Goal: Task Accomplishment & Management: Manage account settings

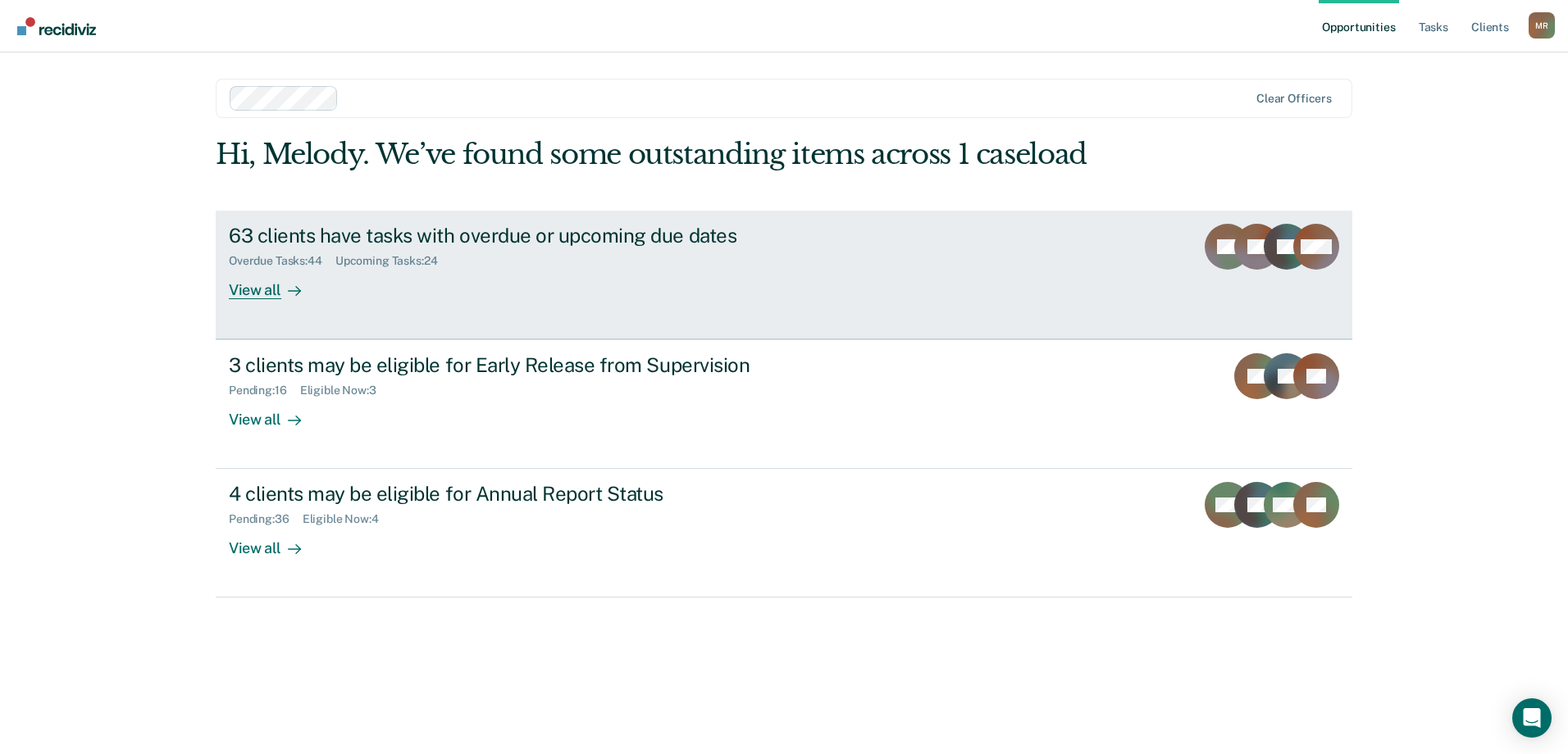
click at [271, 303] on link "63 clients have tasks with overdue or upcoming due dates Overdue Tasks : 44 Upc…" at bounding box center [784, 275] width 1137 height 129
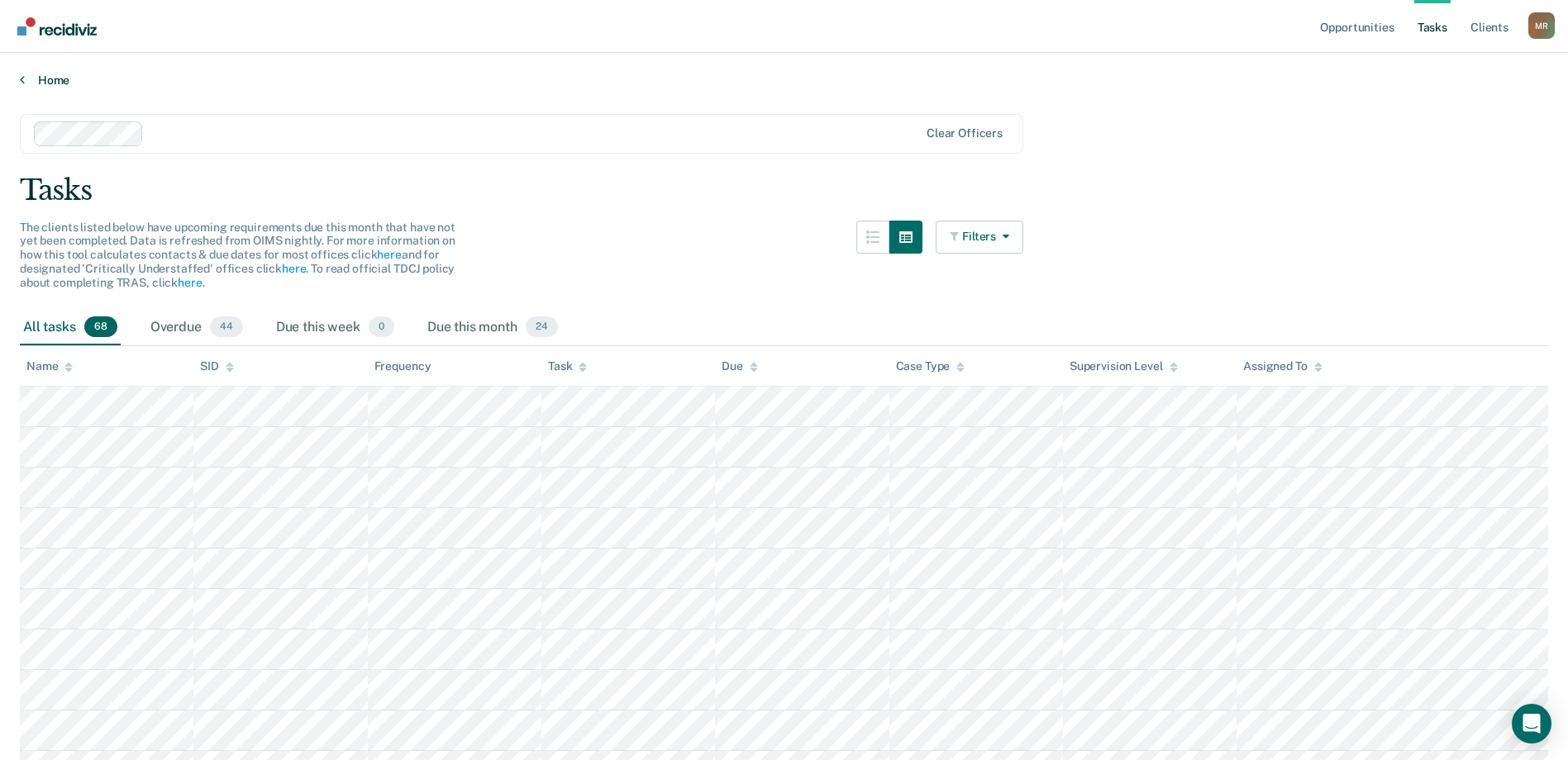
click at [34, 78] on link "Home" at bounding box center [784, 80] width 1528 height 15
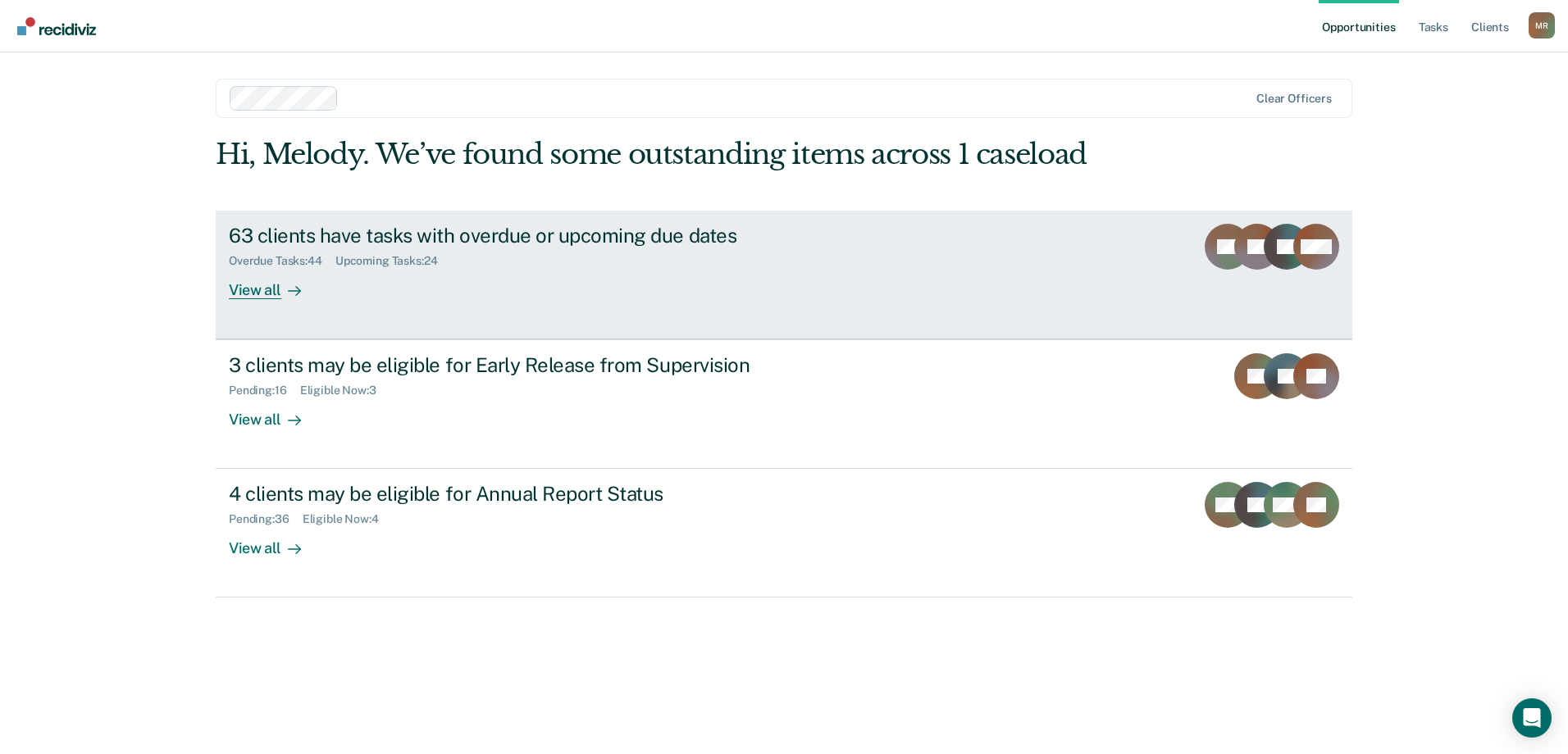
click at [258, 287] on div "View all" at bounding box center [275, 283] width 92 height 32
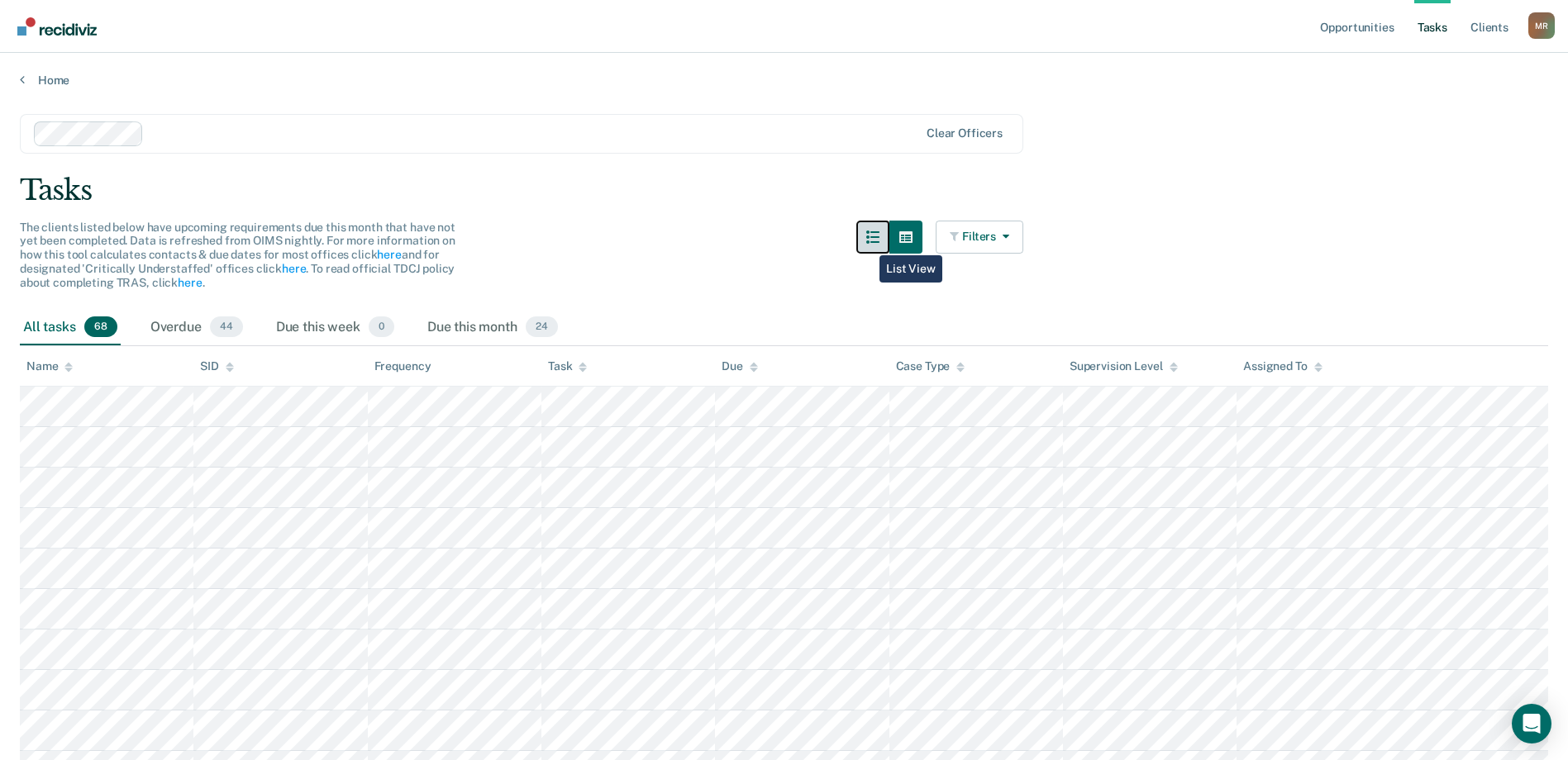
click at [867, 243] on button "button" at bounding box center [873, 238] width 33 height 33
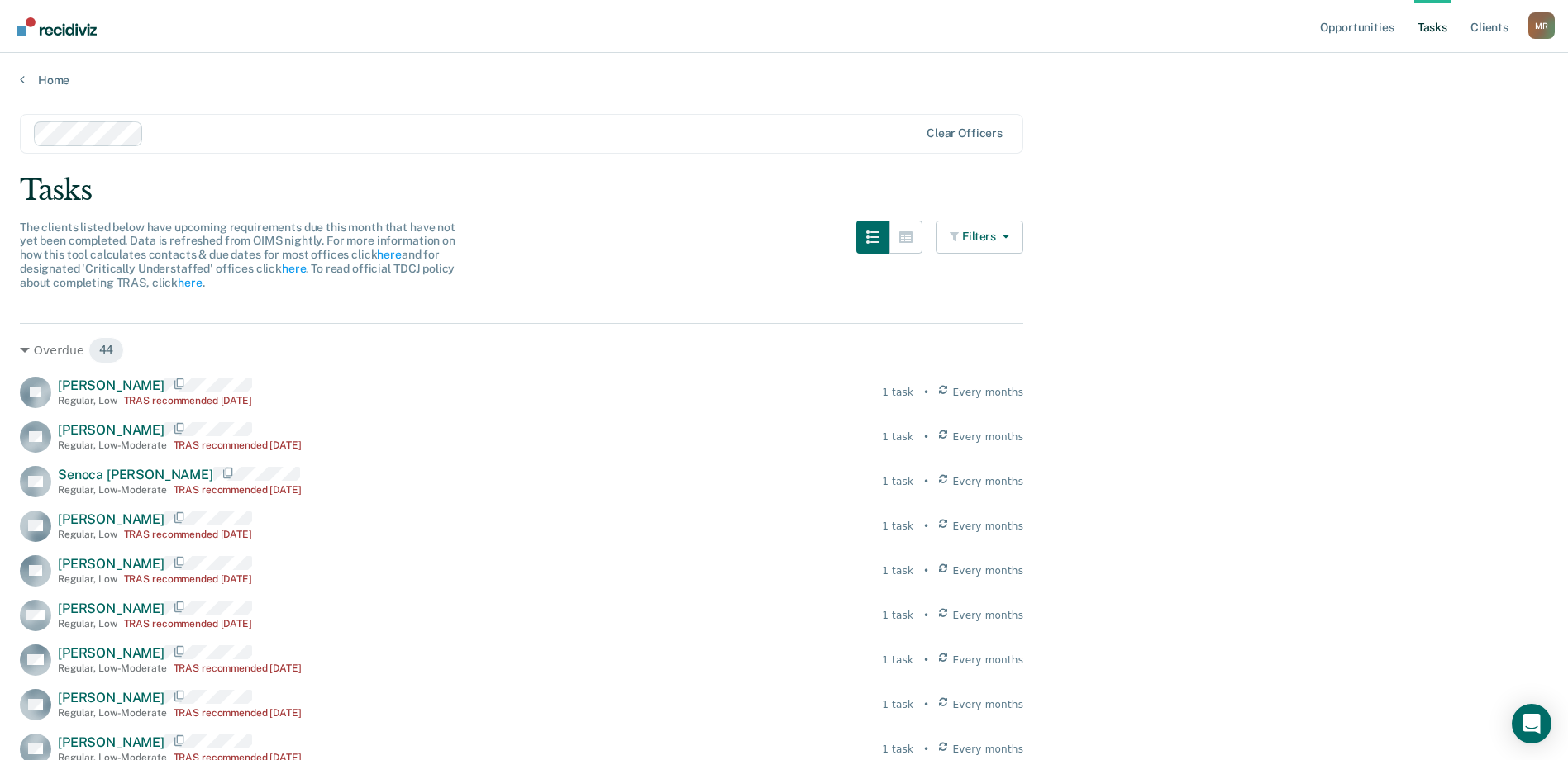
click at [861, 247] on div "The clients listed below have upcoming requirements due this month that have no…" at bounding box center [521, 266] width 1004 height 89
click at [880, 245] on button "button" at bounding box center [873, 238] width 33 height 33
click at [998, 245] on button "Filters" at bounding box center [979, 238] width 88 height 33
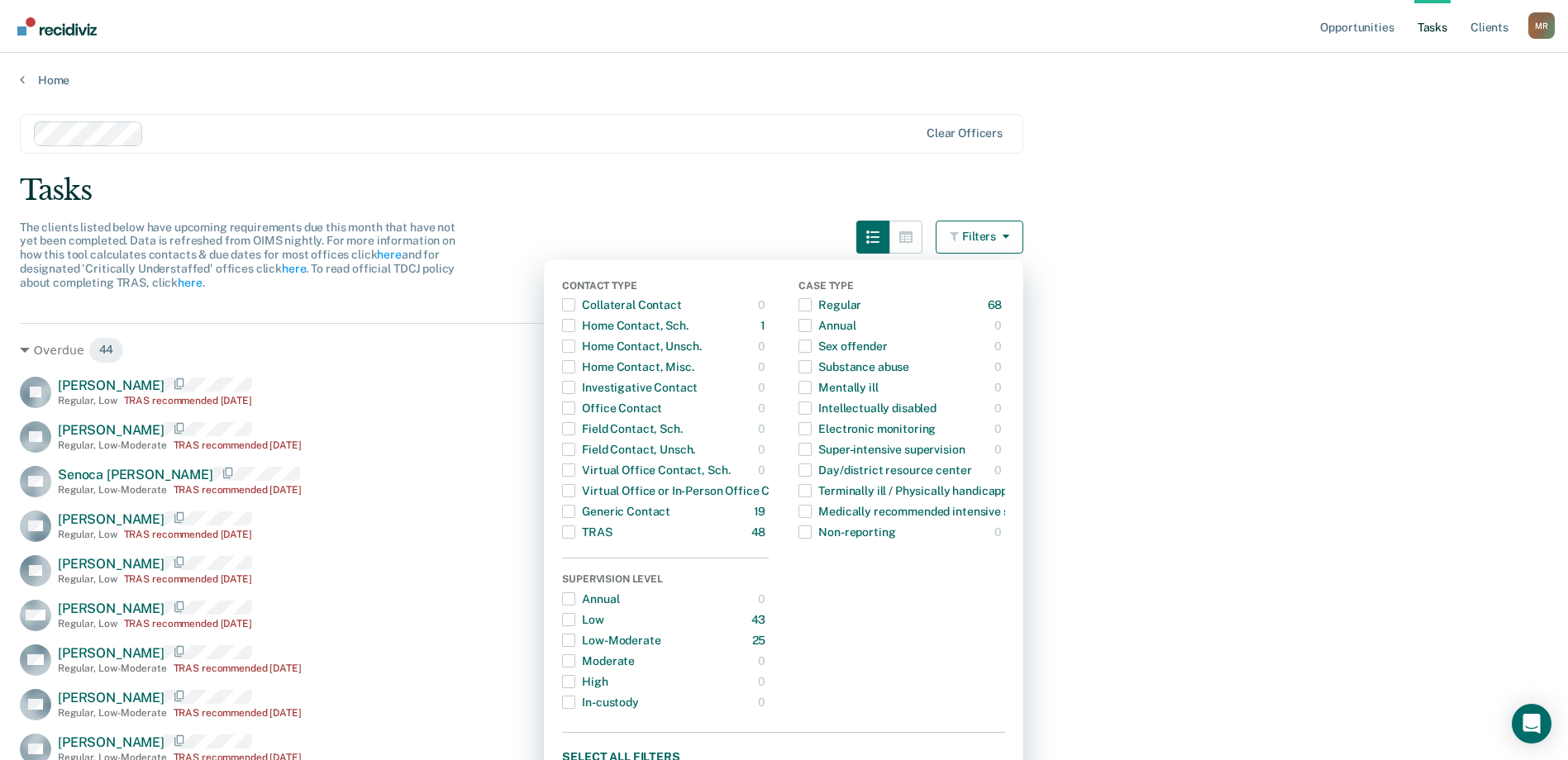
click at [990, 231] on button "Filters" at bounding box center [979, 238] width 88 height 33
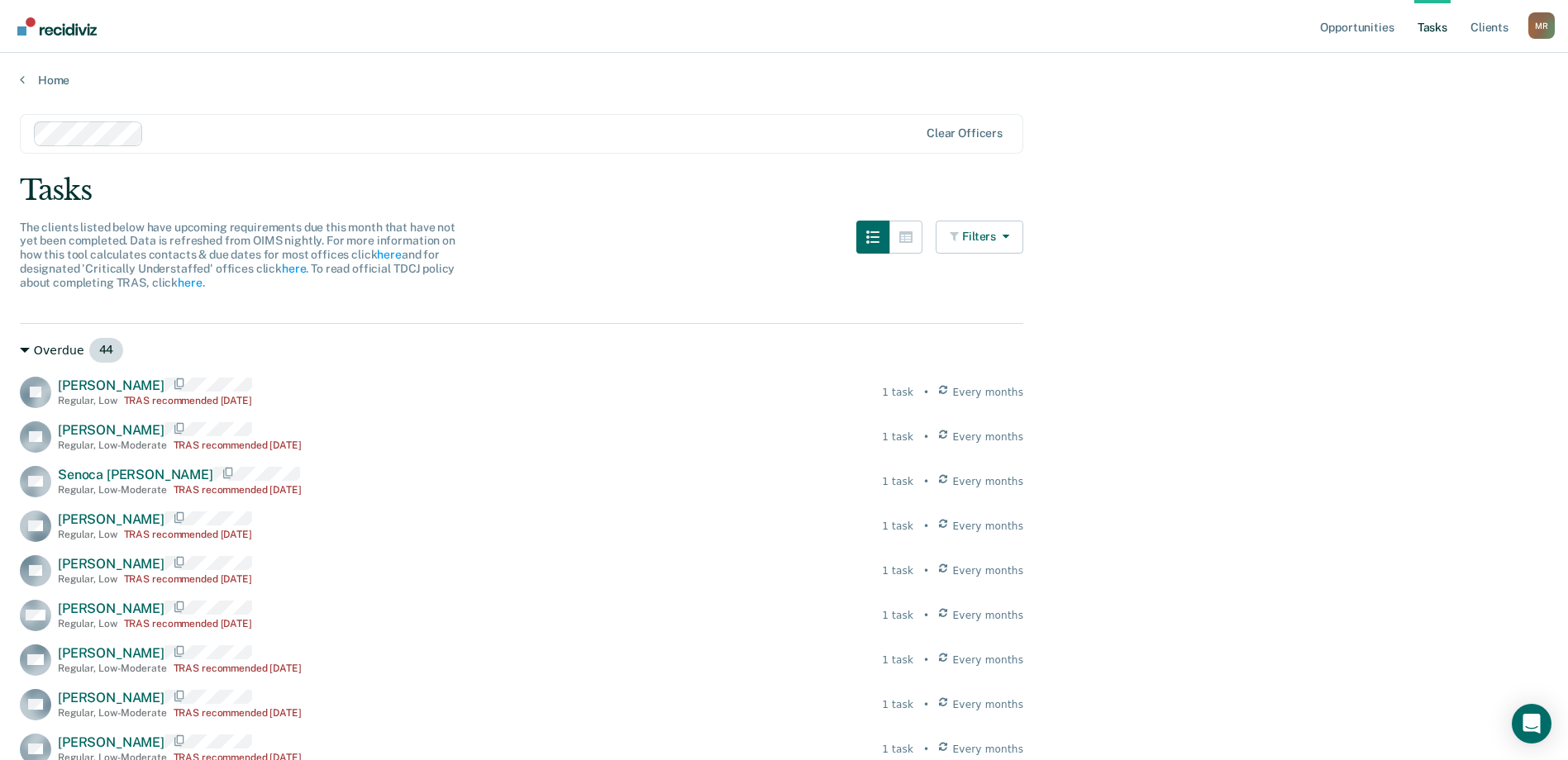
click at [22, 351] on icon at bounding box center [25, 350] width 10 height 10
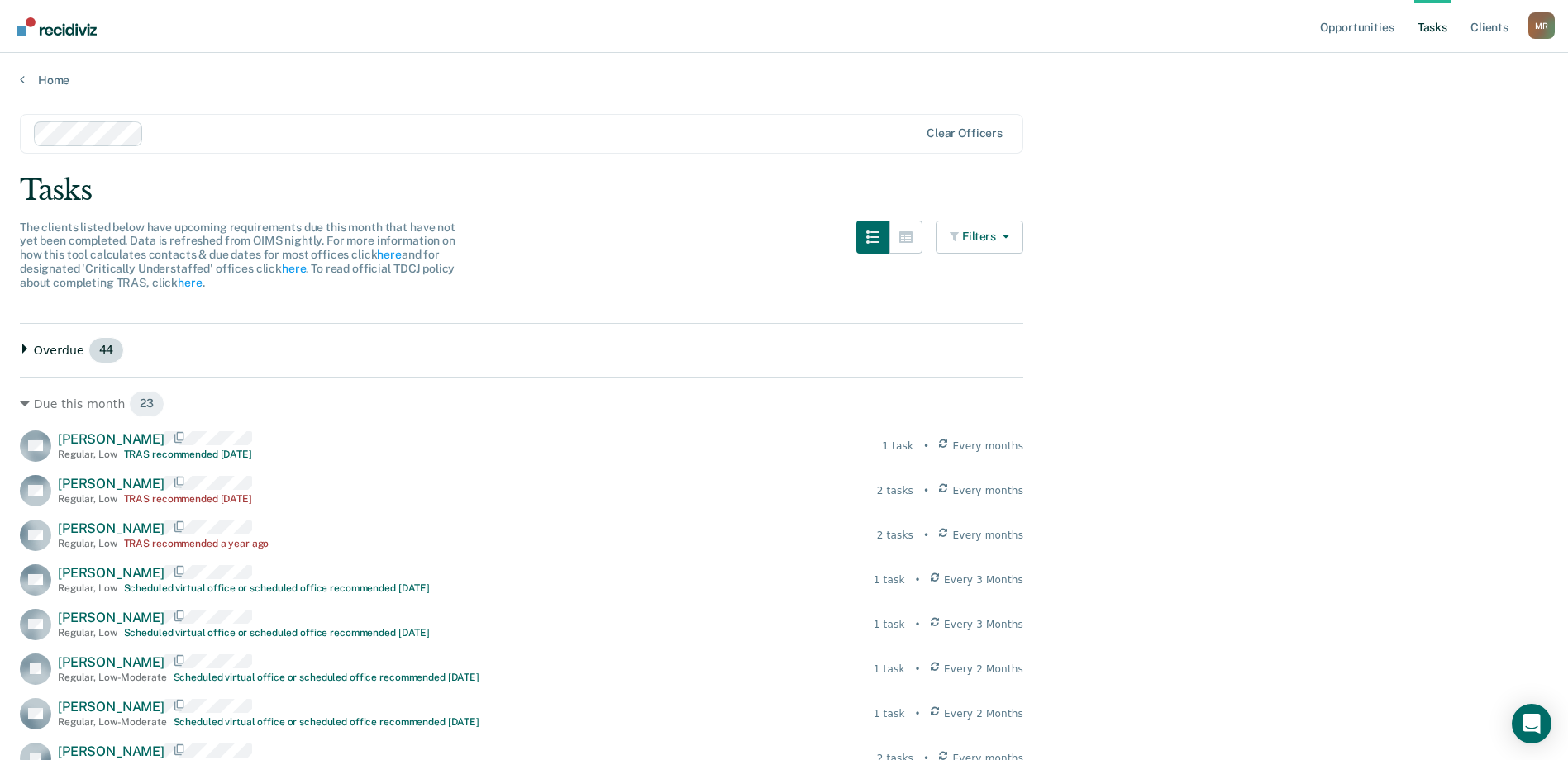
click at [32, 360] on div "Overdue 44" at bounding box center [521, 351] width 1004 height 26
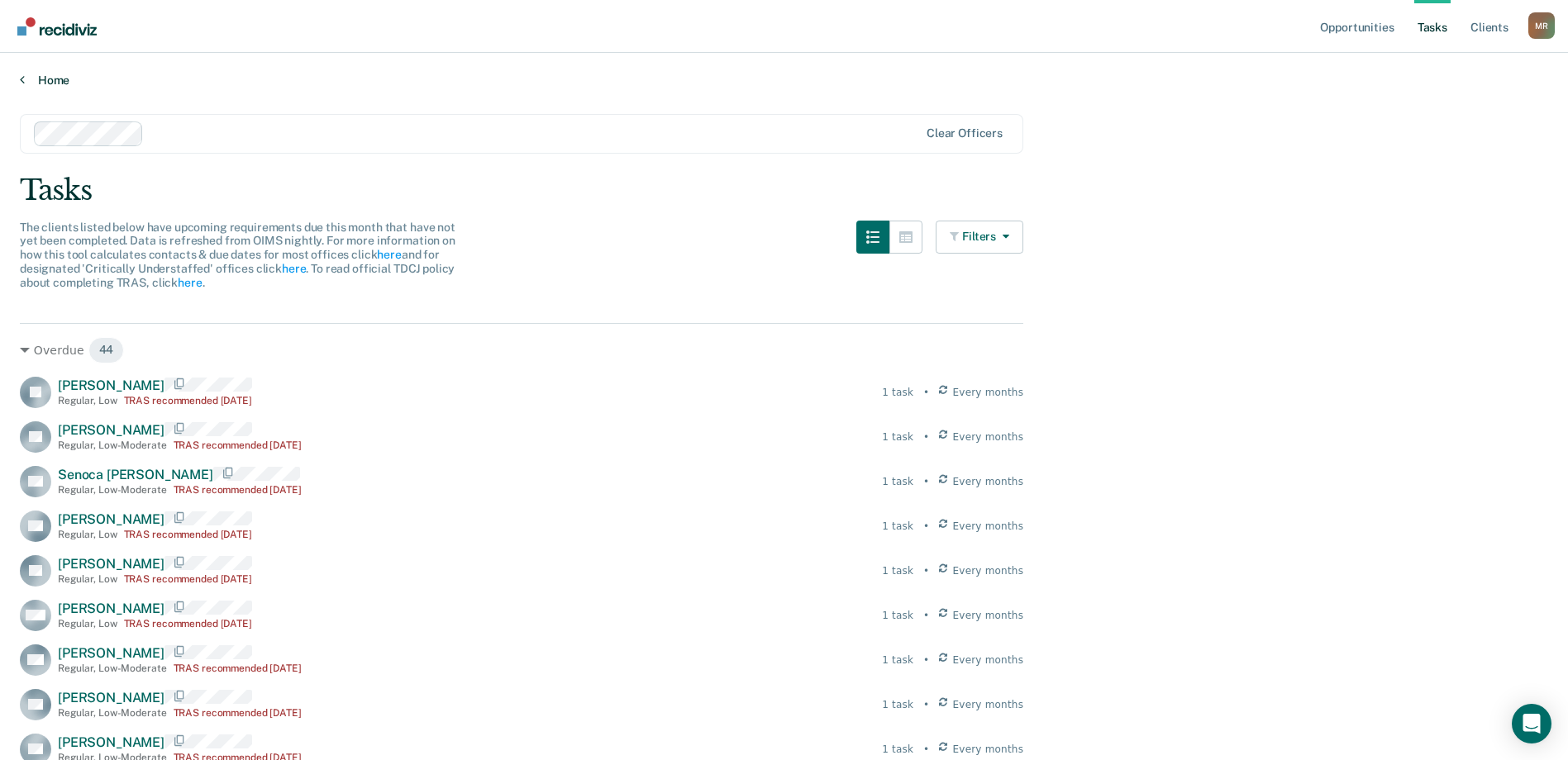
click at [22, 82] on icon at bounding box center [23, 79] width 5 height 13
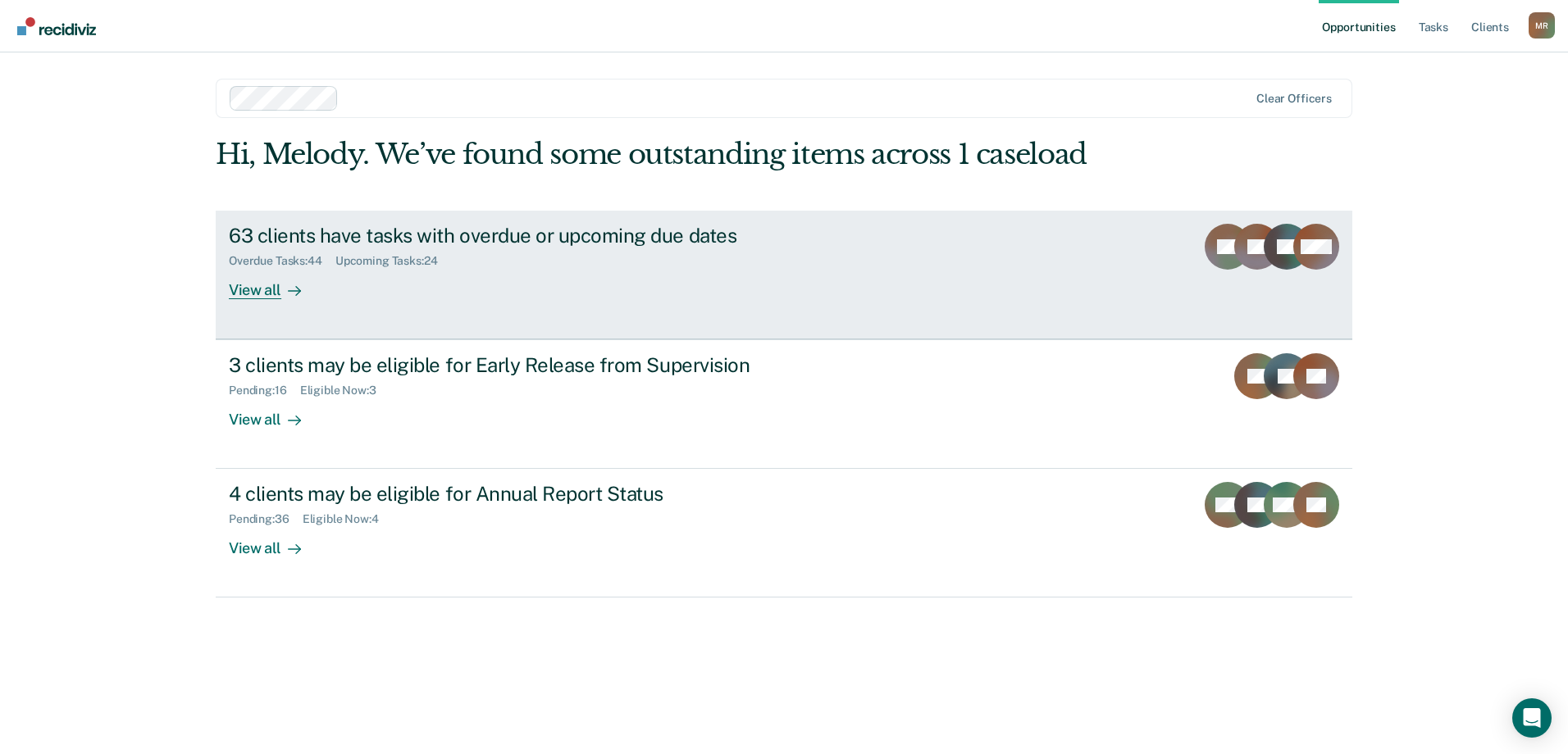
click at [280, 280] on div "View all" at bounding box center [275, 283] width 92 height 32
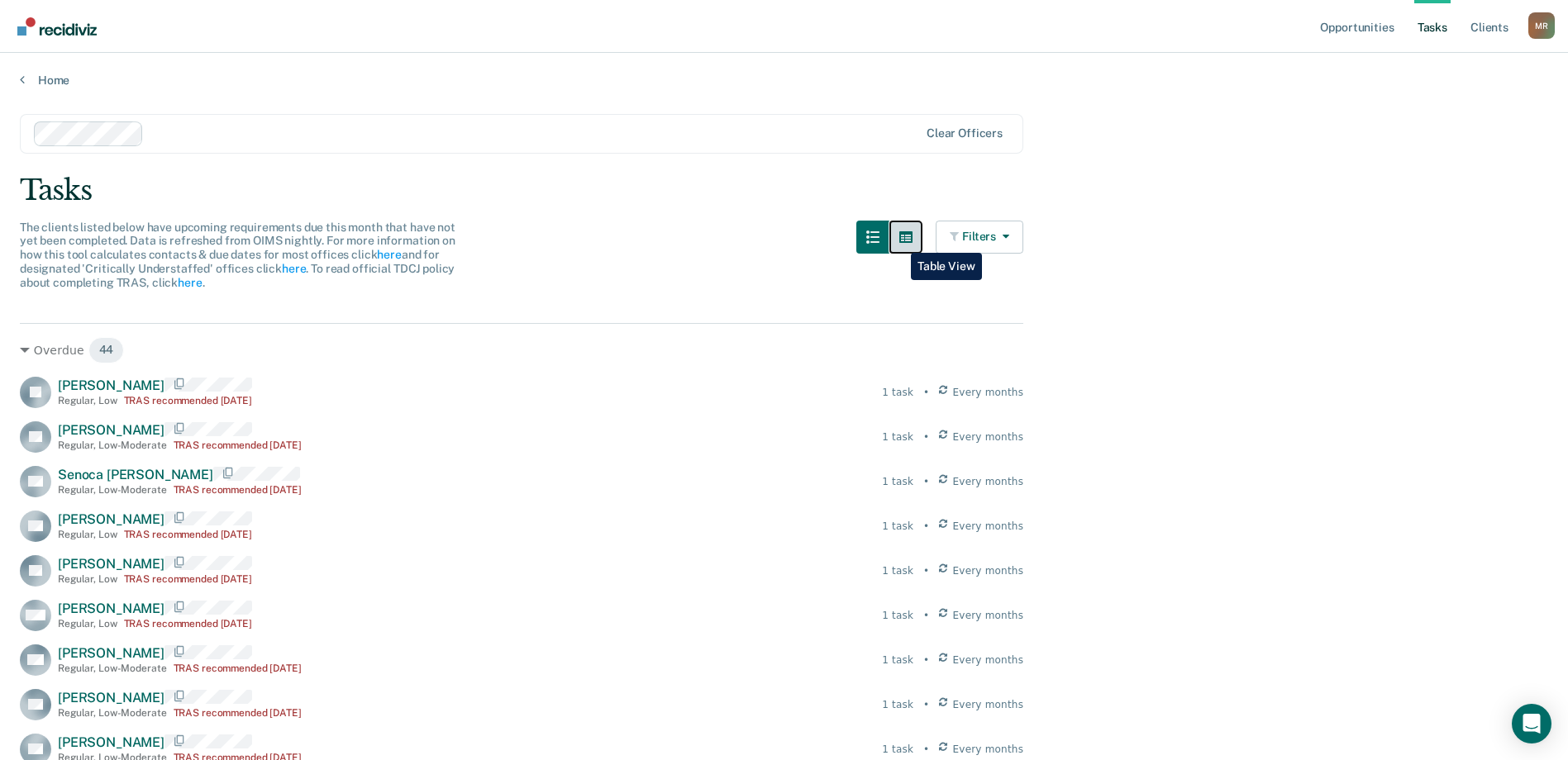
click at [898, 240] on button "button" at bounding box center [906, 238] width 33 height 33
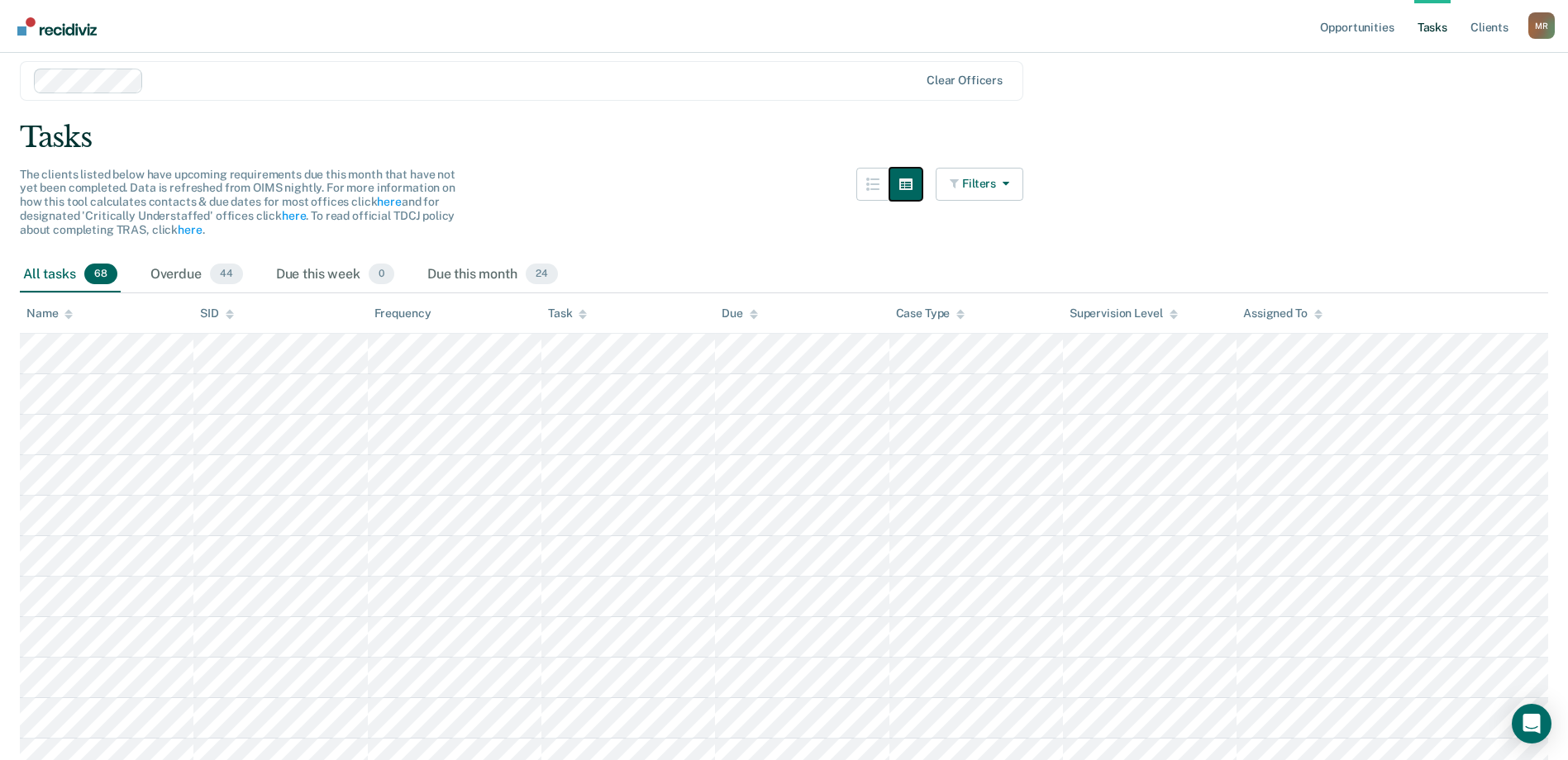
scroll to position [82, 0]
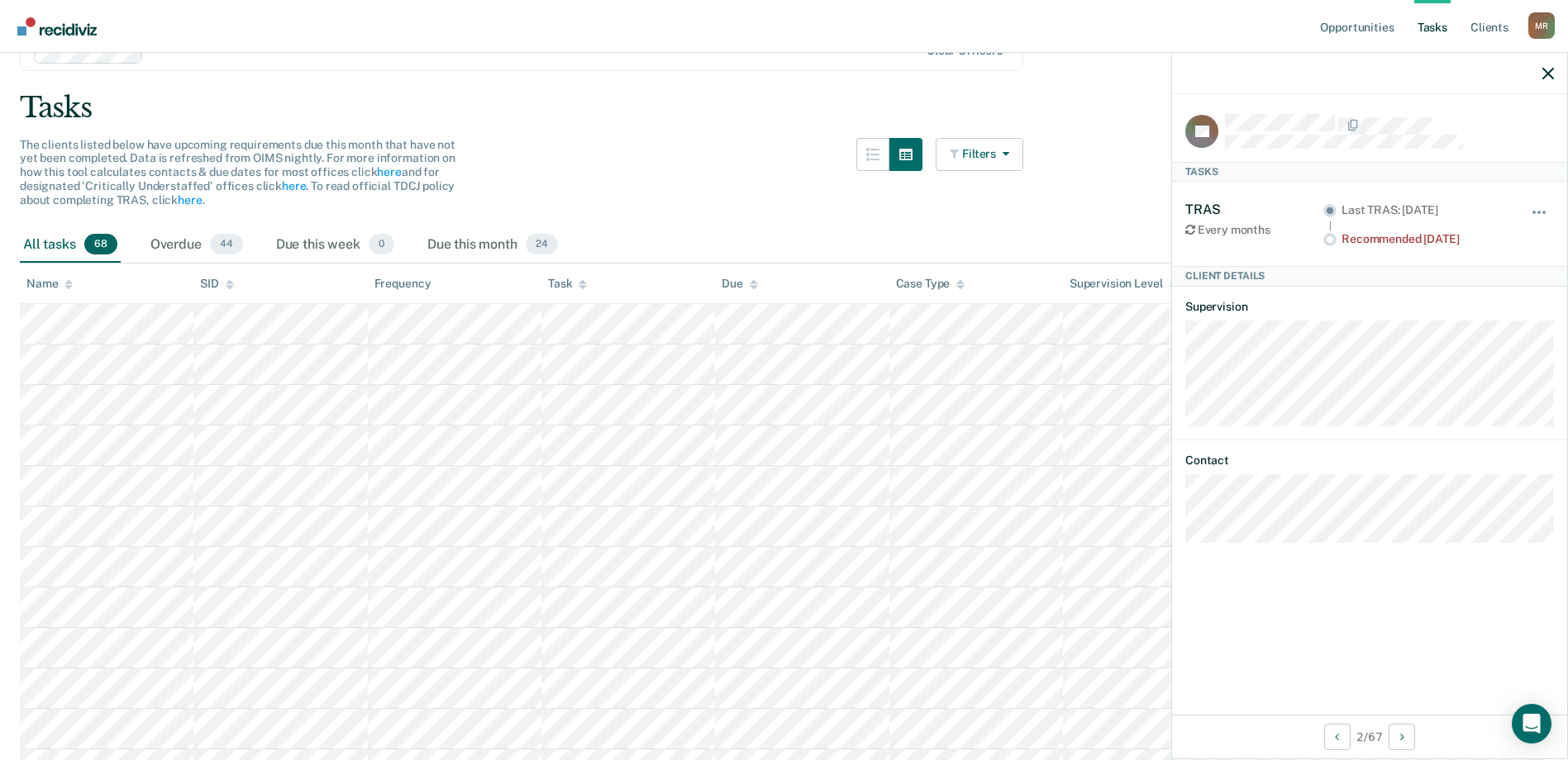
click at [770, 188] on div "The clients listed below have upcoming requirements due this month that have no…" at bounding box center [521, 182] width 1004 height 89
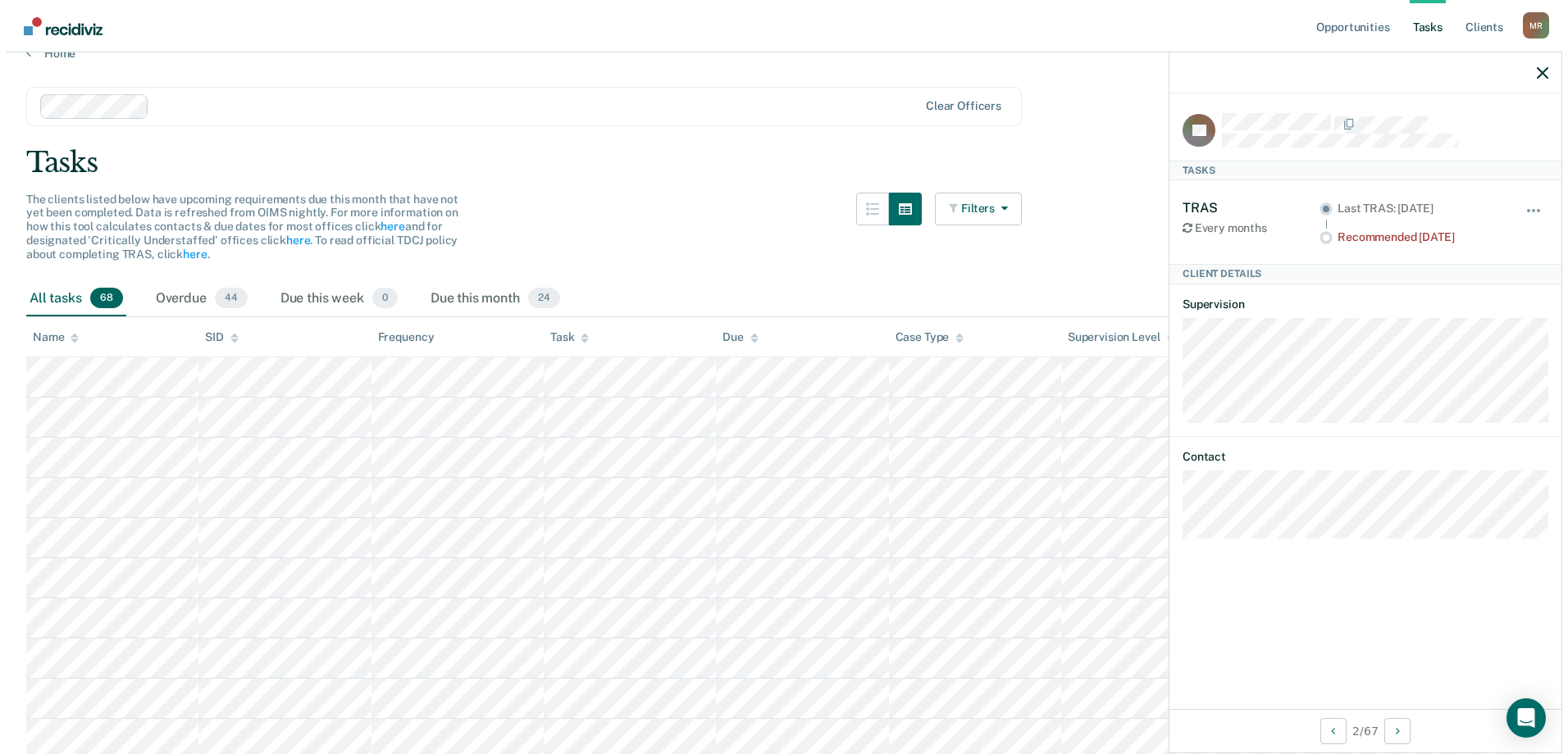
scroll to position [0, 0]
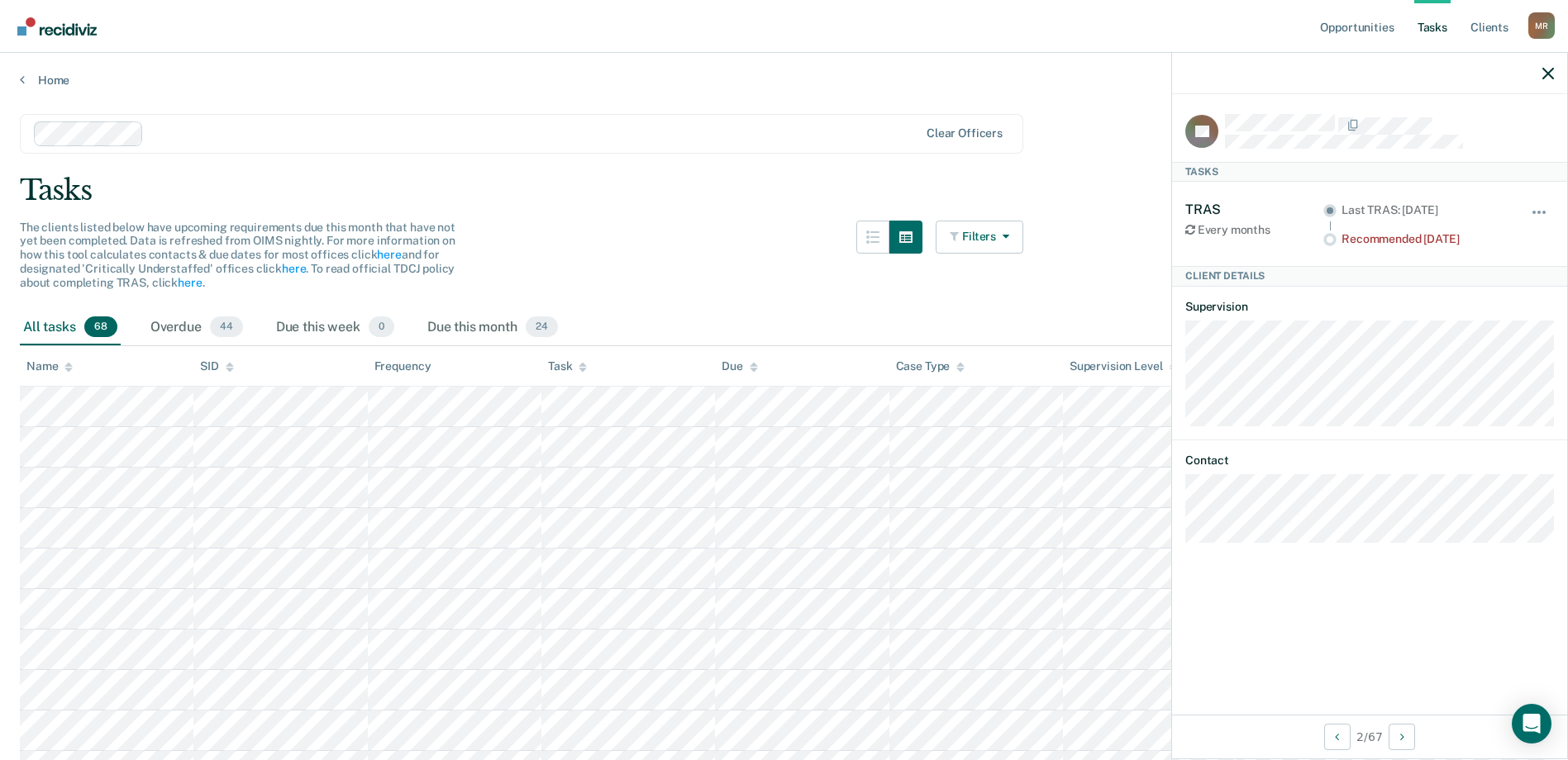
click at [18, 80] on div "Home" at bounding box center [784, 70] width 1568 height 35
click at [22, 78] on icon at bounding box center [23, 79] width 5 height 13
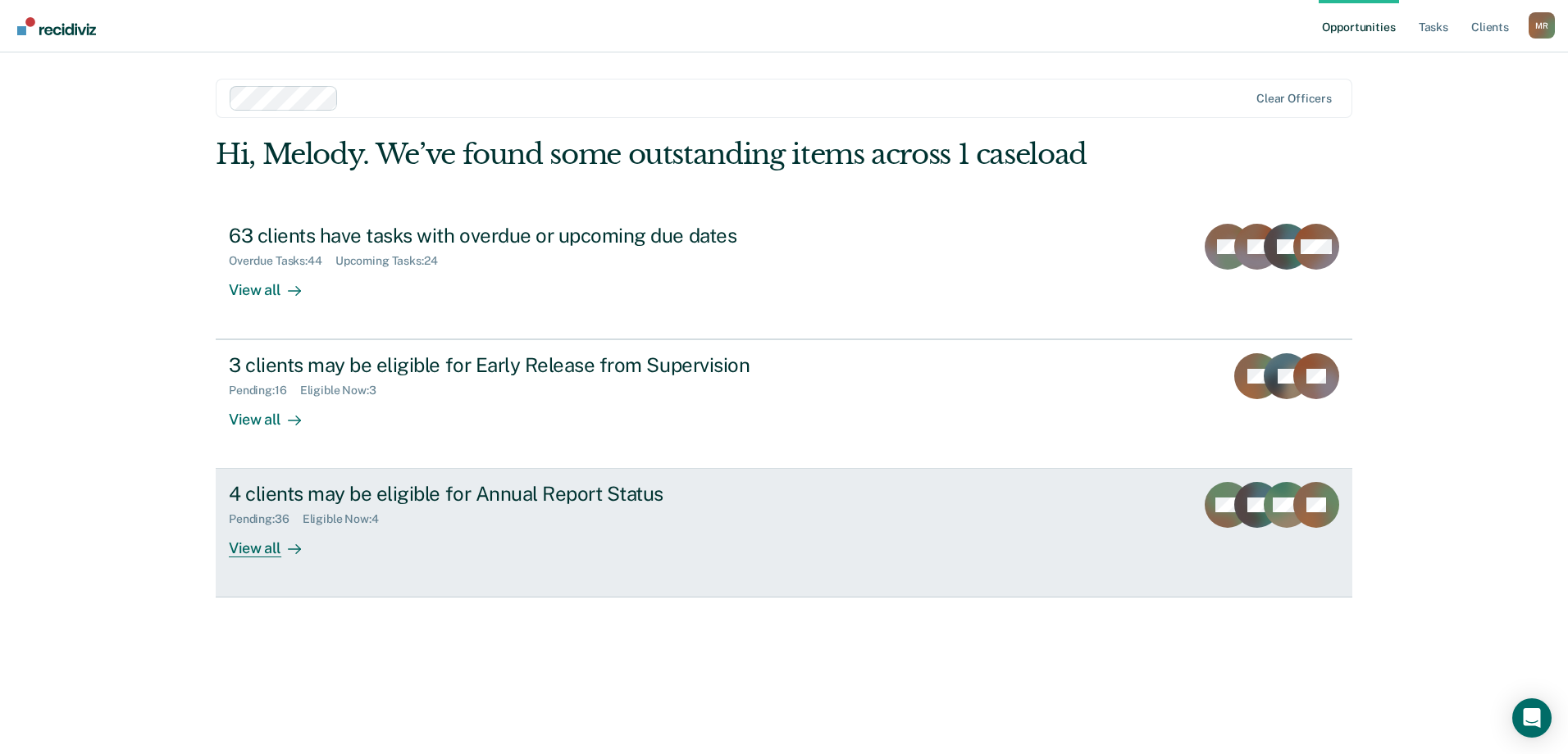
click at [266, 547] on div "View all" at bounding box center [275, 542] width 92 height 32
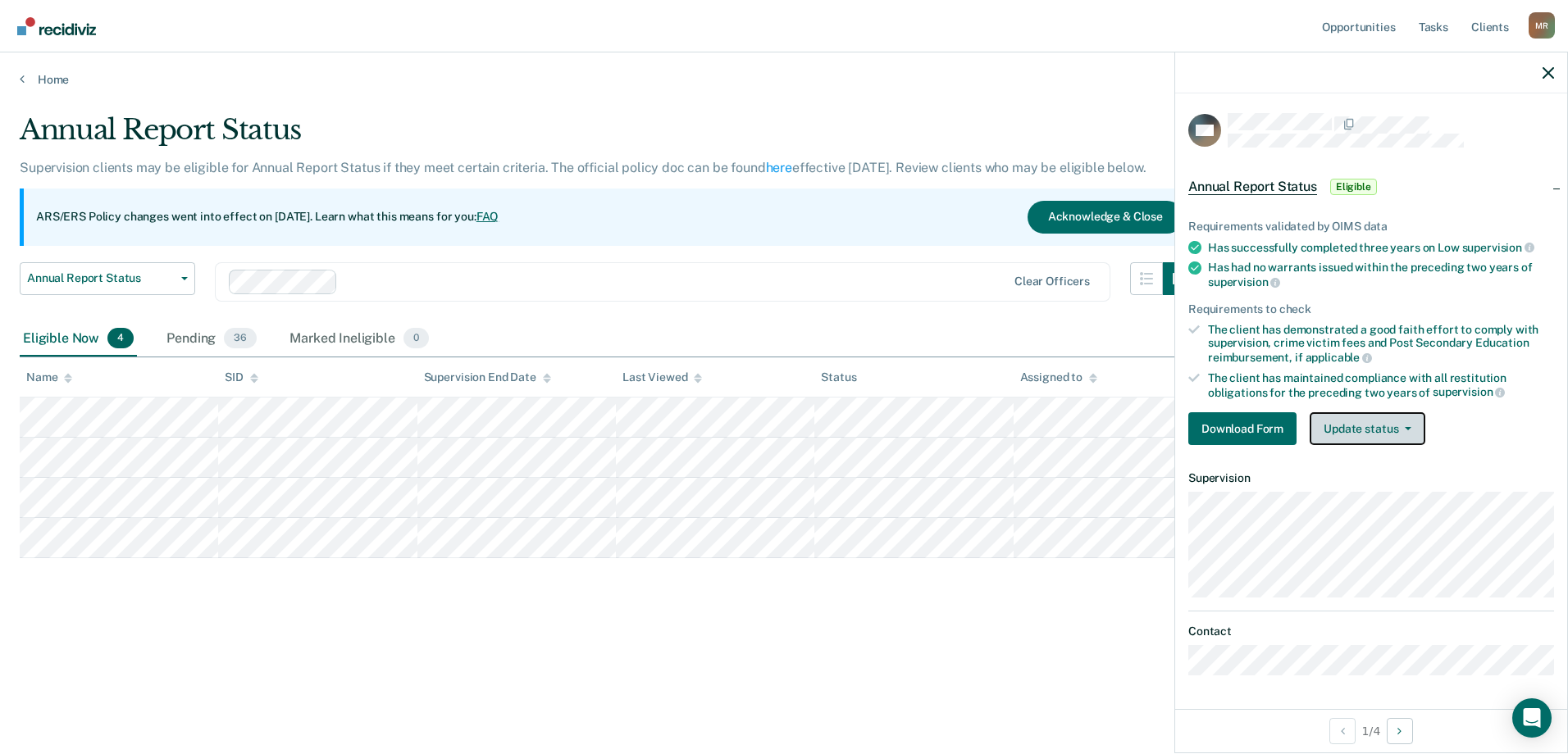
click at [1405, 428] on icon "button" at bounding box center [1408, 429] width 7 height 3
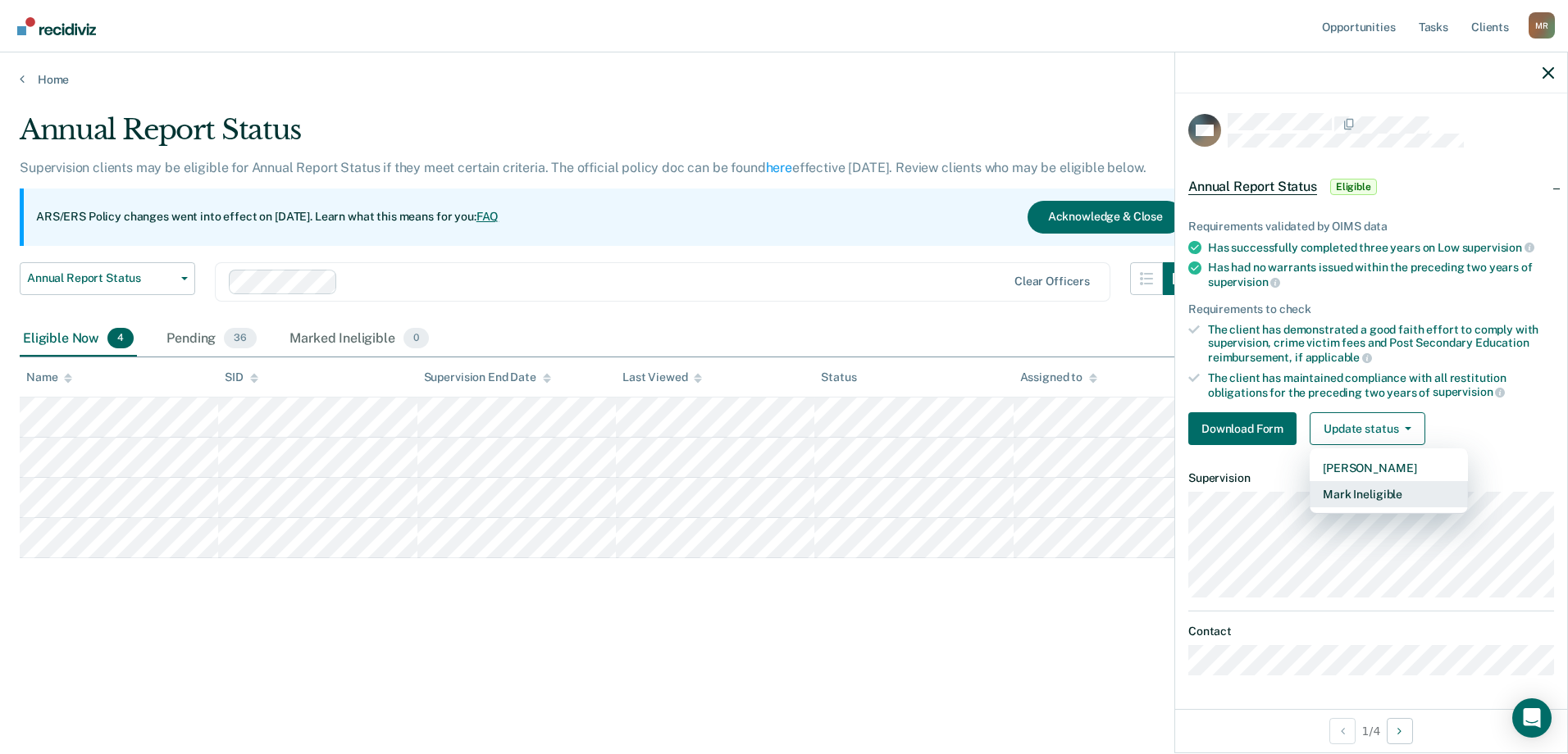
click at [1385, 493] on button "Mark Ineligible" at bounding box center [1389, 494] width 158 height 26
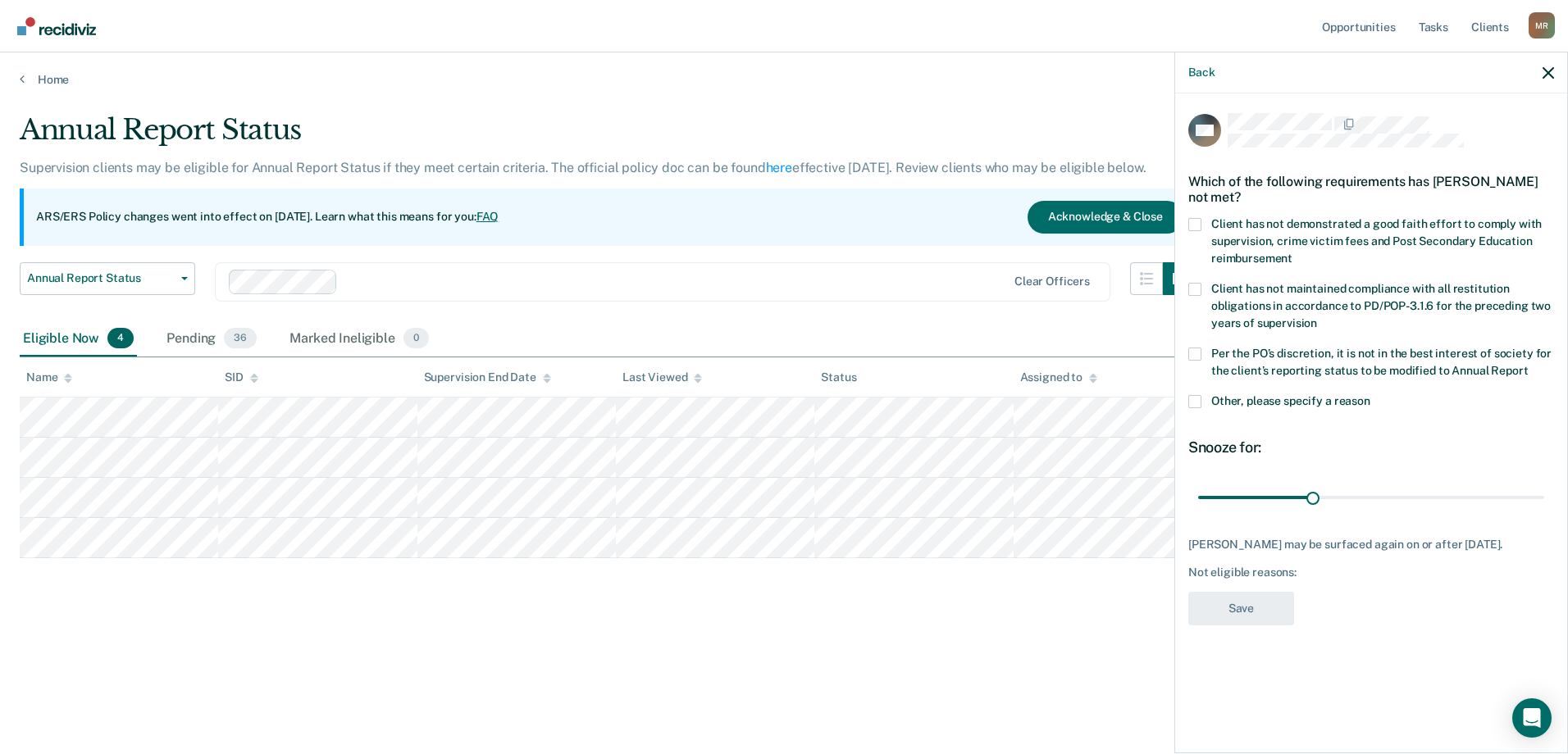
drag, startPoint x: 1326, startPoint y: 447, endPoint x: 1341, endPoint y: 479, distance: 35.3
click at [1341, 479] on div "Snooze for: 30 days" at bounding box center [1371, 475] width 366 height 73
click at [1194, 405] on span at bounding box center [1194, 401] width 13 height 13
click at [1371, 395] on input "Other, please specify a reason" at bounding box center [1371, 395] width 0 height 0
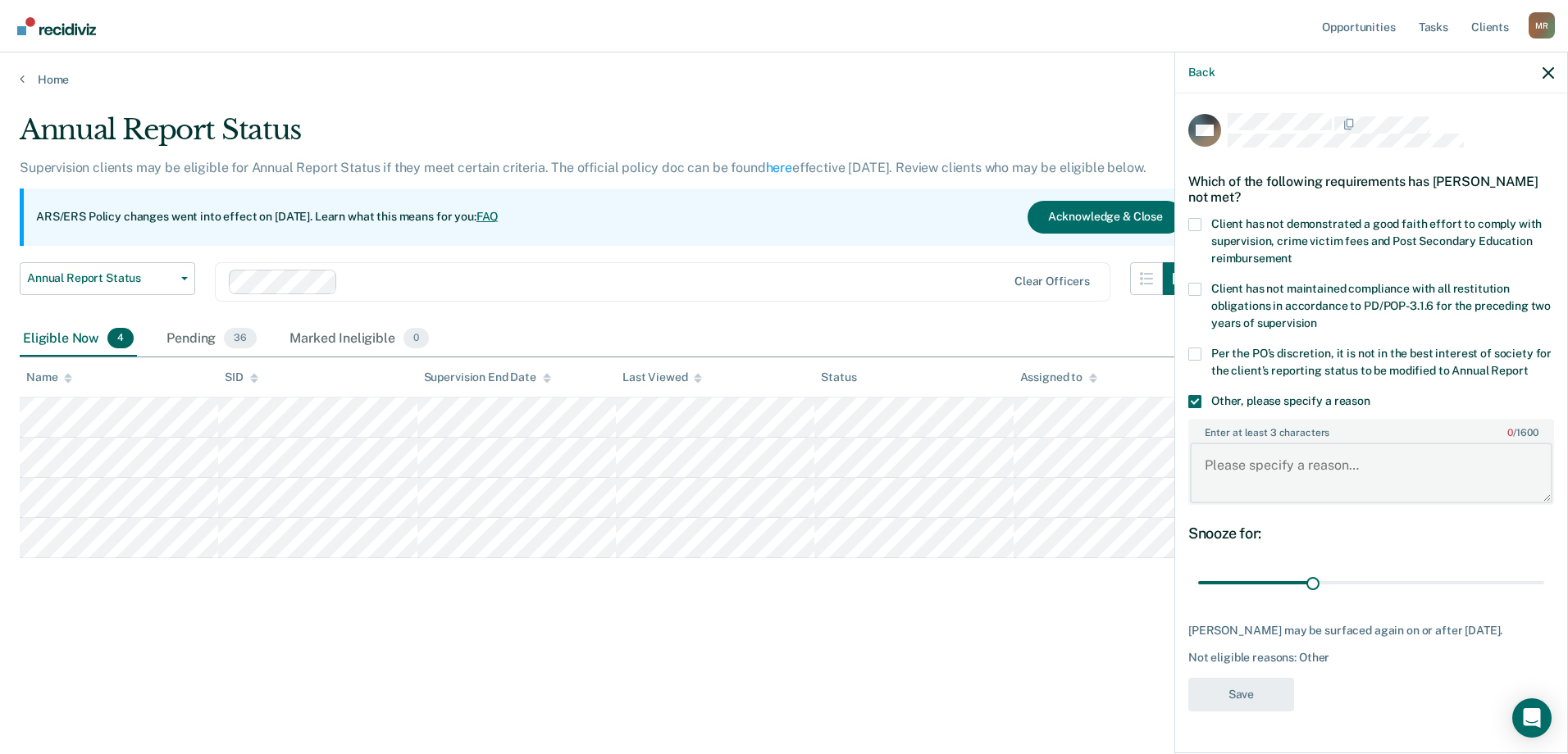
click at [1309, 477] on textarea "Enter at least 3 characters 0 / 1600" at bounding box center [1371, 473] width 363 height 61
click at [1435, 468] on textarea "Client was reviewed on [DATE]" at bounding box center [1371, 473] width 363 height 61
type textarea "Client was reviewed on [DATE]."
drag, startPoint x: 1316, startPoint y: 582, endPoint x: 1551, endPoint y: 574, distance: 235.1
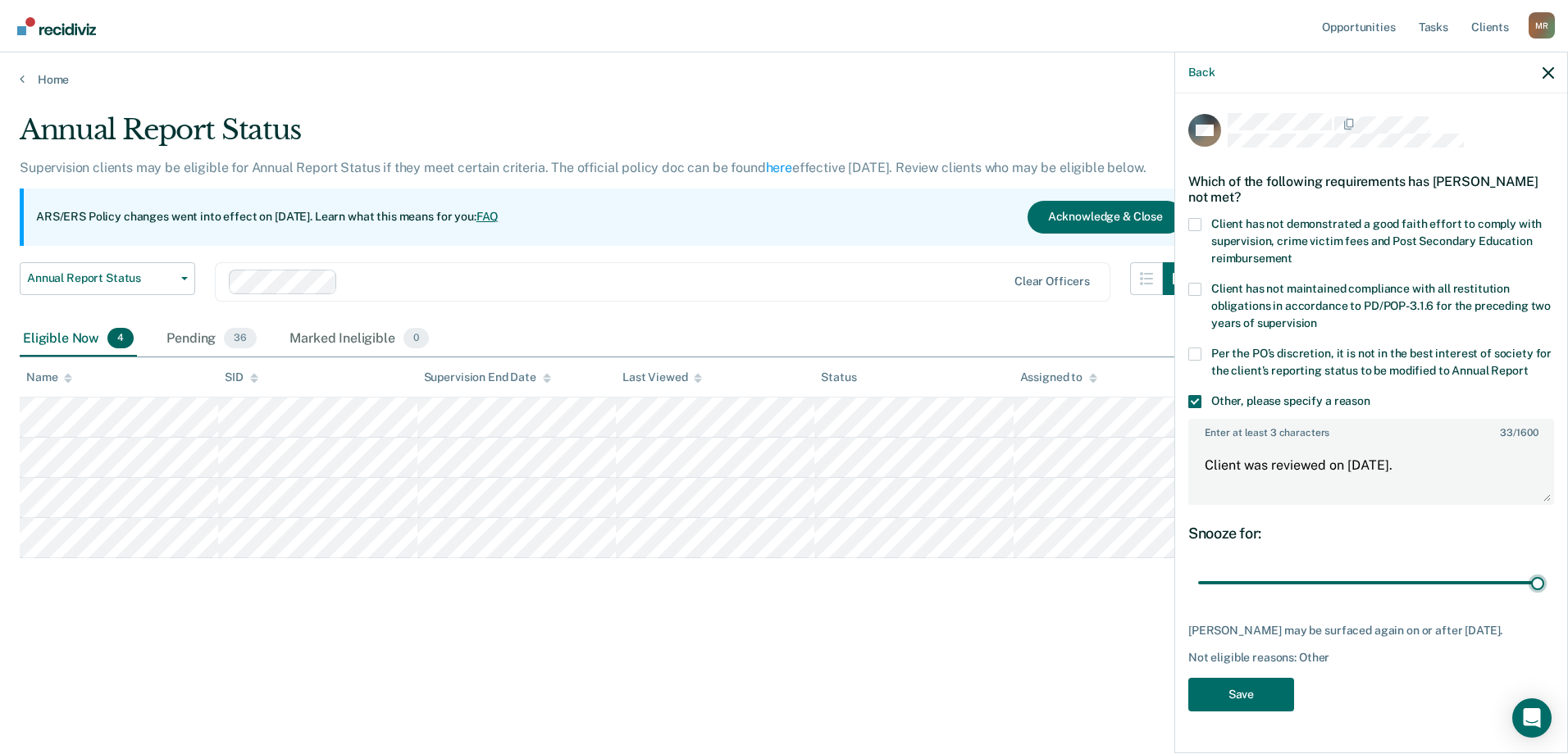
type input "90"
click at [1544, 574] on input "range" at bounding box center [1371, 583] width 346 height 29
click at [1252, 711] on button "Save" at bounding box center [1241, 695] width 106 height 34
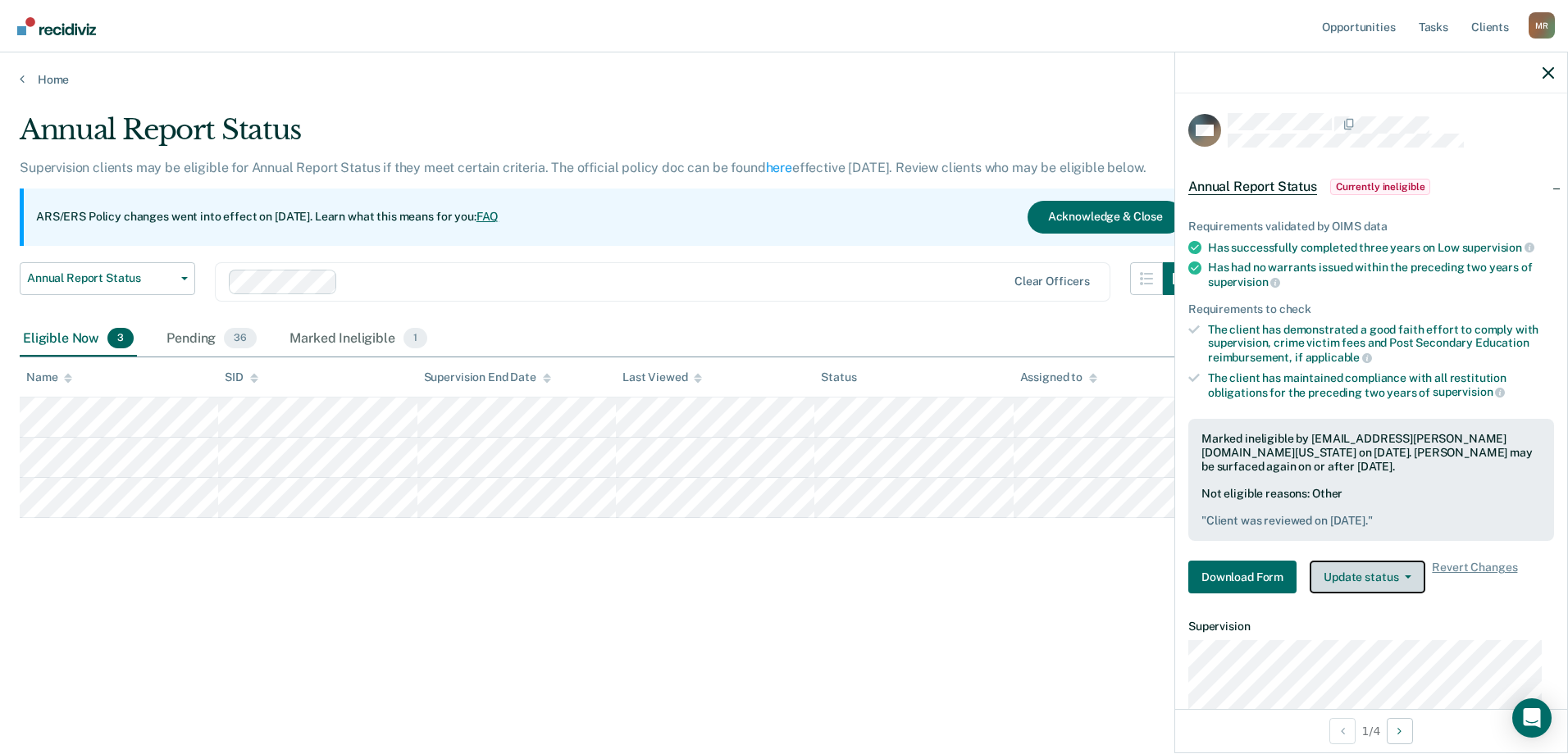
click at [1371, 589] on button "Update status" at bounding box center [1367, 577] width 116 height 33
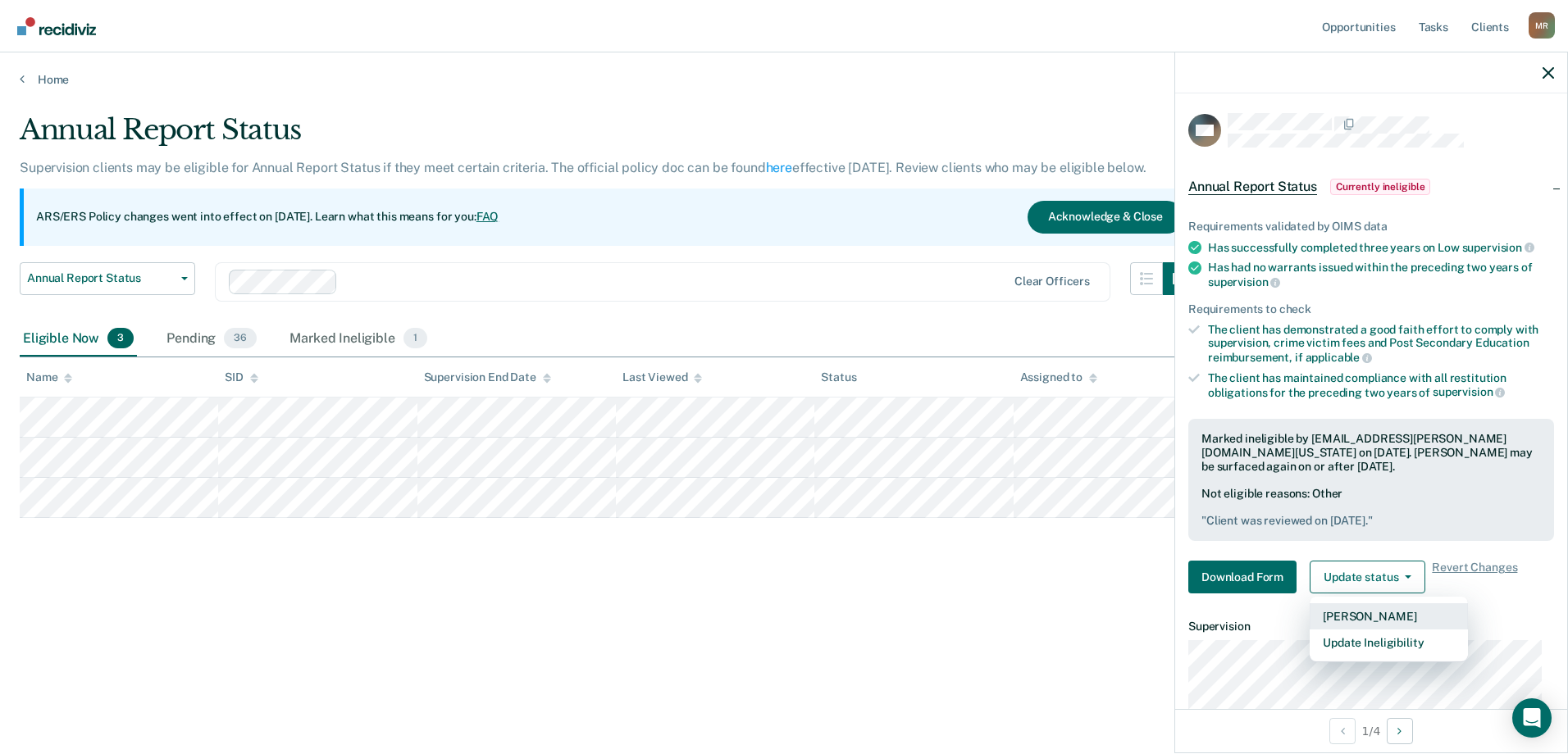
click at [1365, 617] on button "[PERSON_NAME]" at bounding box center [1389, 617] width 158 height 26
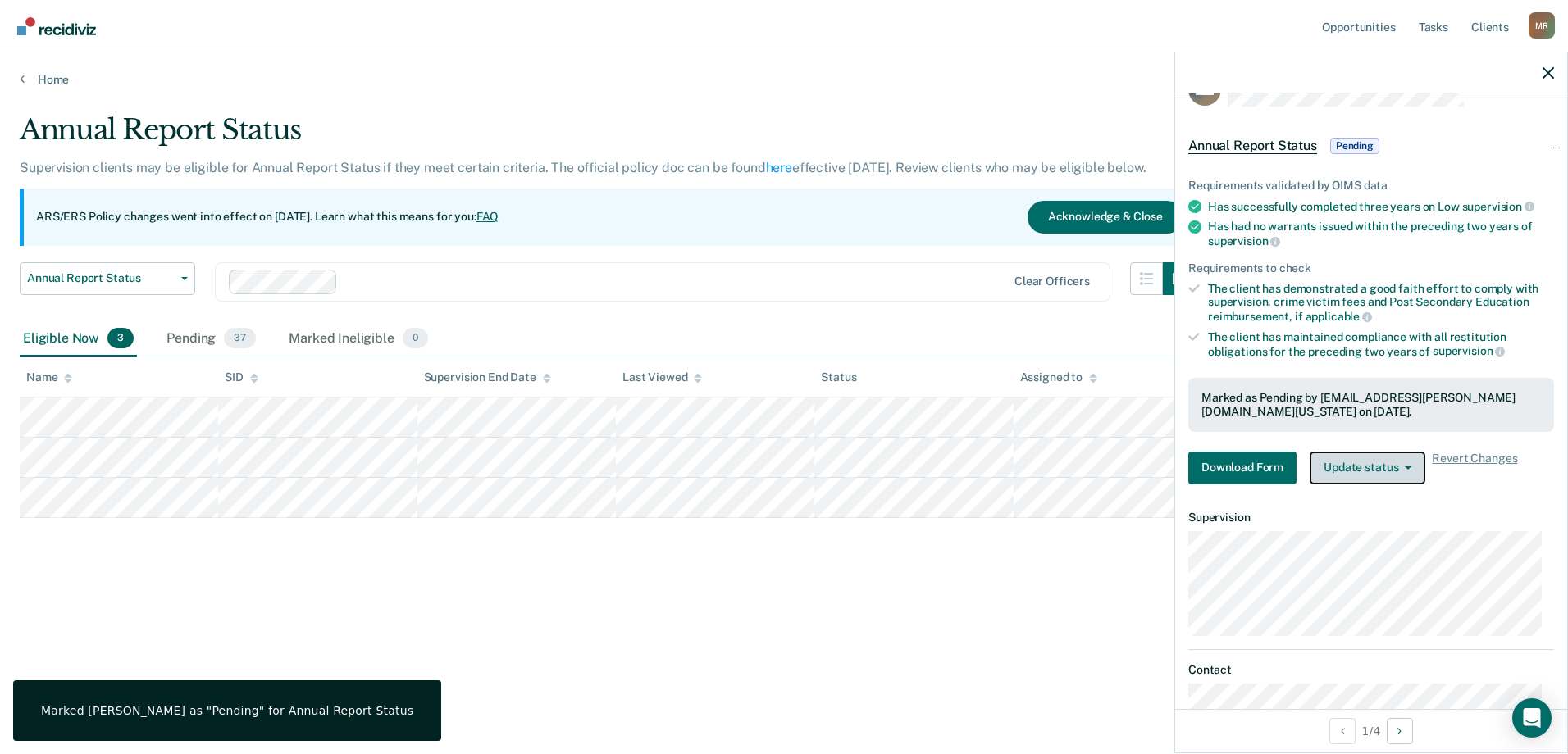
scroll to position [78, 0]
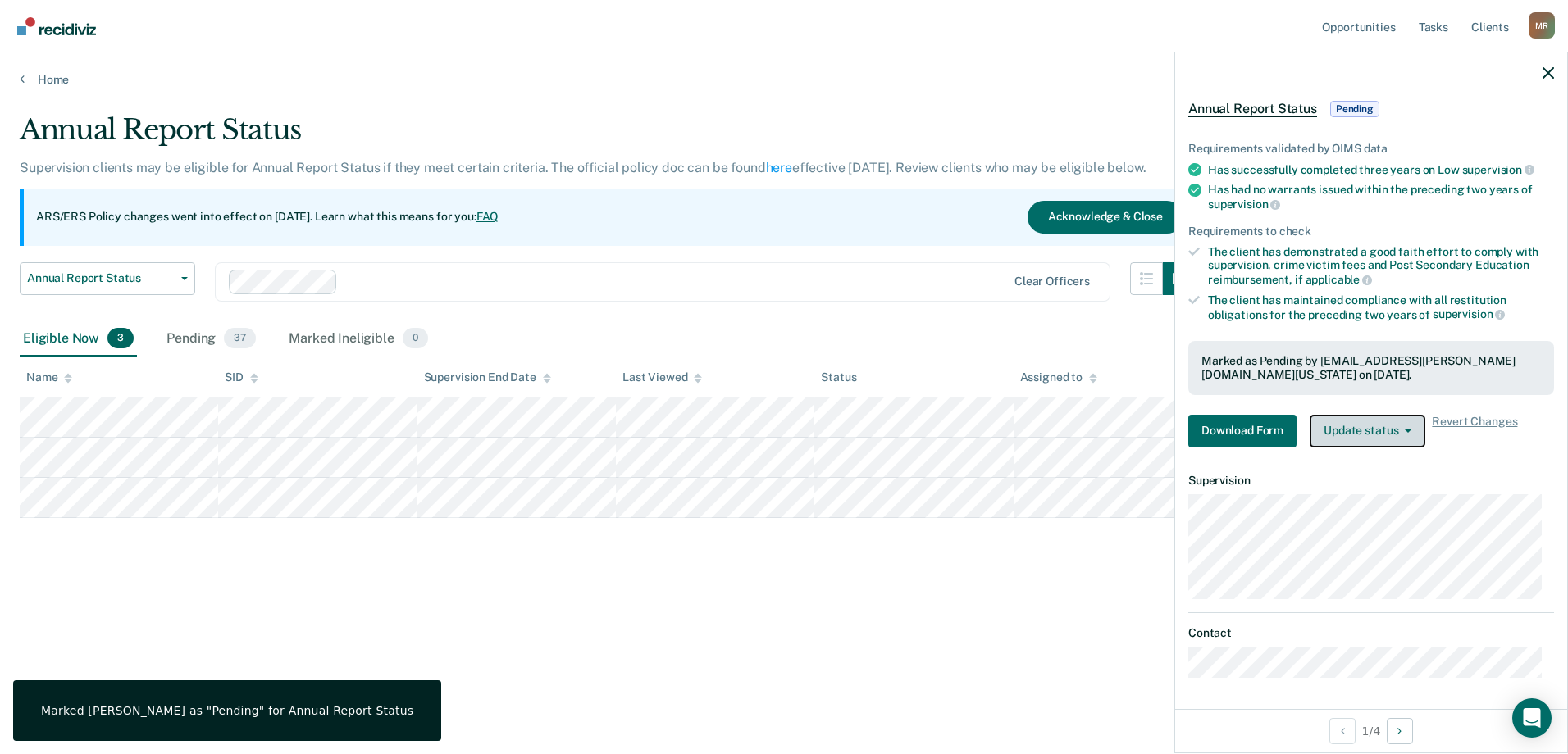
click at [1386, 428] on button "Update status" at bounding box center [1367, 431] width 116 height 33
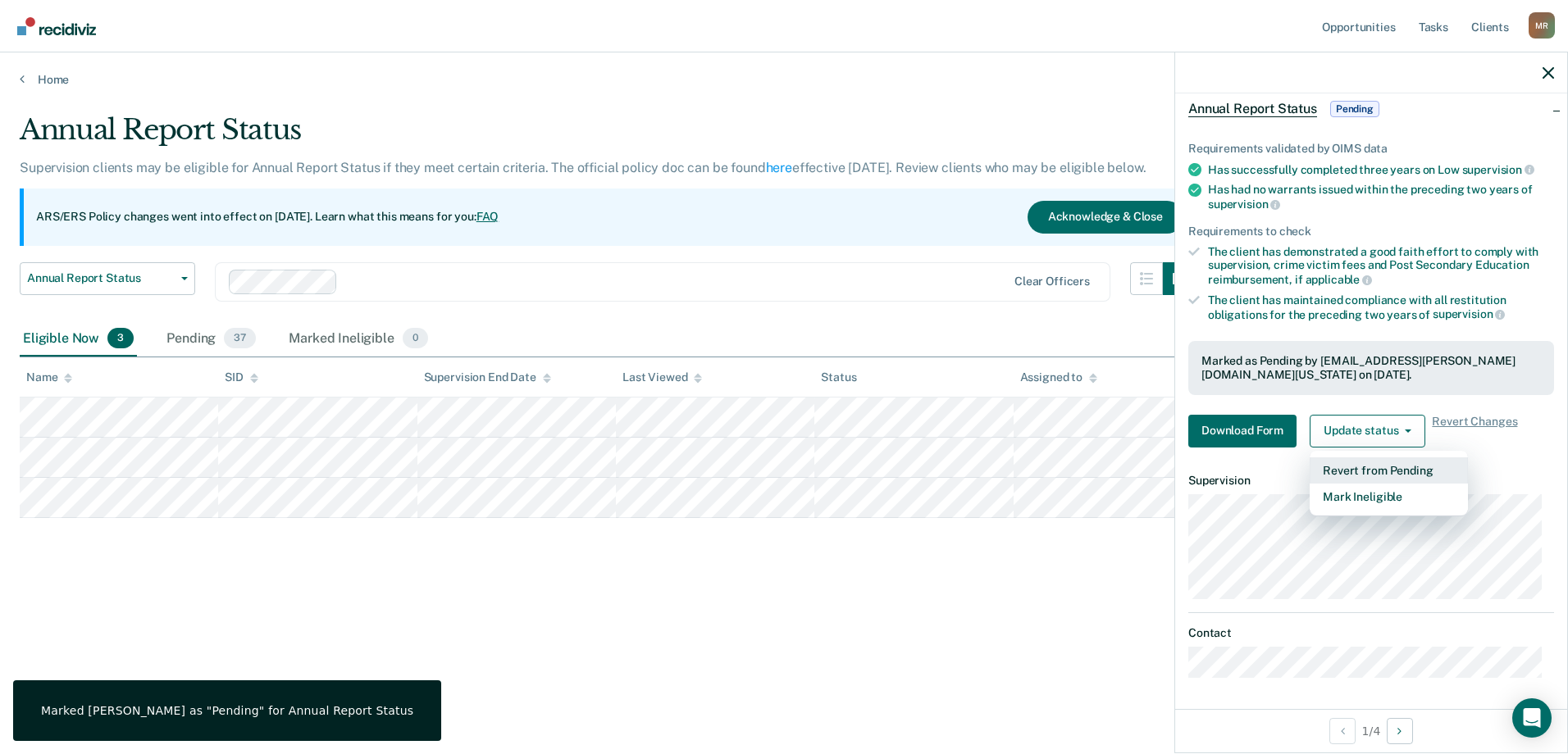
click at [1389, 462] on button "Revert from Pending" at bounding box center [1389, 470] width 158 height 26
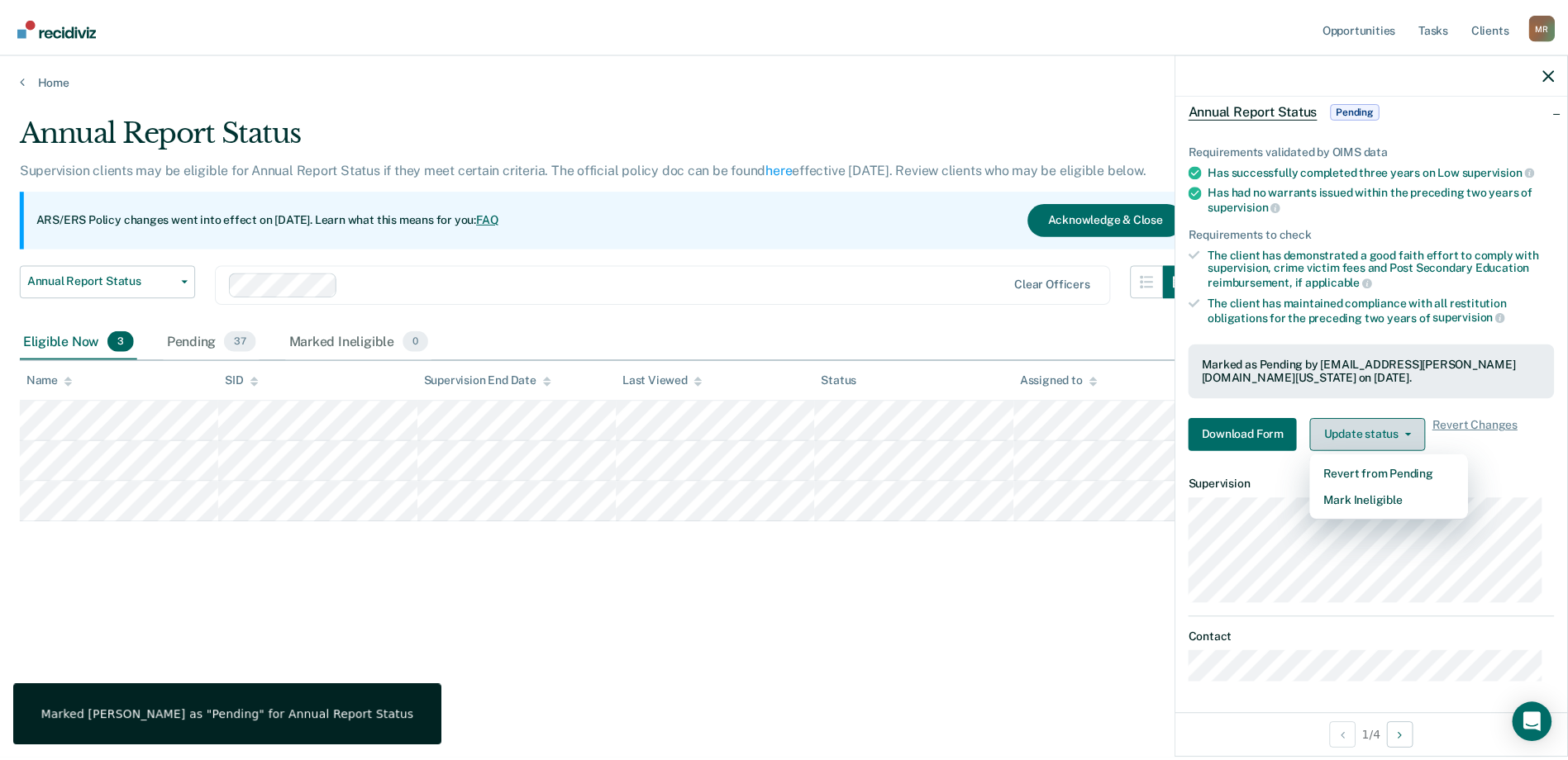
scroll to position [0, 0]
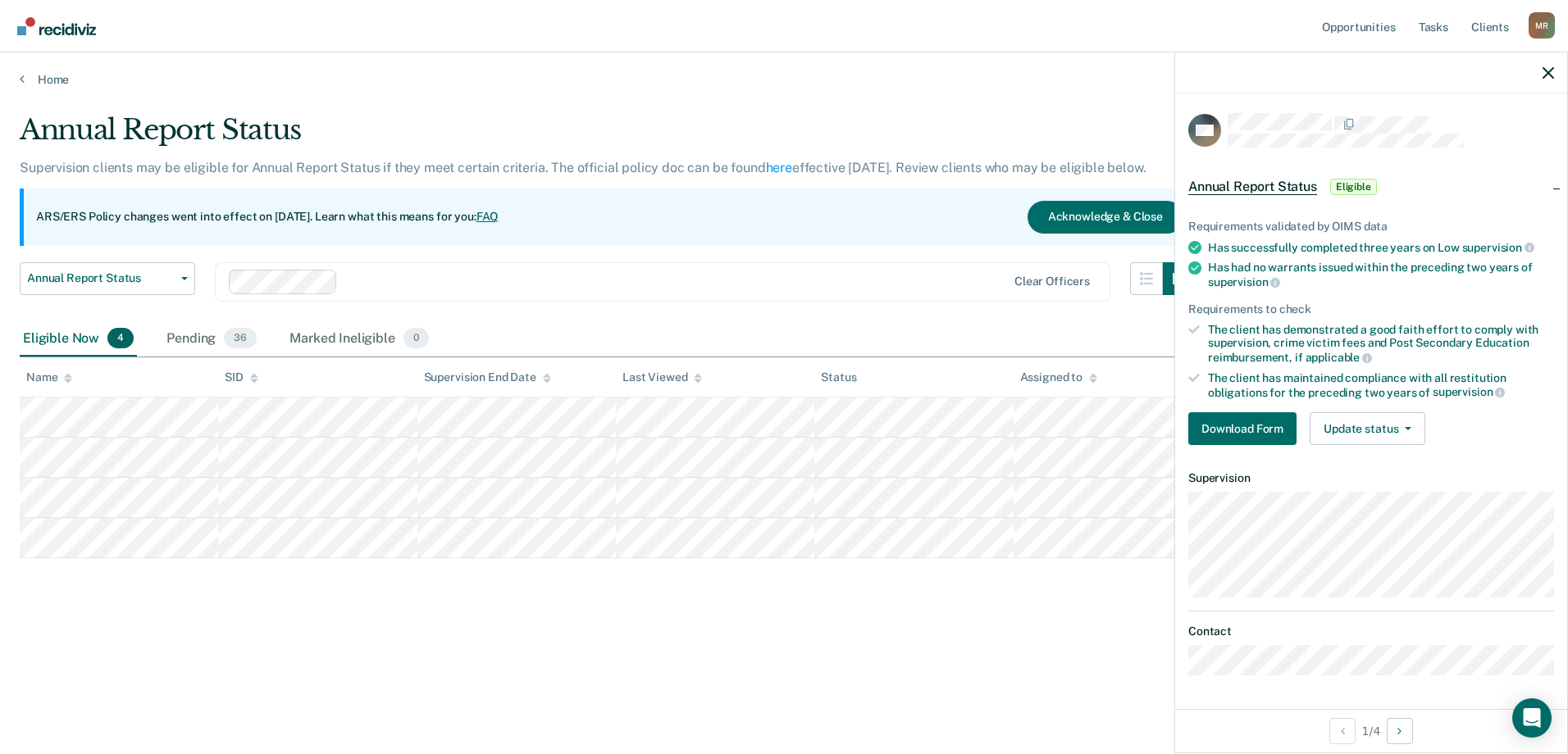
click at [1018, 618] on div "Annual Report Status Supervision clients may be eligible for Annual Report Stat…" at bounding box center [784, 372] width 1529 height 518
click at [1352, 424] on button "Update status" at bounding box center [1367, 429] width 116 height 33
click at [1378, 497] on button "Mark Ineligible" at bounding box center [1389, 494] width 158 height 26
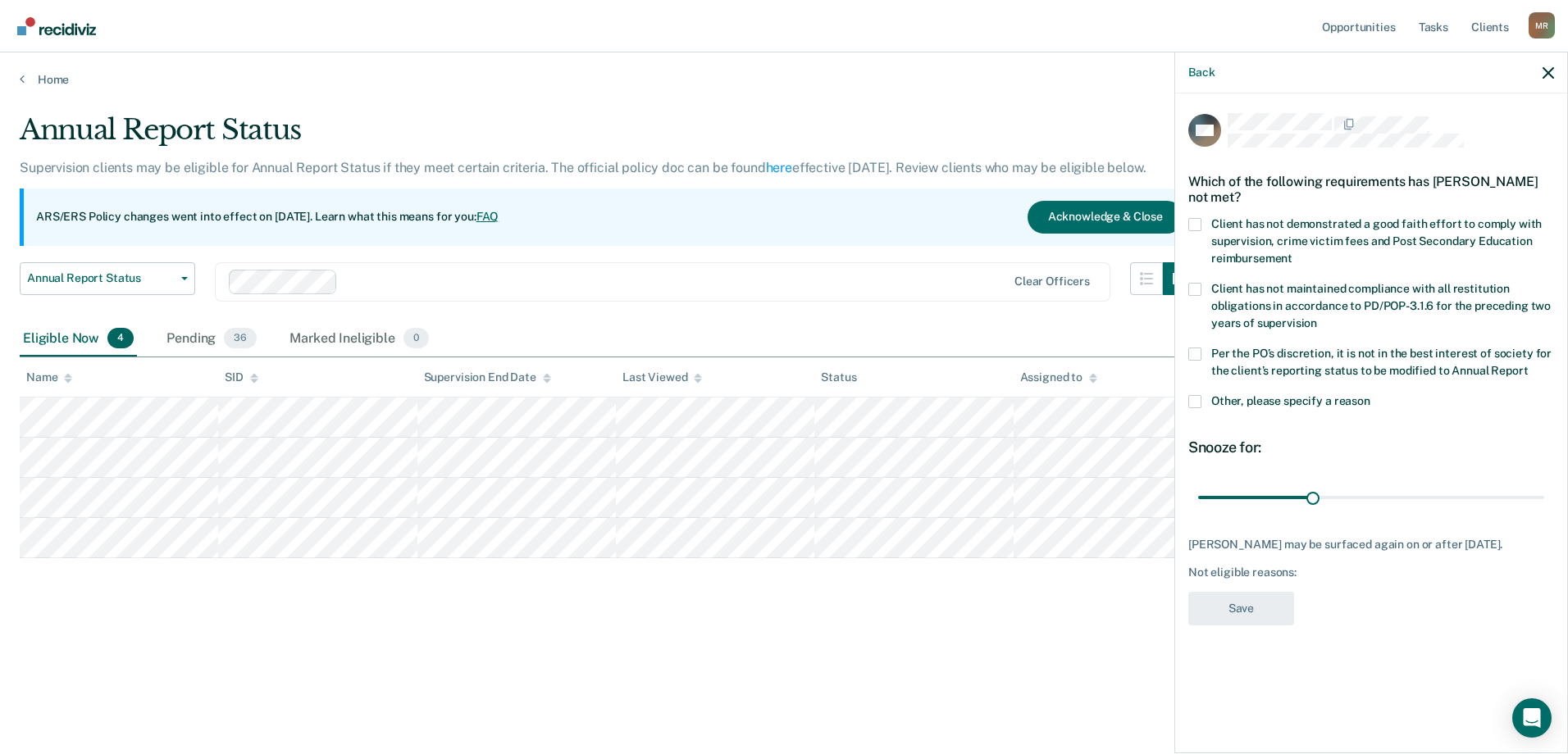
click at [1202, 403] on label "Other, please specify a reason" at bounding box center [1371, 404] width 366 height 17
click at [1371, 395] on input "Other, please specify a reason" at bounding box center [1371, 395] width 0 height 0
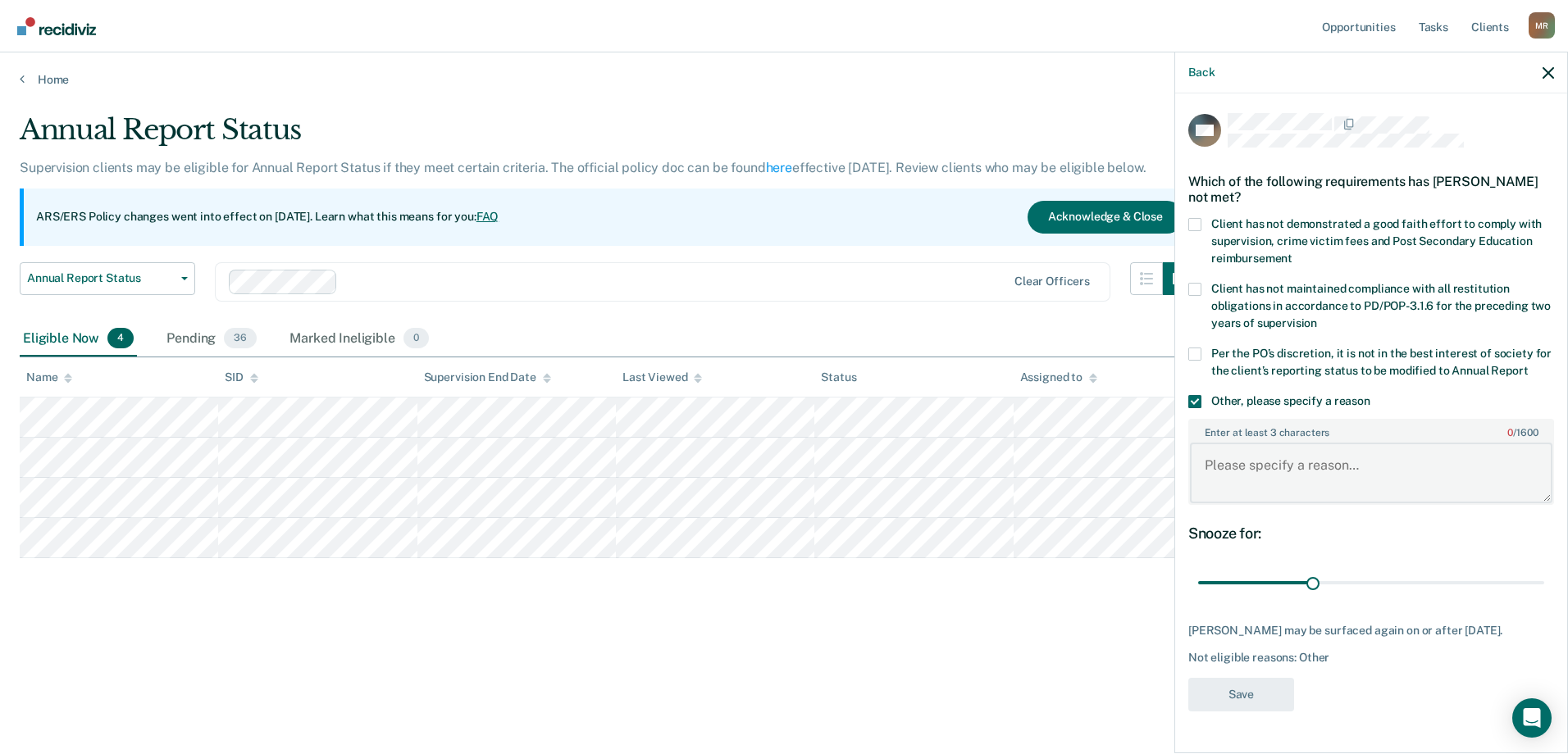
click at [1387, 473] on textarea "Enter at least 3 characters 0 / 1600" at bounding box center [1371, 473] width 363 height 61
type textarea "C"
type textarea "Prior annual review was on [DATE]."
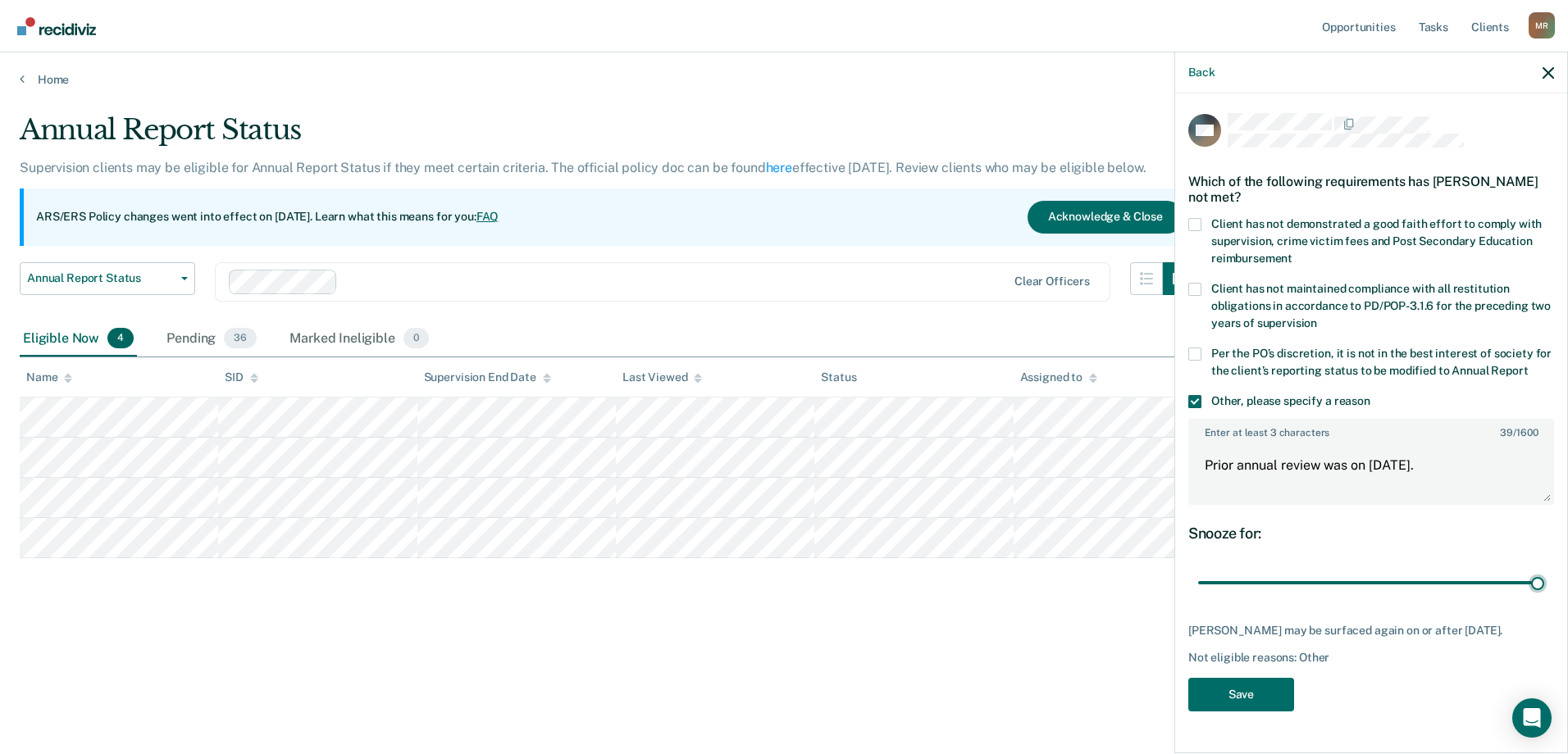
drag, startPoint x: 1314, startPoint y: 582, endPoint x: 1567, endPoint y: 582, distance: 253.0
type input "90"
click at [1544, 582] on input "range" at bounding box center [1371, 583] width 346 height 29
click at [1235, 711] on button "Save" at bounding box center [1241, 695] width 106 height 34
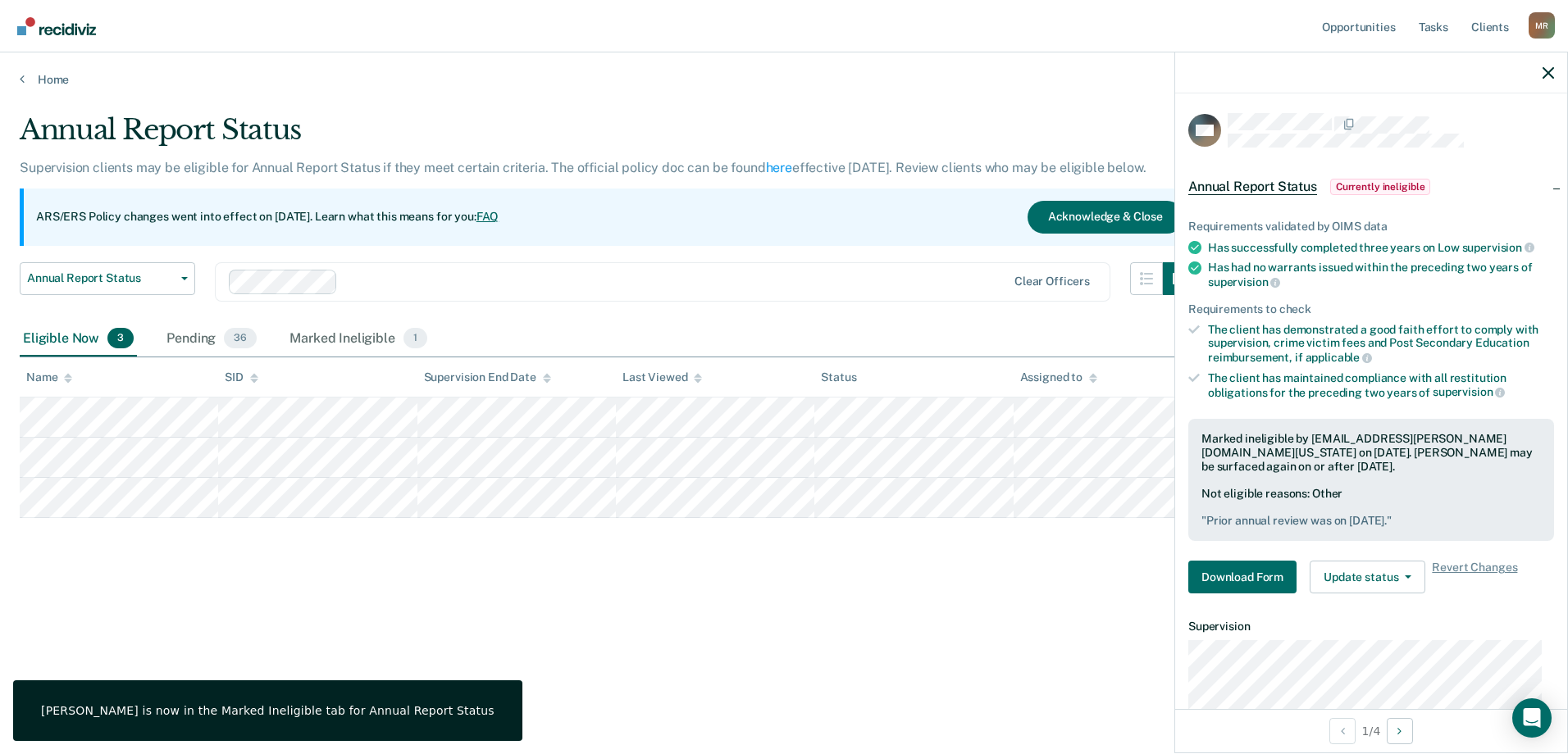
click at [687, 627] on div "Annual Report Status Supervision clients may be eligible for Annual Report Stat…" at bounding box center [784, 372] width 1529 height 518
click at [1541, 74] on div at bounding box center [1371, 72] width 392 height 41
click at [1543, 73] on icon "button" at bounding box center [1548, 72] width 11 height 11
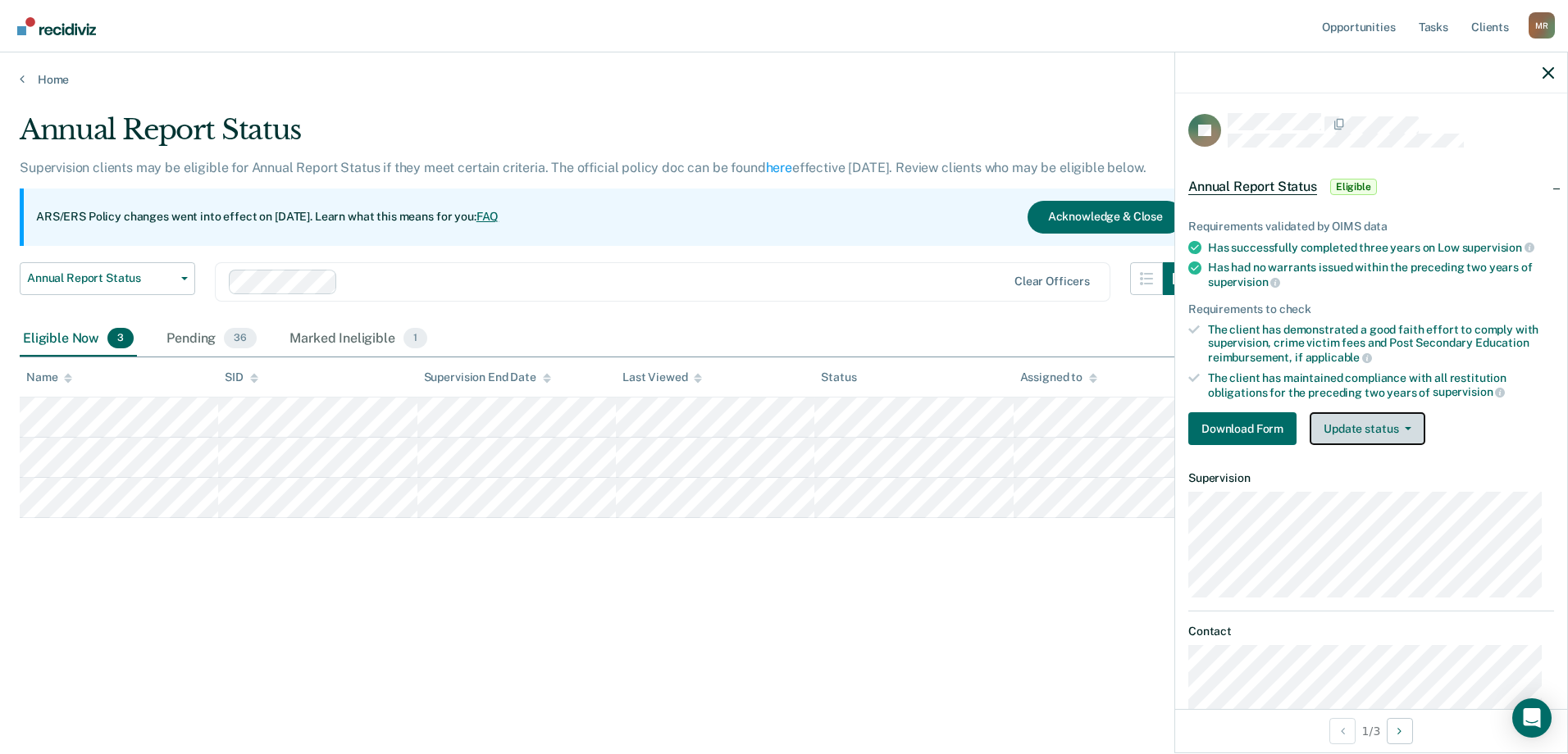
click at [1401, 424] on button "Update status" at bounding box center [1367, 429] width 116 height 33
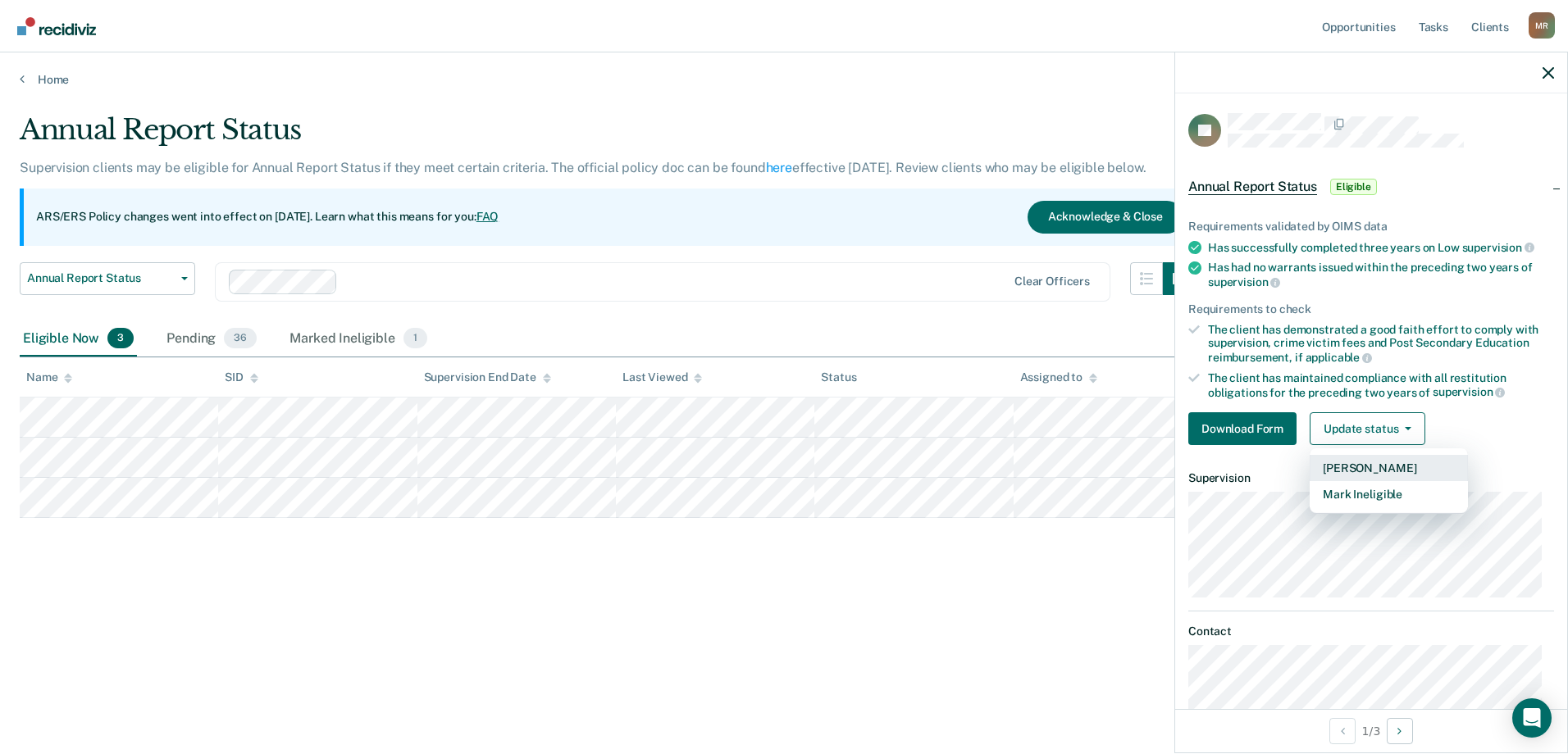
click at [1371, 472] on button "[PERSON_NAME]" at bounding box center [1389, 468] width 158 height 26
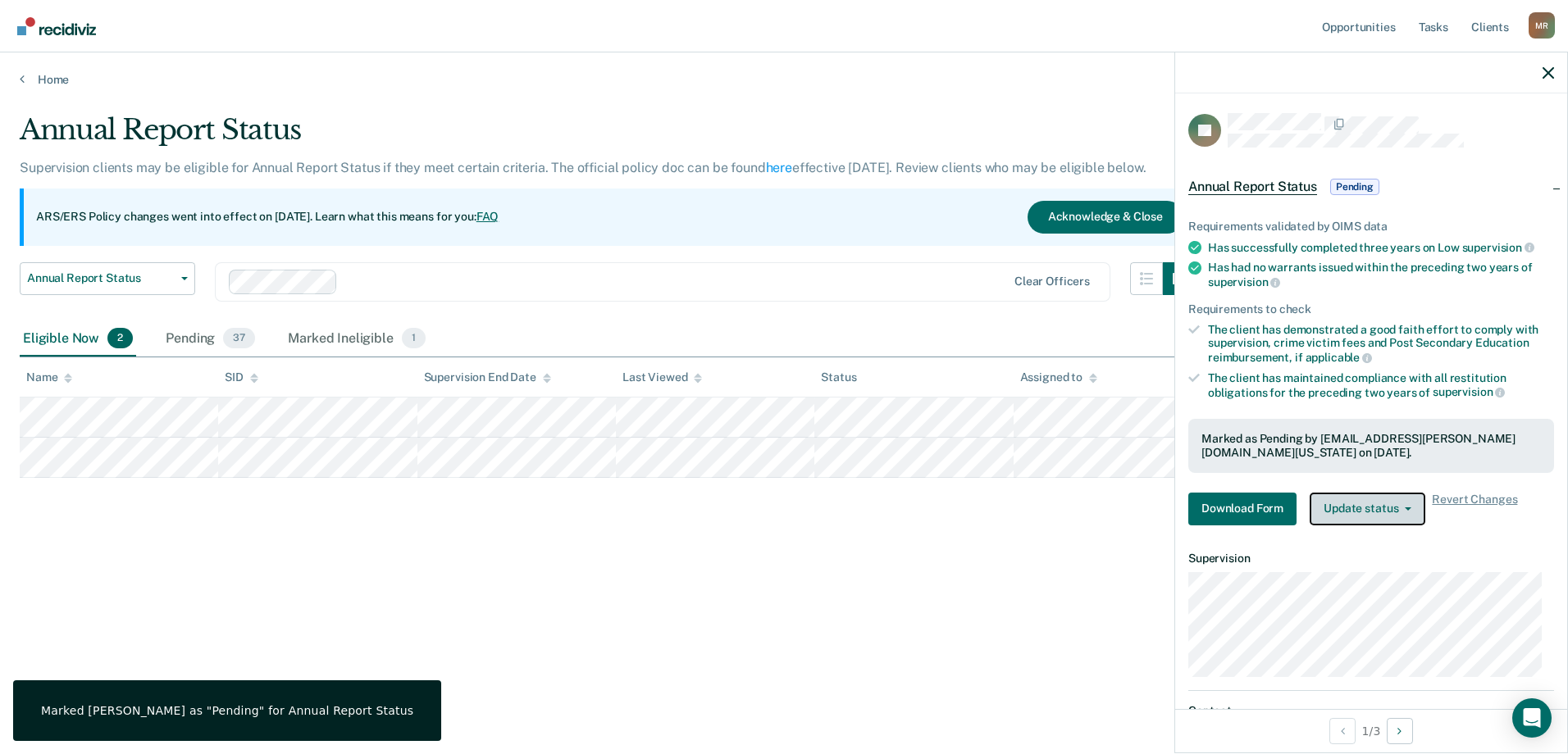
click at [1380, 509] on button "Update status" at bounding box center [1367, 510] width 116 height 33
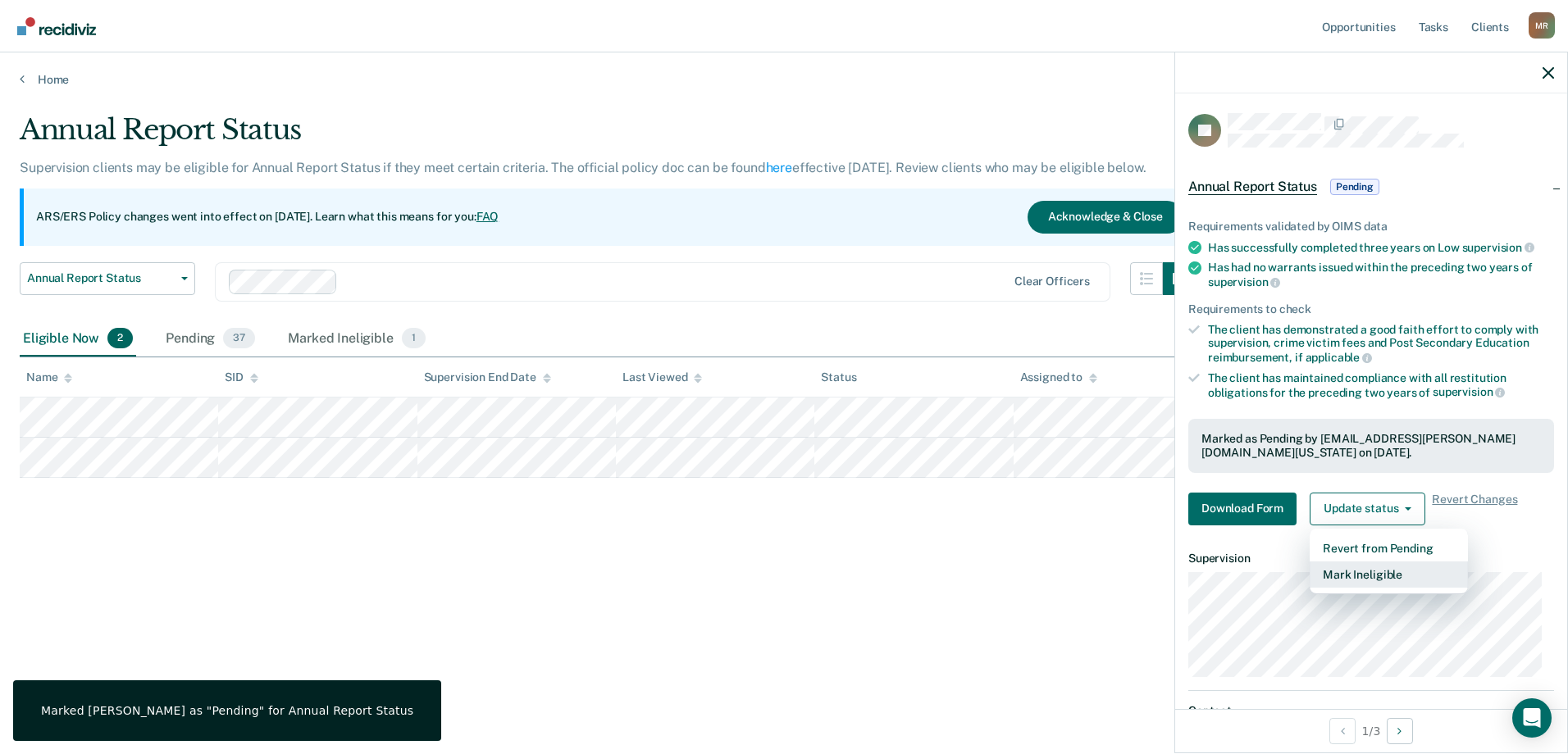
click at [1382, 571] on button "Mark Ineligible" at bounding box center [1389, 575] width 158 height 26
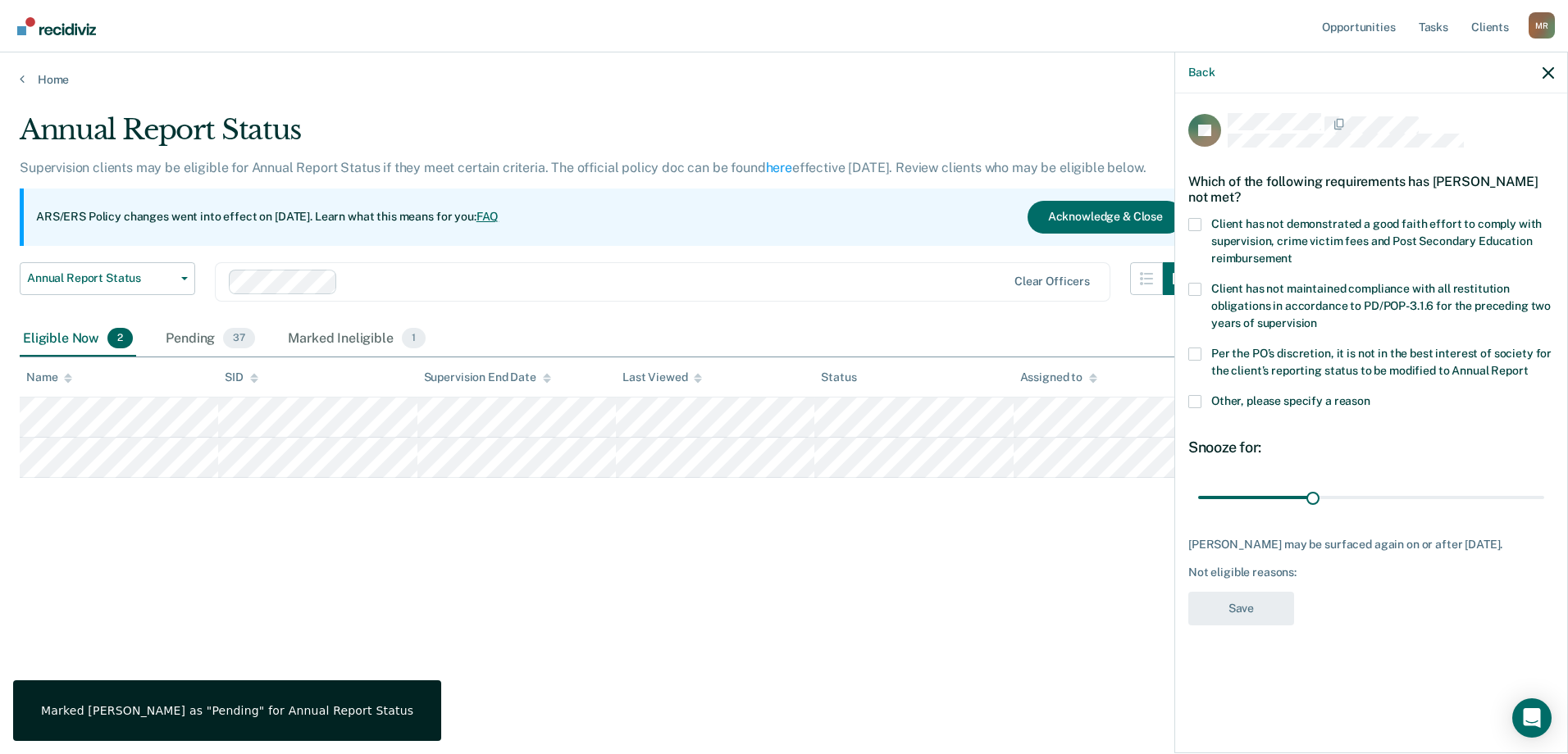
click at [1201, 404] on label "Other, please specify a reason" at bounding box center [1371, 404] width 366 height 17
click at [1371, 395] on input "Other, please specify a reason" at bounding box center [1371, 395] width 0 height 0
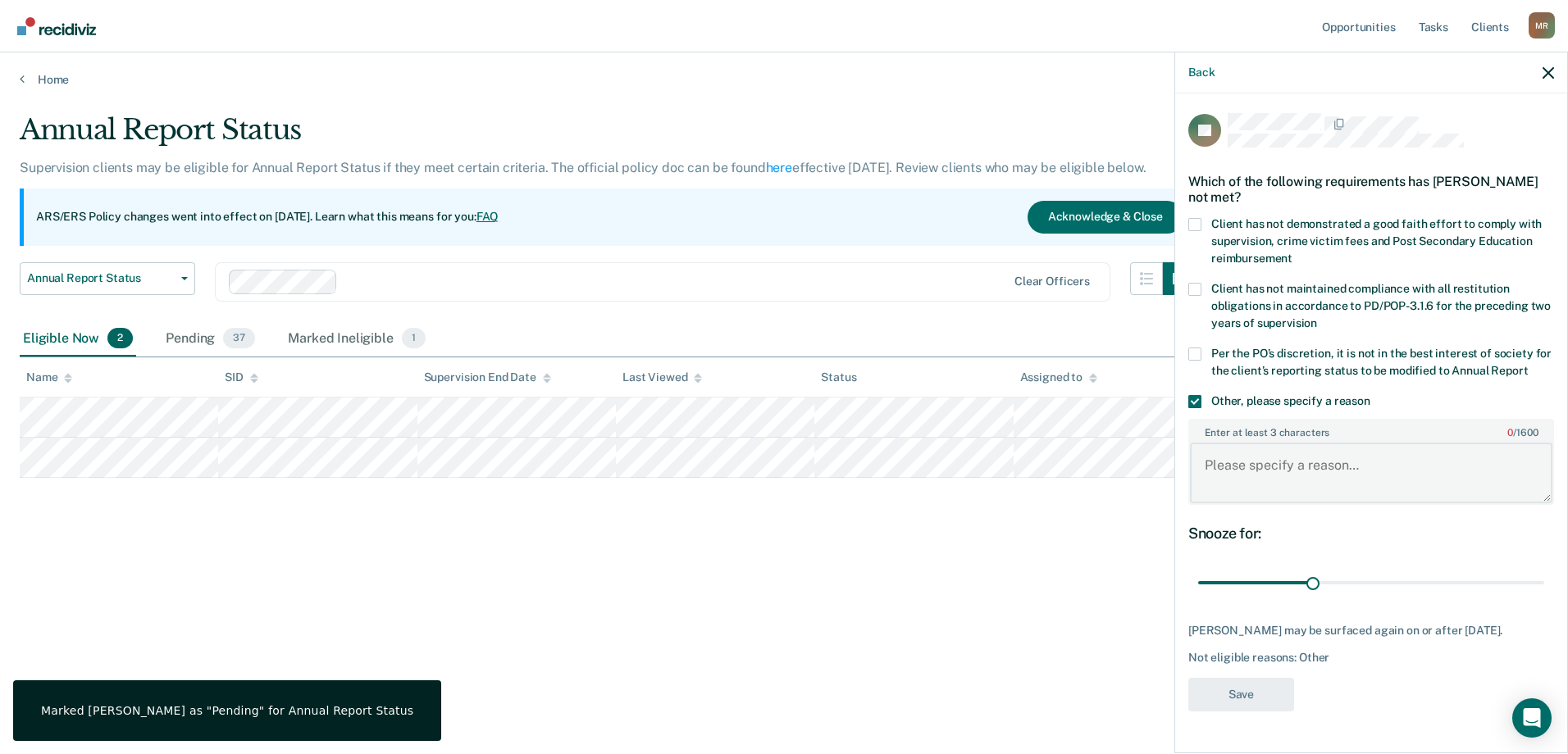
click at [1264, 479] on textarea "Enter at least 3 characters 0 / 1600" at bounding box center [1371, 473] width 363 height 61
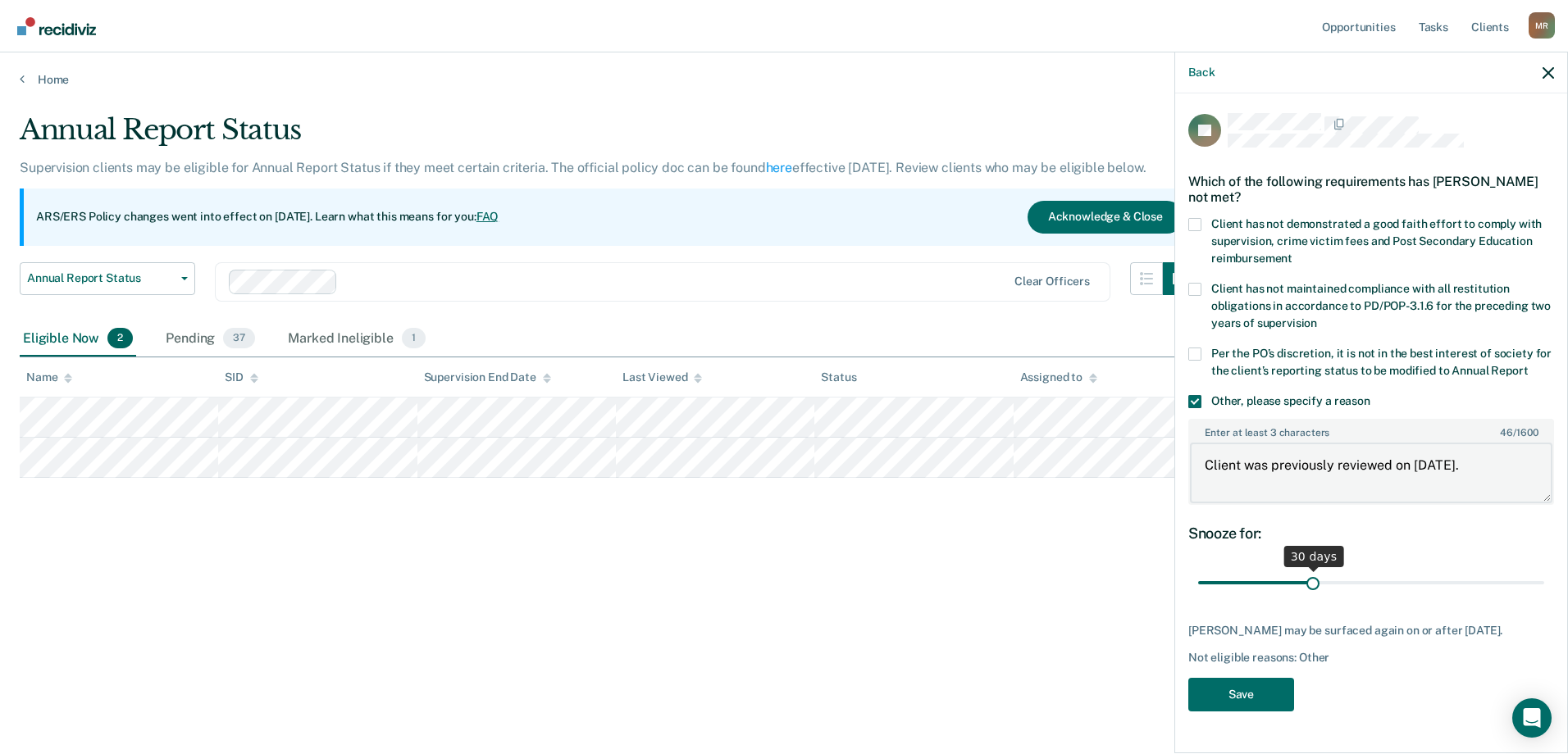
type textarea "Client was previously reviewed on [DATE]."
drag, startPoint x: 1314, startPoint y: 586, endPoint x: 1571, endPoint y: 581, distance: 257.0
type input "90"
click at [1544, 581] on input "range" at bounding box center [1371, 583] width 346 height 29
click at [1230, 691] on button "Save" at bounding box center [1241, 695] width 106 height 34
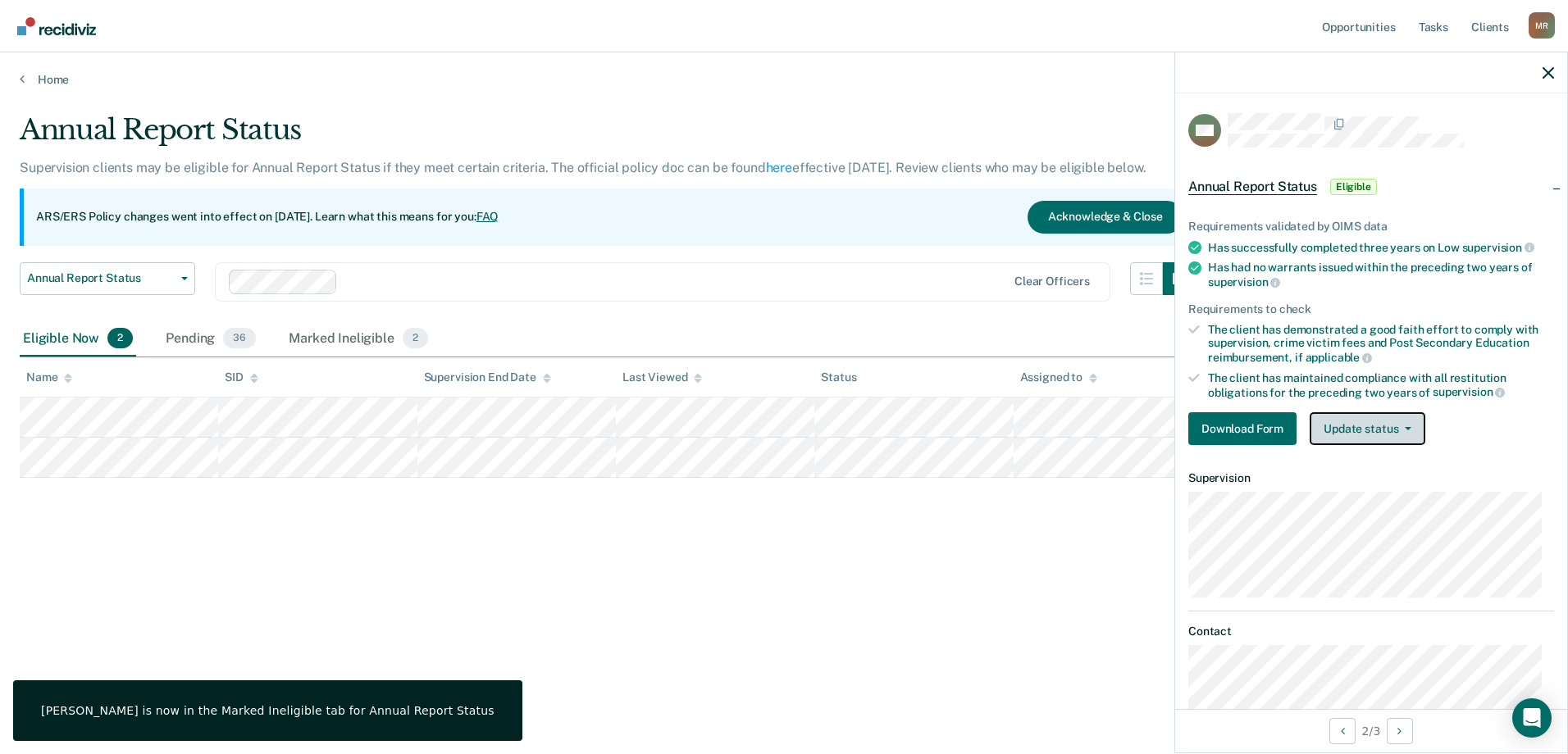
click at [1378, 418] on button "Update status" at bounding box center [1367, 429] width 116 height 33
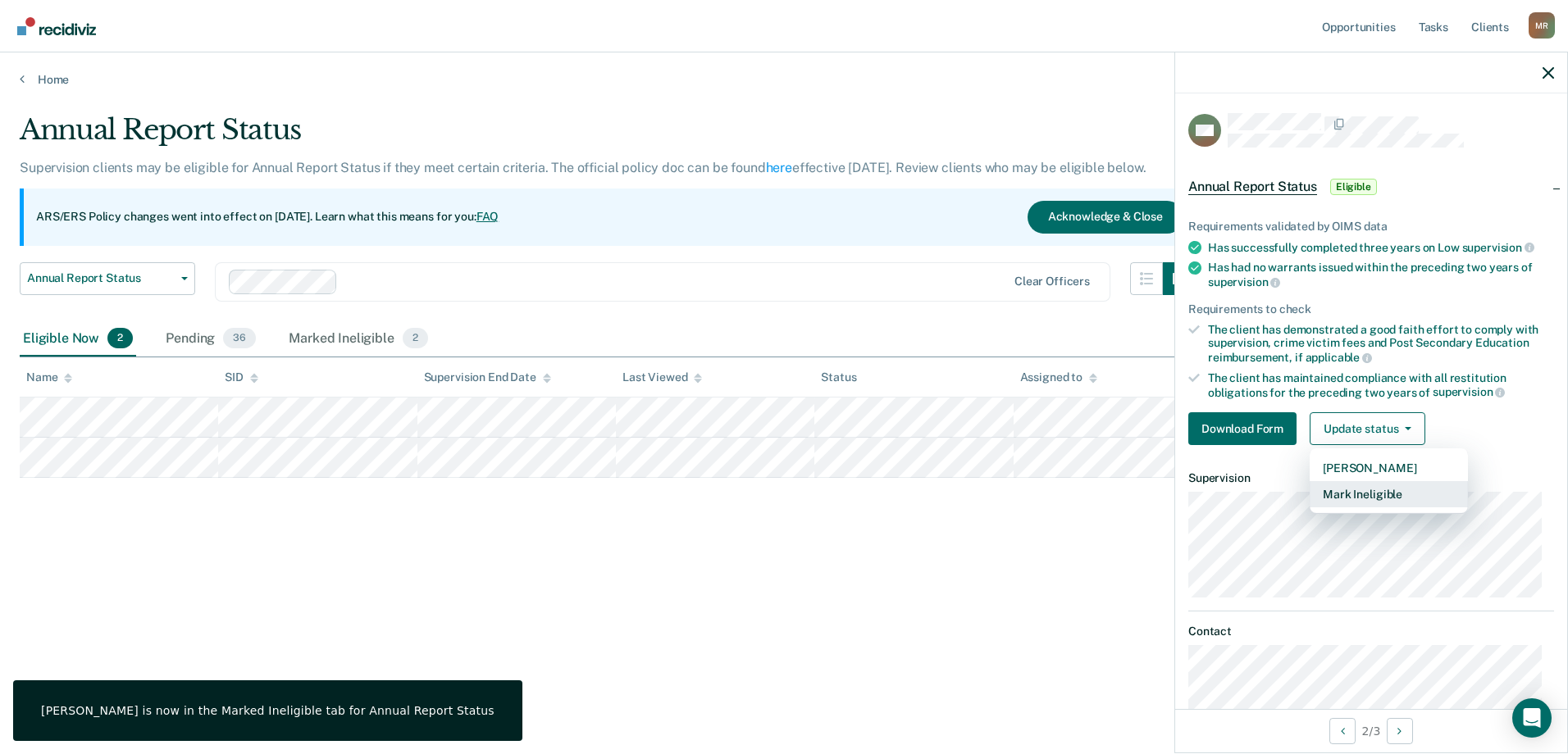
click at [1367, 495] on button "Mark Ineligible" at bounding box center [1389, 494] width 158 height 26
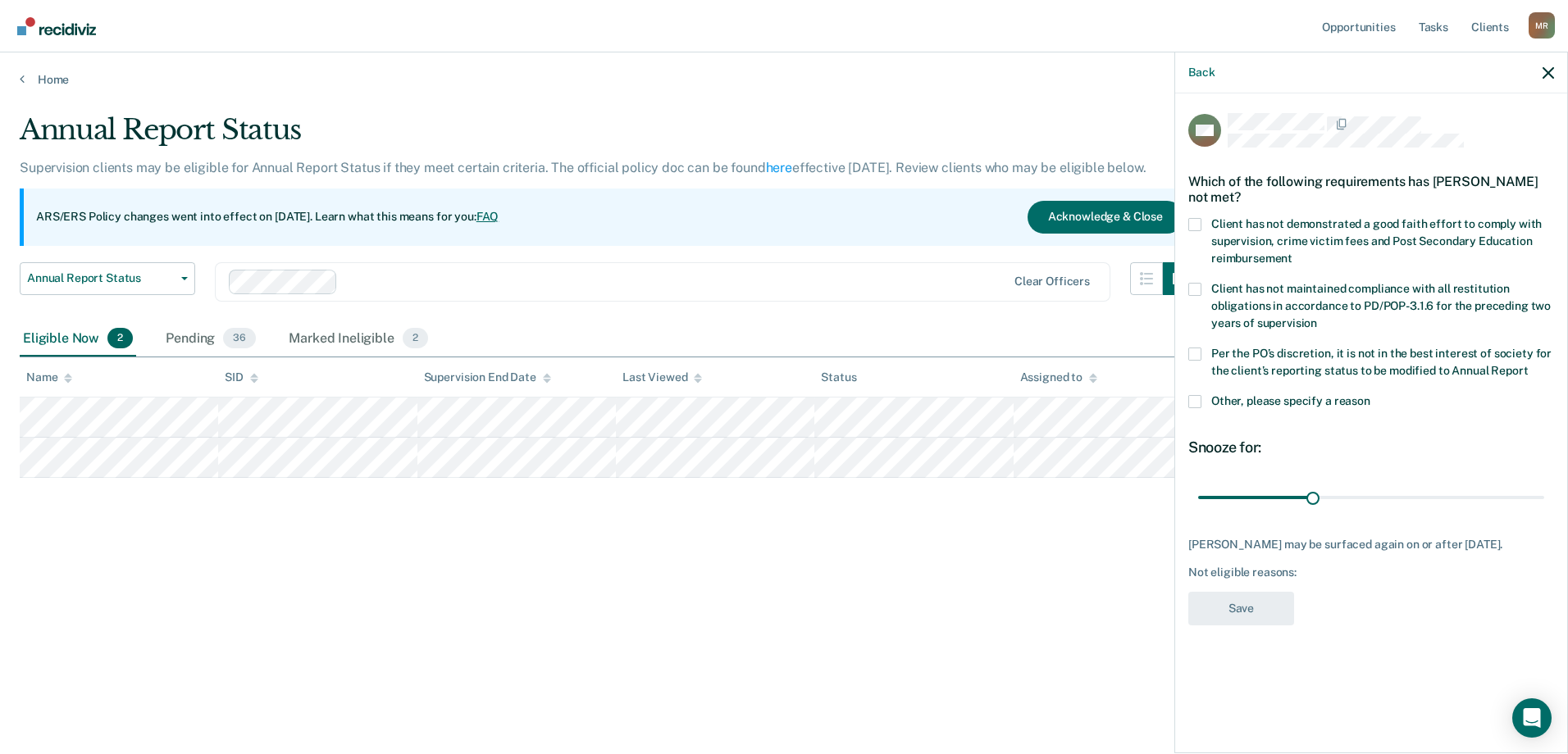
click at [1202, 395] on label "Other, please specify a reason" at bounding box center [1371, 404] width 366 height 17
click at [1371, 395] on input "Other, please specify a reason" at bounding box center [1371, 395] width 0 height 0
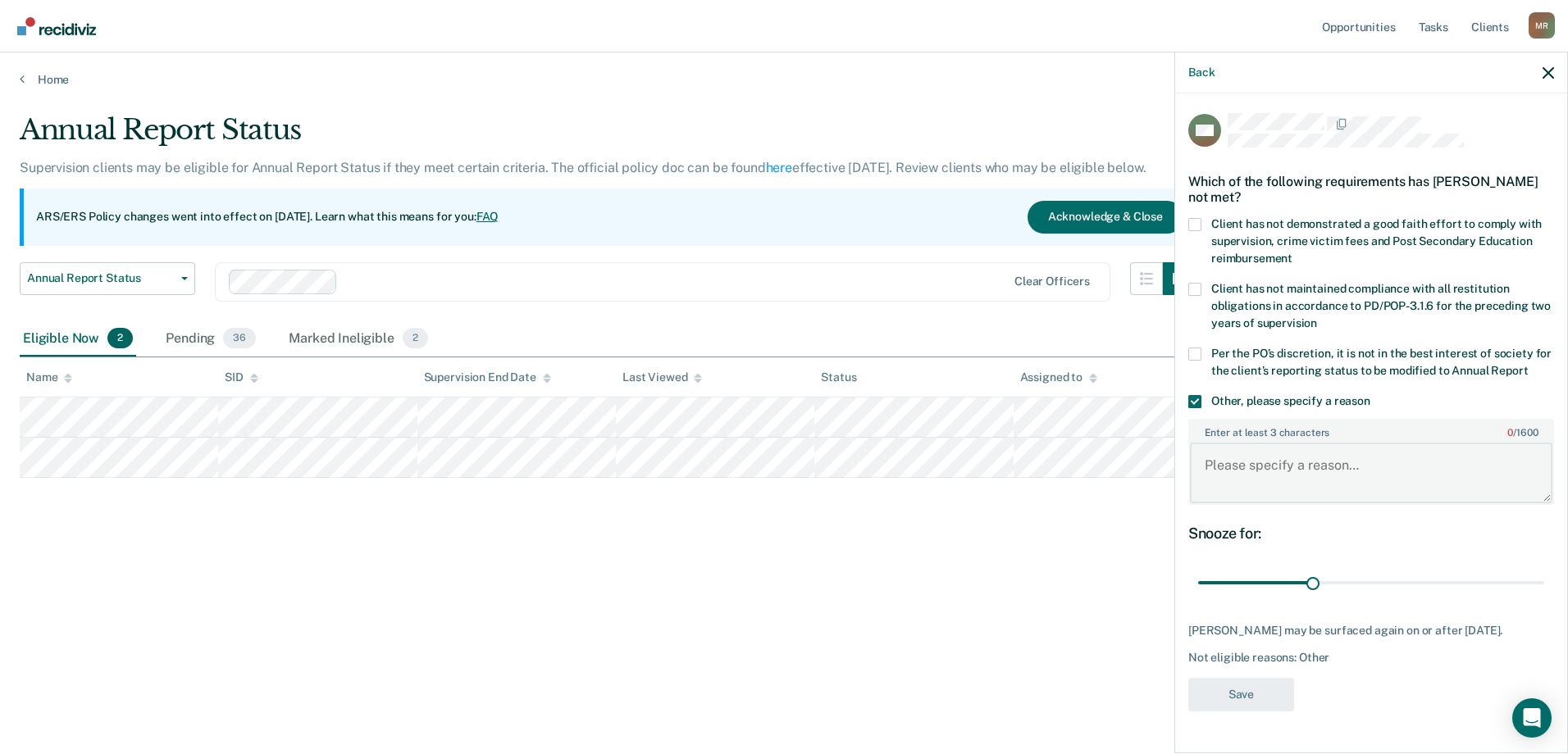
click at [1293, 469] on textarea "Enter at least 3 characters 0 / 1600" at bounding box center [1371, 473] width 363 height 61
type textarea "V"
type textarea "Client was previously reviewed on [DATE]."
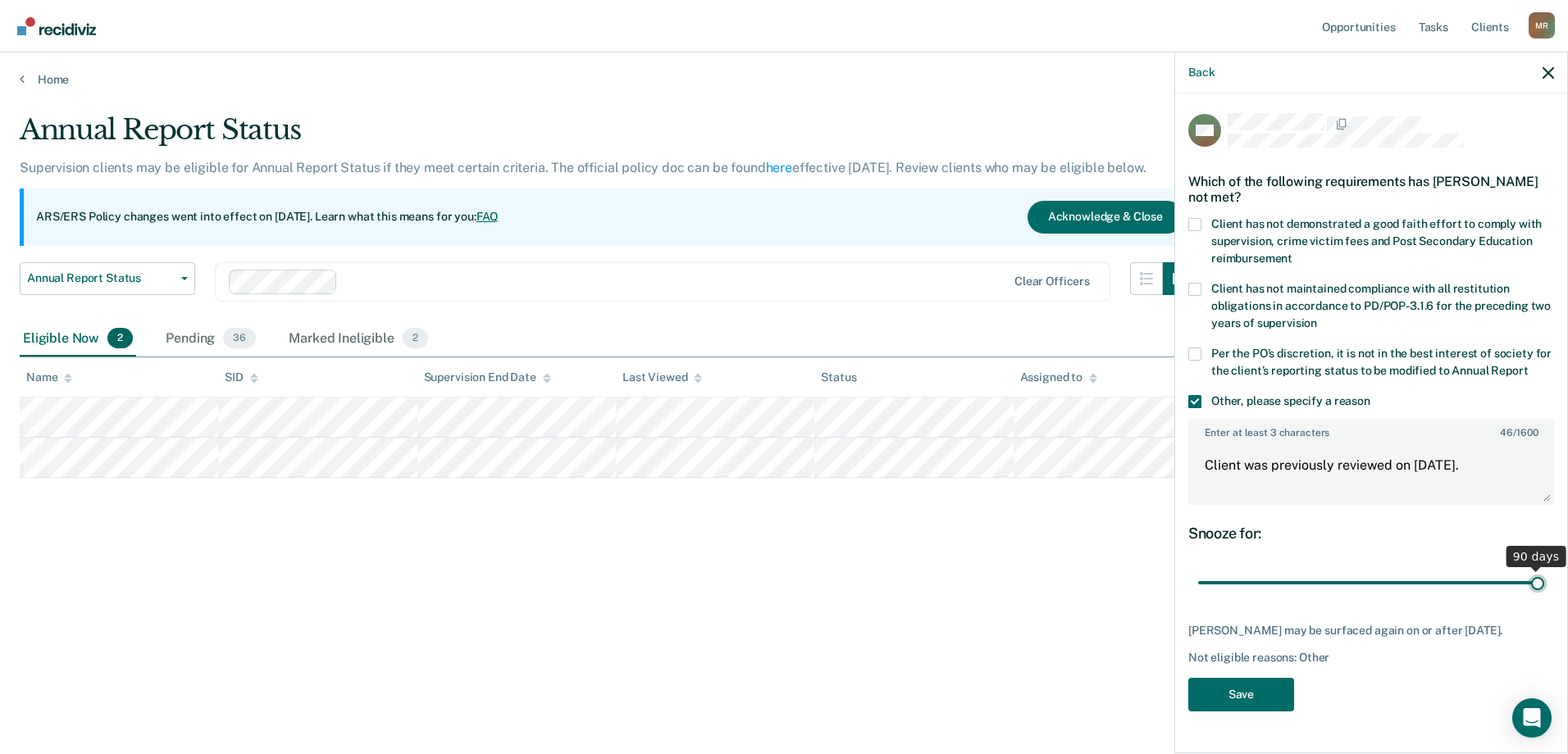
drag, startPoint x: 1319, startPoint y: 585, endPoint x: 1571, endPoint y: 597, distance: 252.3
type input "90"
click at [1544, 597] on input "range" at bounding box center [1371, 583] width 346 height 29
click at [1228, 701] on button "Save" at bounding box center [1241, 695] width 106 height 34
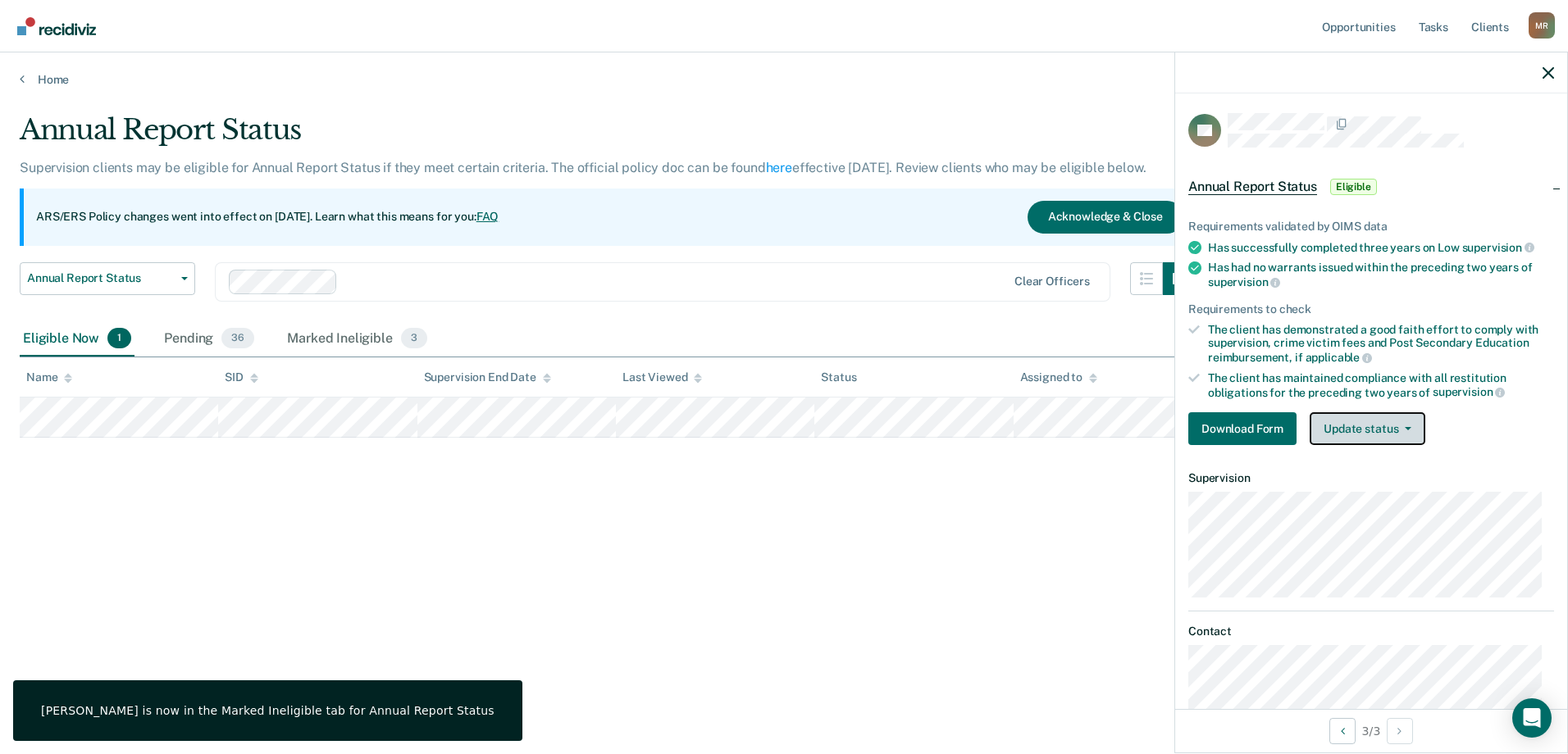
click at [1343, 421] on button "Update status" at bounding box center [1367, 429] width 116 height 33
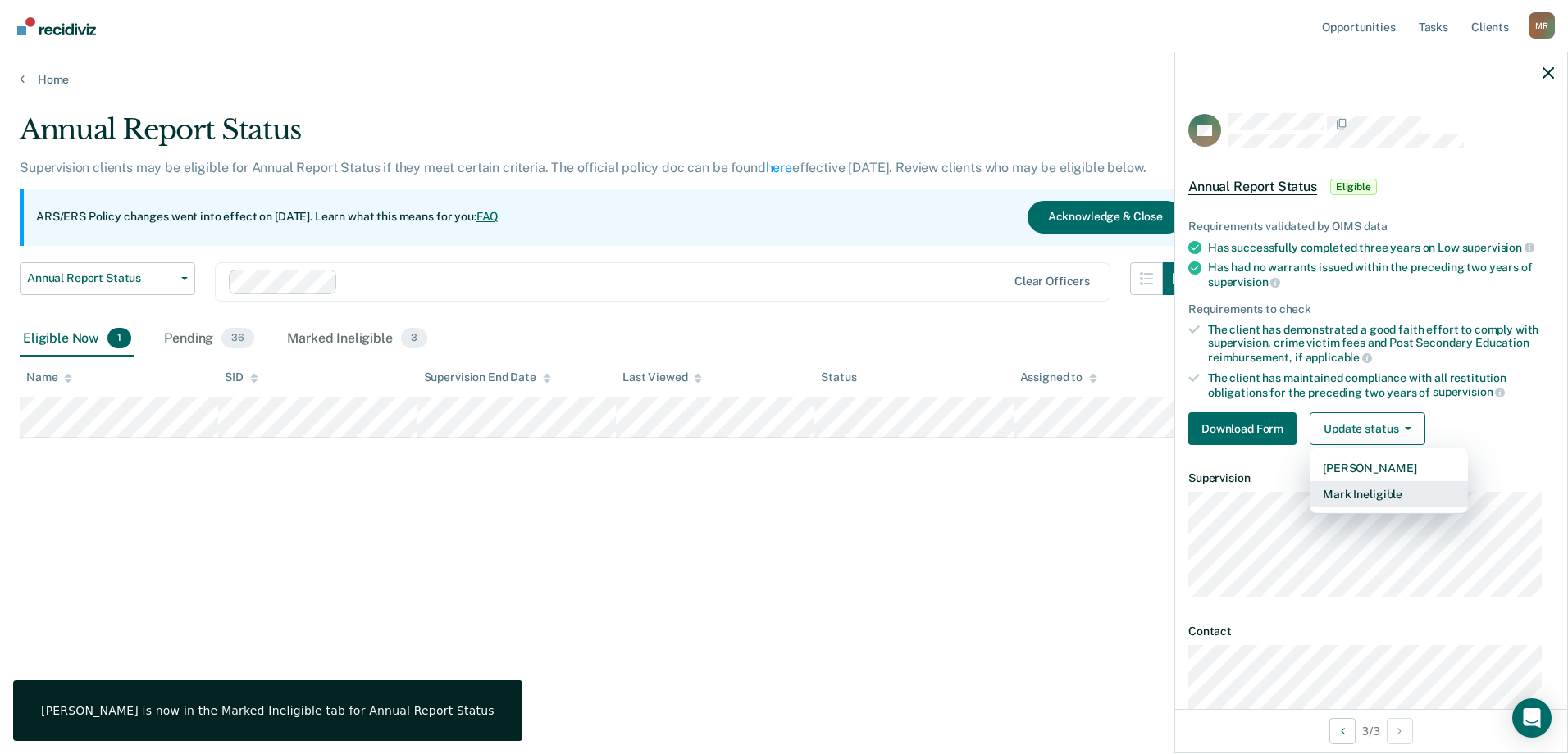
click at [1357, 500] on button "Mark Ineligible" at bounding box center [1389, 494] width 158 height 26
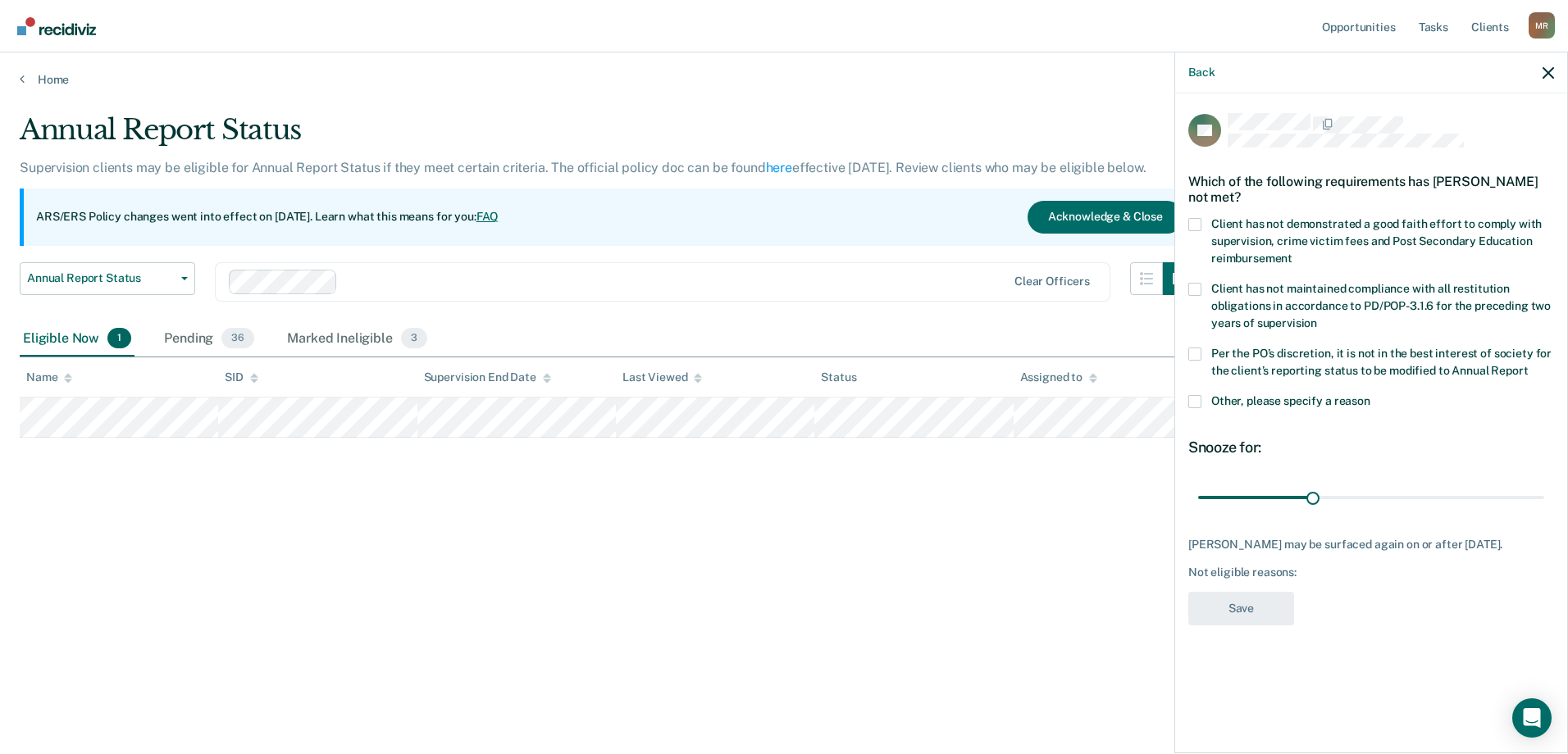
click at [1196, 404] on span at bounding box center [1194, 401] width 13 height 13
click at [1371, 395] on input "Other, please specify a reason" at bounding box center [1371, 395] width 0 height 0
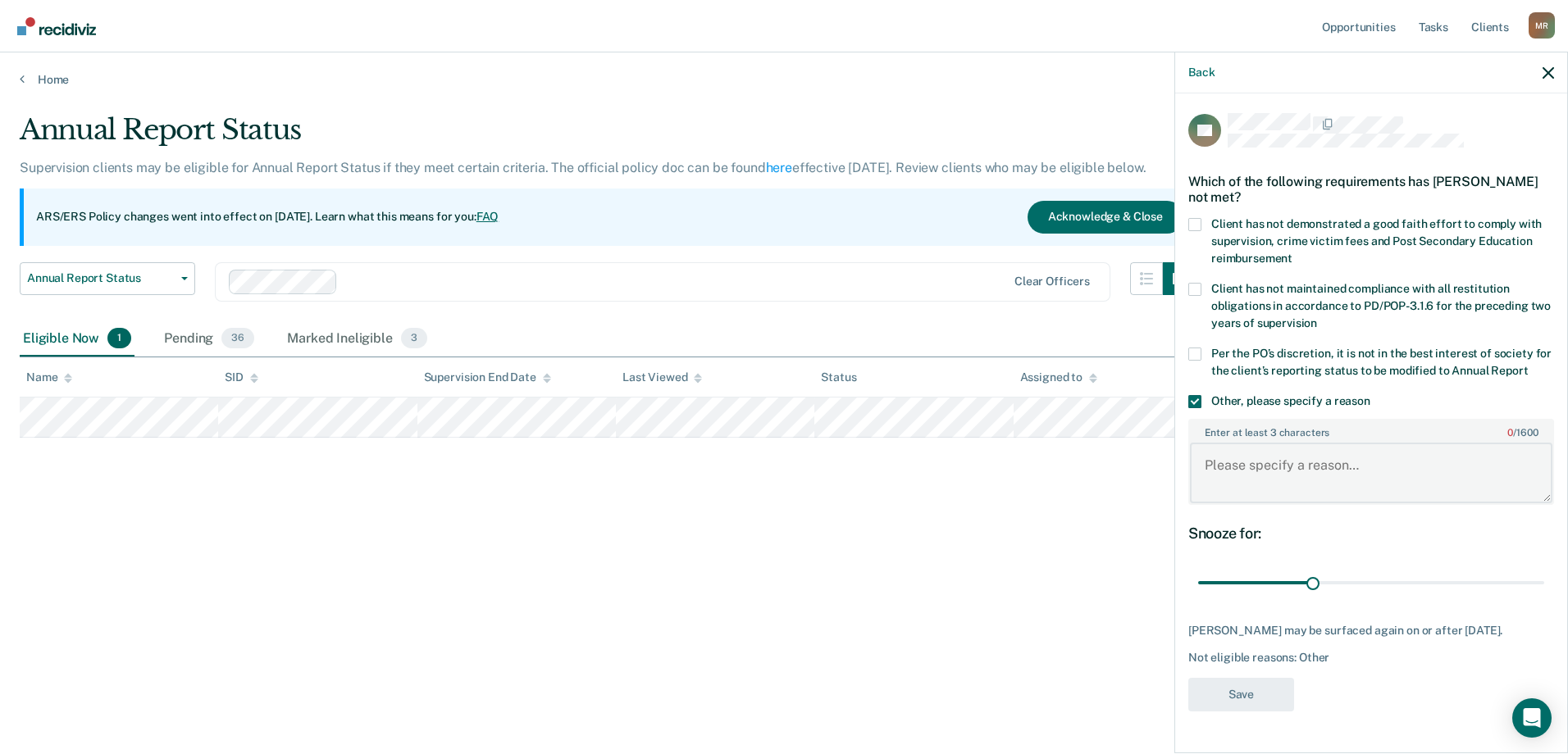
click at [1320, 474] on textarea "Enter at least 3 characters 0 / 1600" at bounding box center [1371, 473] width 363 height 61
type textarea "Client was previously reviewed on [DATE]."
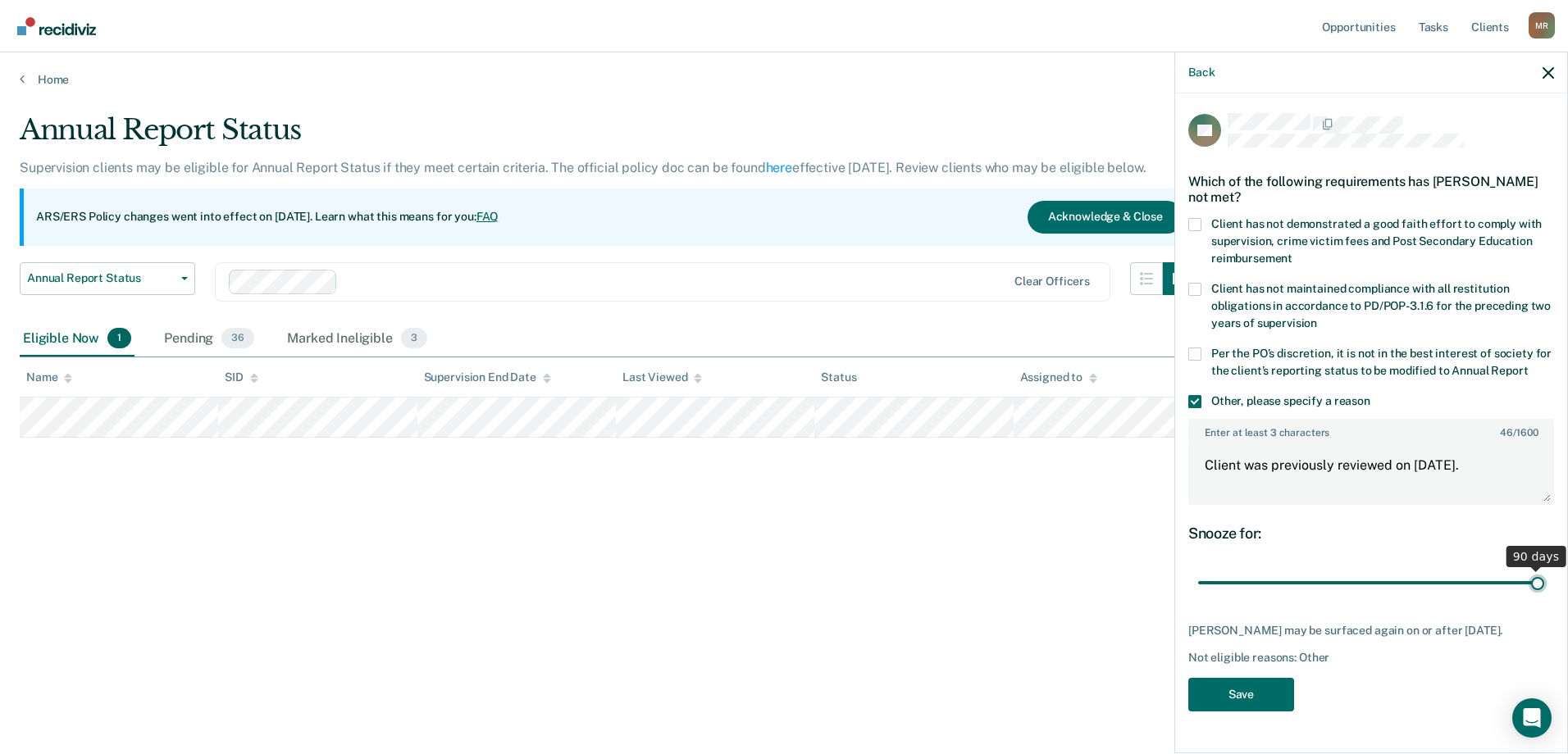
drag, startPoint x: 1312, startPoint y: 584, endPoint x: 1571, endPoint y: 601, distance: 259.6
type input "90"
click at [1544, 597] on input "range" at bounding box center [1371, 583] width 346 height 29
click at [1268, 684] on button "Save" at bounding box center [1241, 695] width 106 height 34
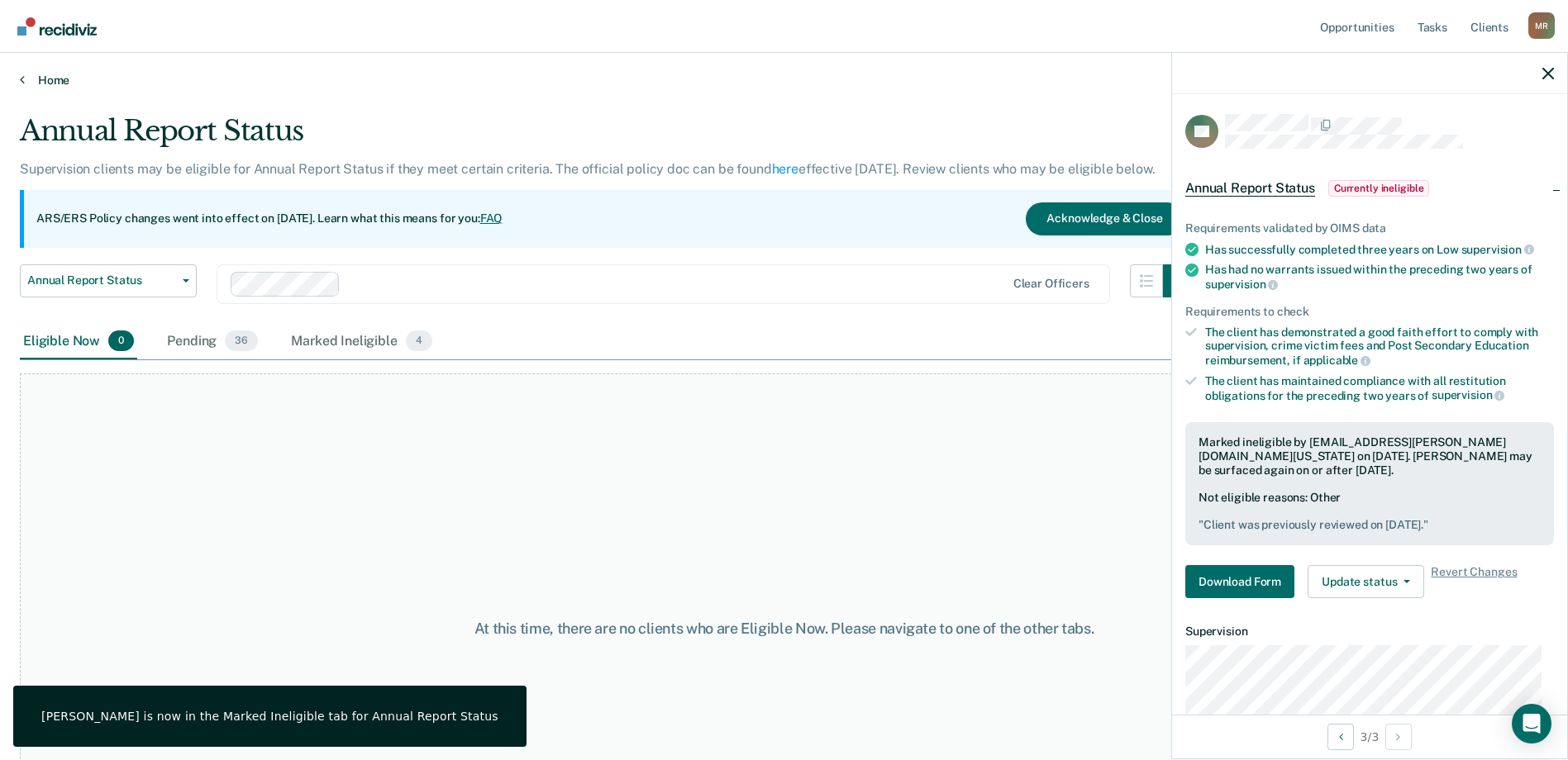
click at [28, 76] on link "Home" at bounding box center [784, 80] width 1528 height 15
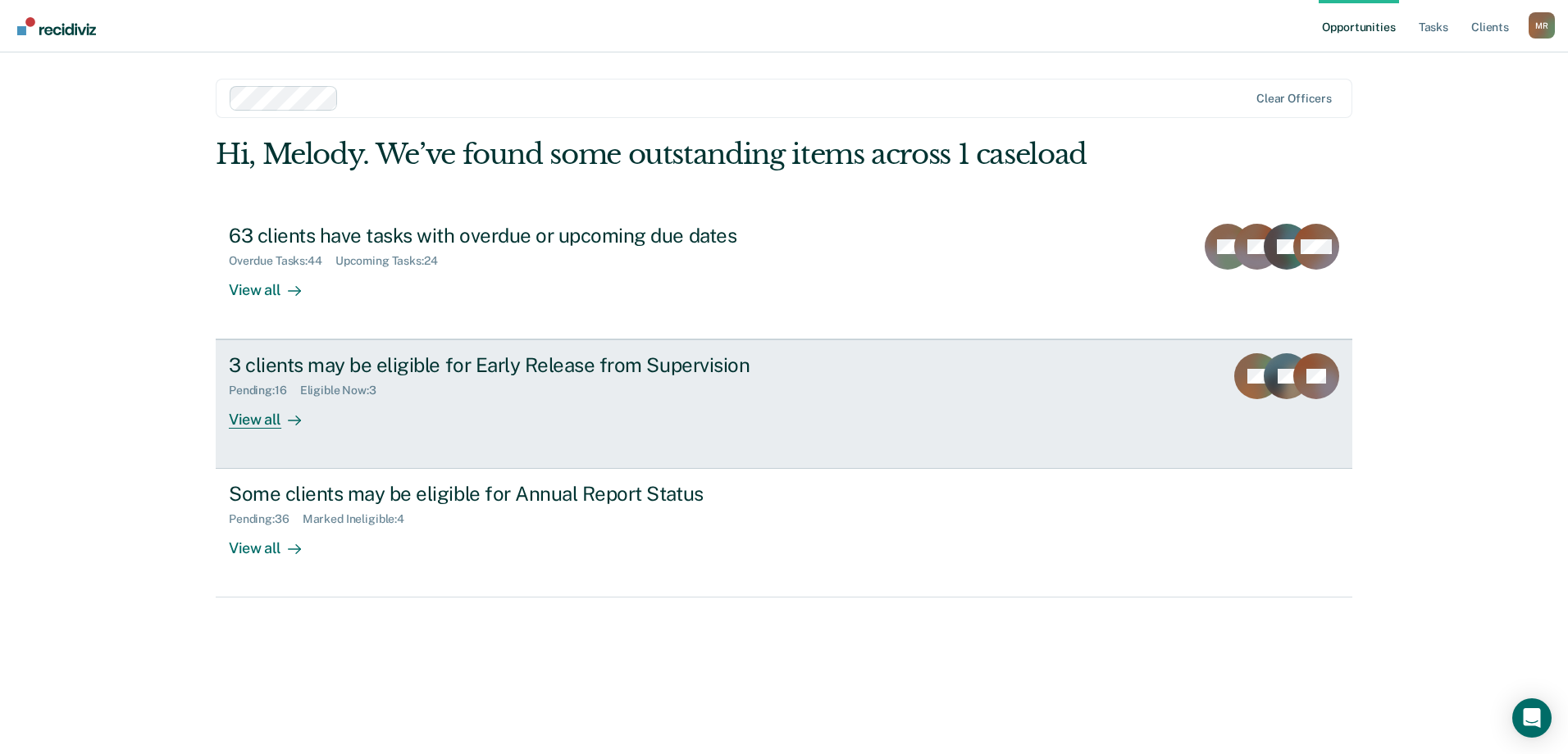
click at [266, 416] on div "View all" at bounding box center [275, 413] width 92 height 32
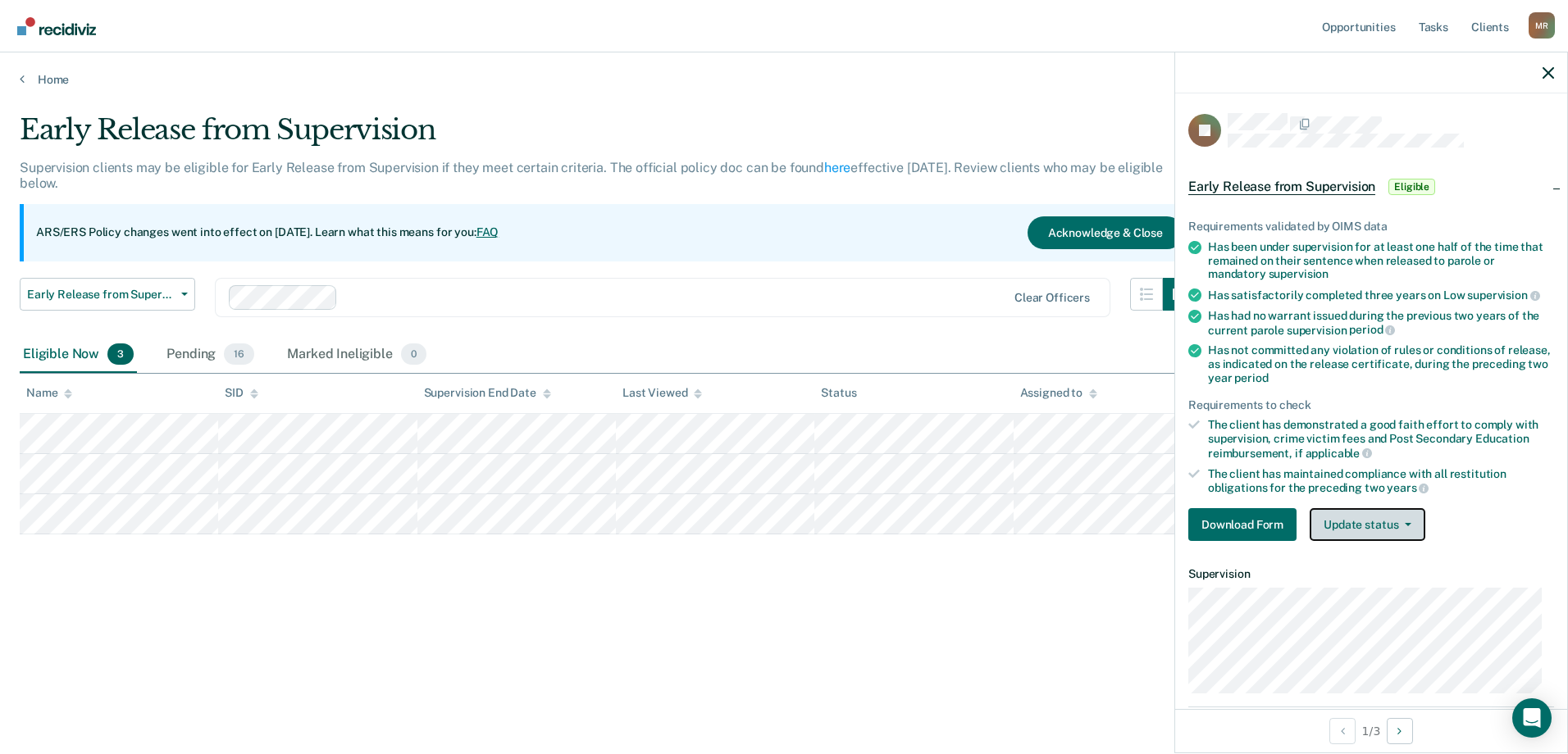
click at [1375, 532] on button "Update status" at bounding box center [1367, 525] width 116 height 33
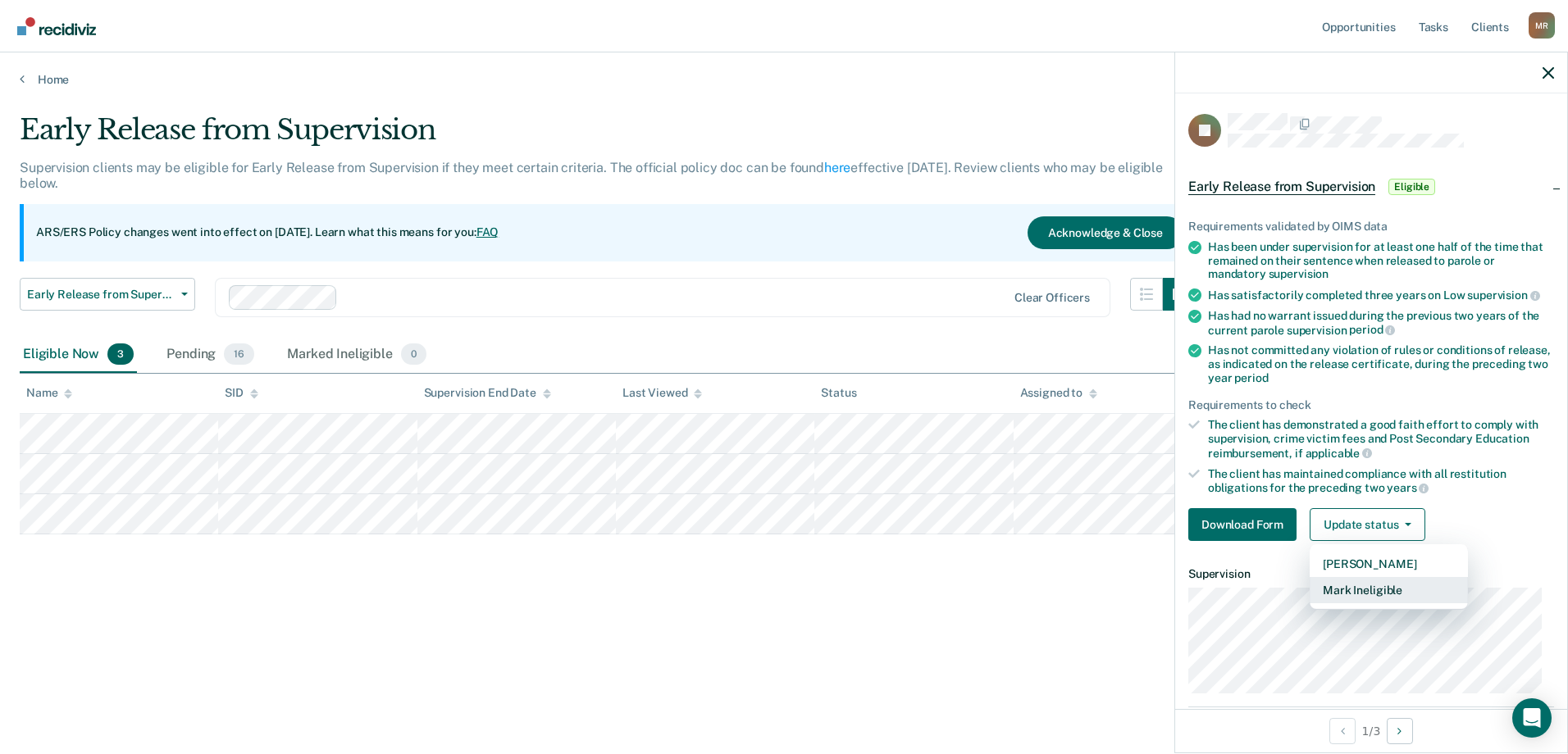
click at [1364, 577] on button "Mark Ineligible" at bounding box center [1389, 591] width 158 height 26
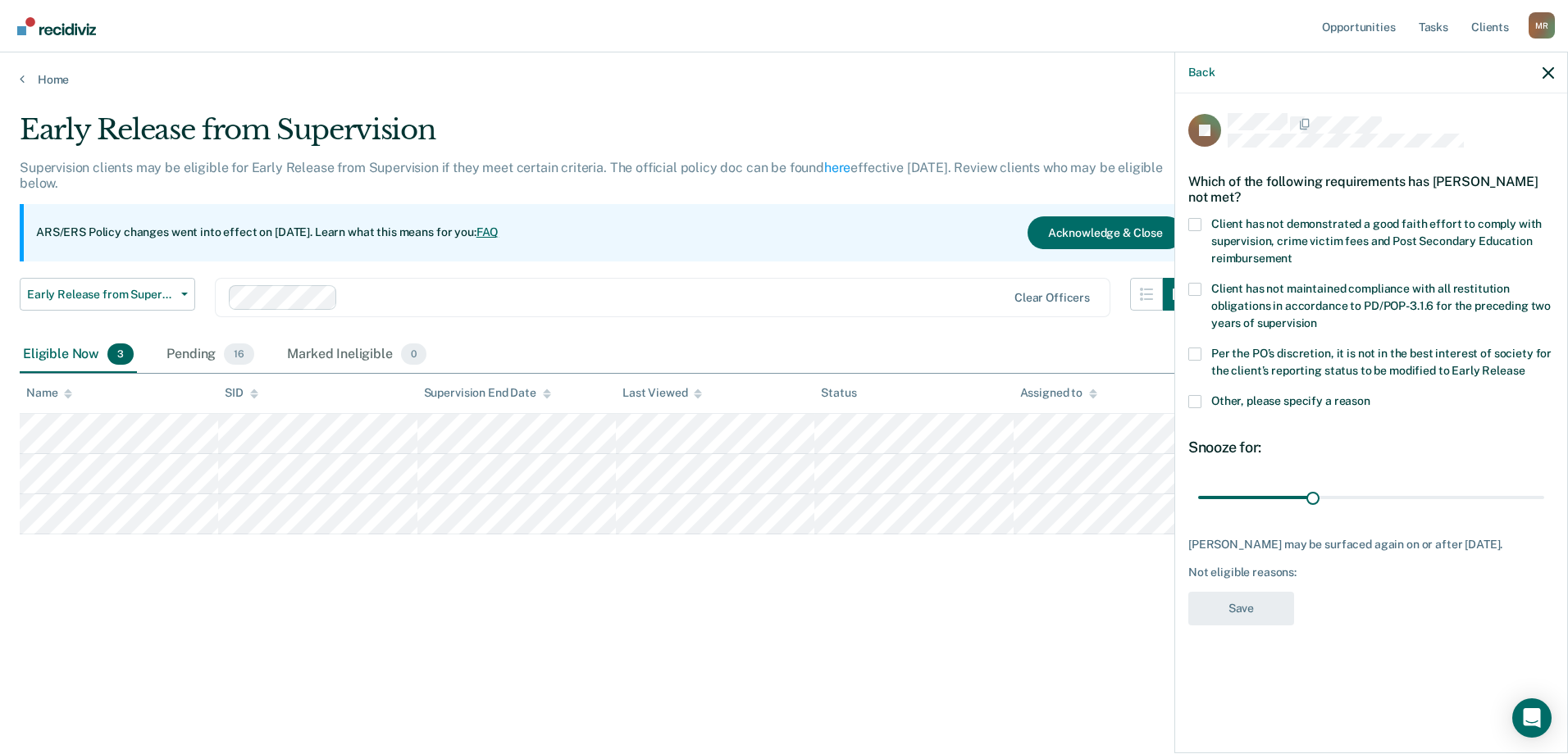
click at [1191, 395] on span at bounding box center [1194, 401] width 13 height 13
click at [1371, 395] on input "Other, please specify a reason" at bounding box center [1371, 395] width 0 height 0
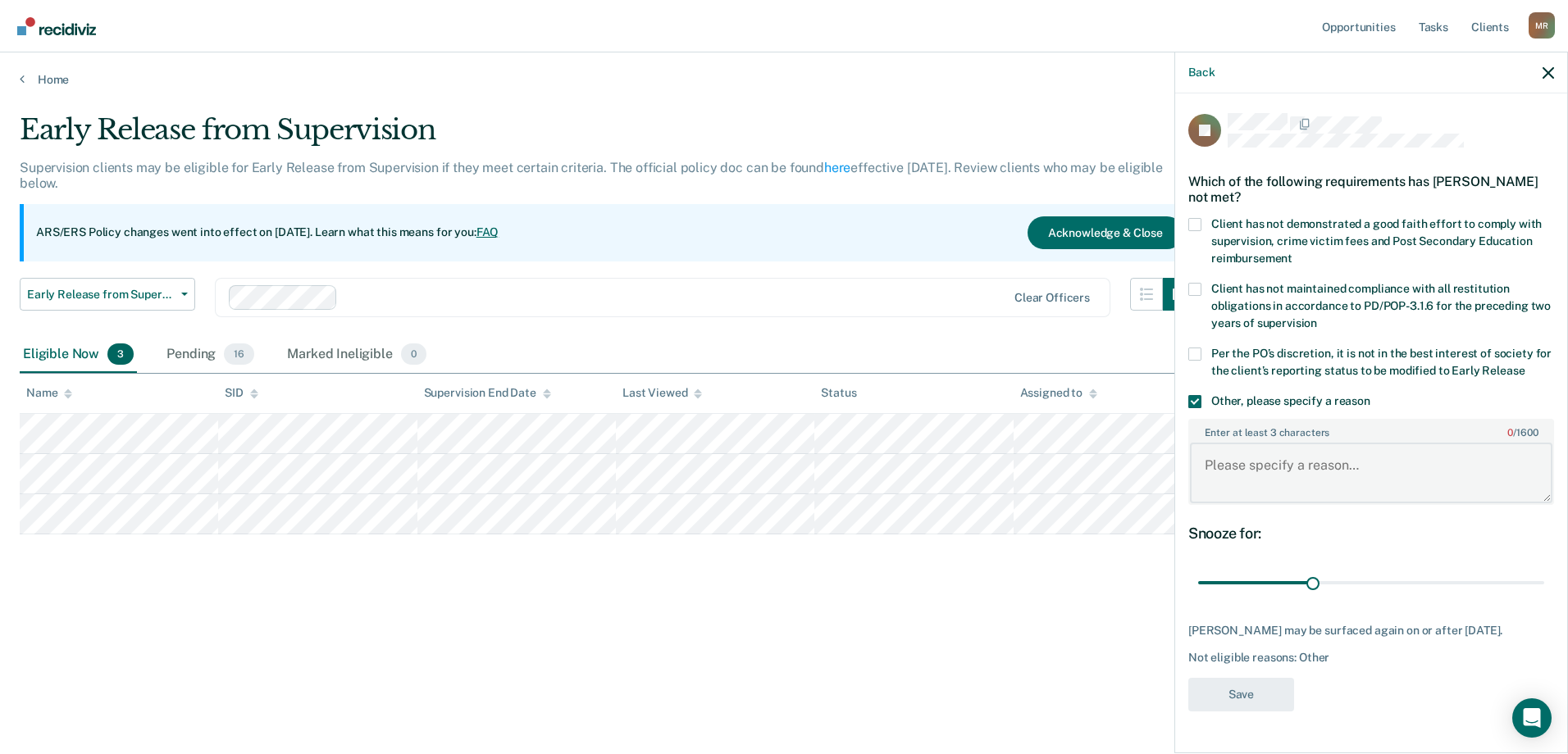
click at [1298, 466] on textarea "Enter at least 3 characters 0 / 1600" at bounding box center [1371, 473] width 363 height 61
click at [1424, 456] on textarea "Client was previously reviewed on" at bounding box center [1371, 473] width 363 height 61
type textarea "Client was previously reviewed on [DATE]."
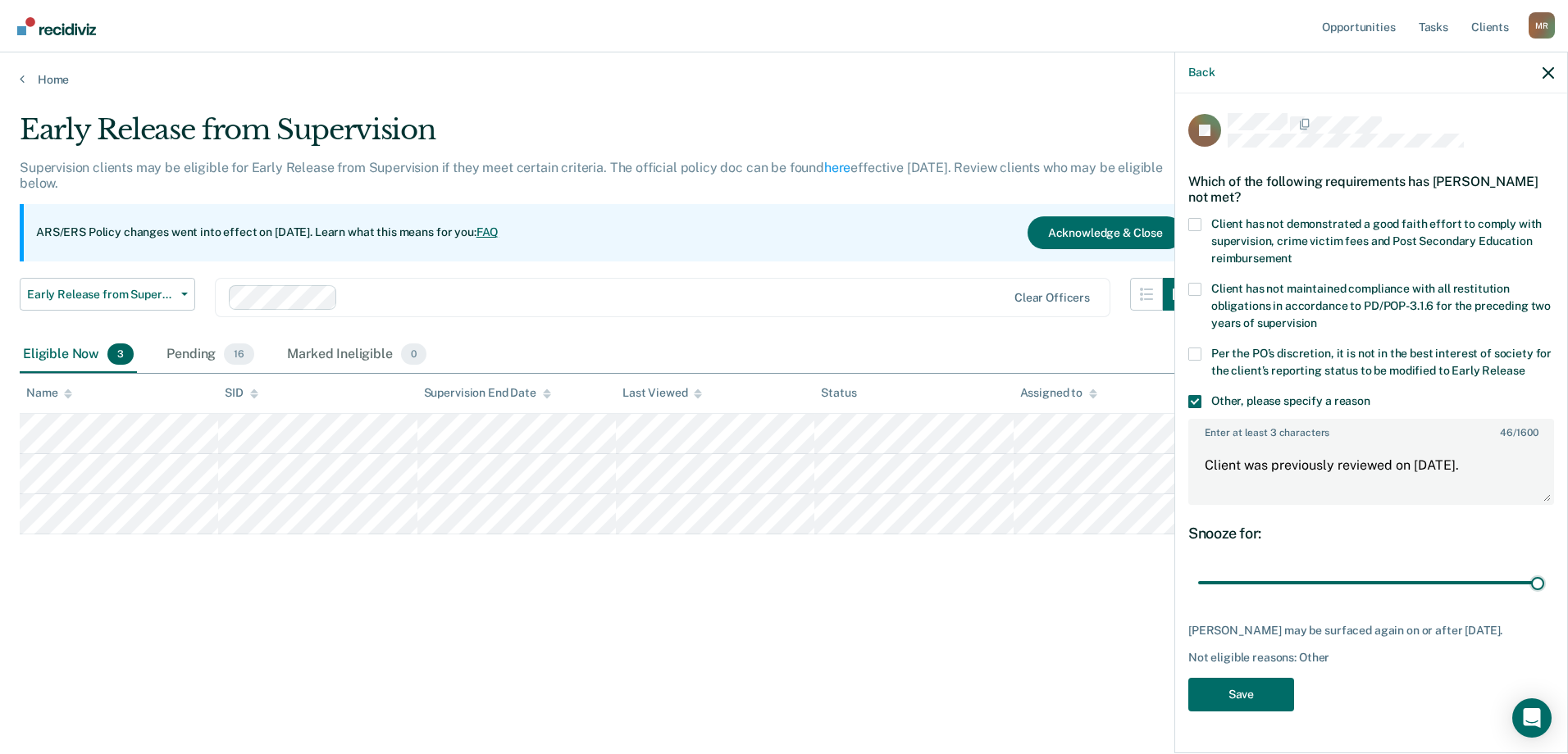
drag, startPoint x: 1315, startPoint y: 569, endPoint x: 1567, endPoint y: 567, distance: 252.0
type input "90"
click at [1544, 569] on input "range" at bounding box center [1371, 583] width 346 height 29
click at [1258, 678] on button "Save" at bounding box center [1241, 695] width 106 height 34
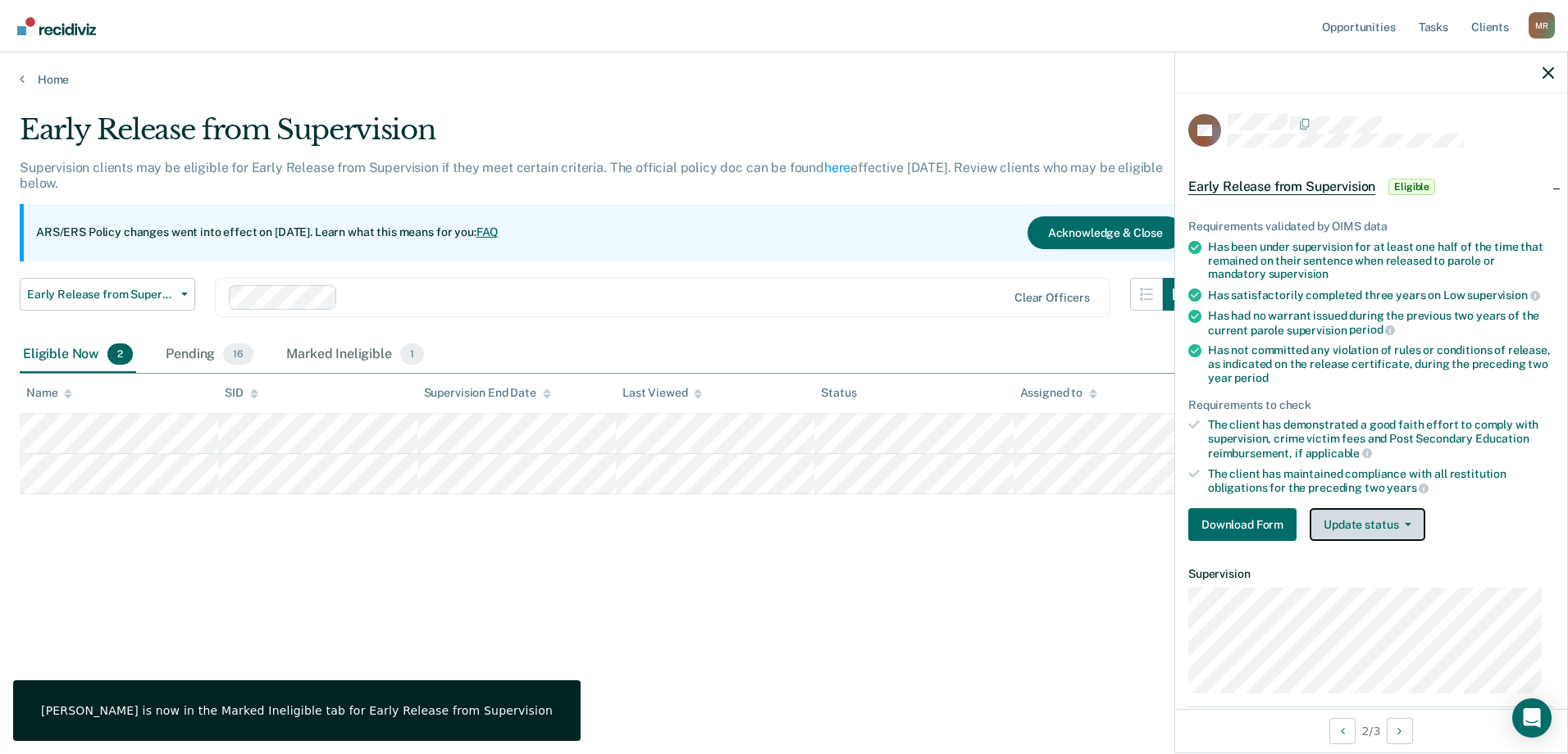
click at [1378, 521] on button "Update status" at bounding box center [1367, 525] width 116 height 33
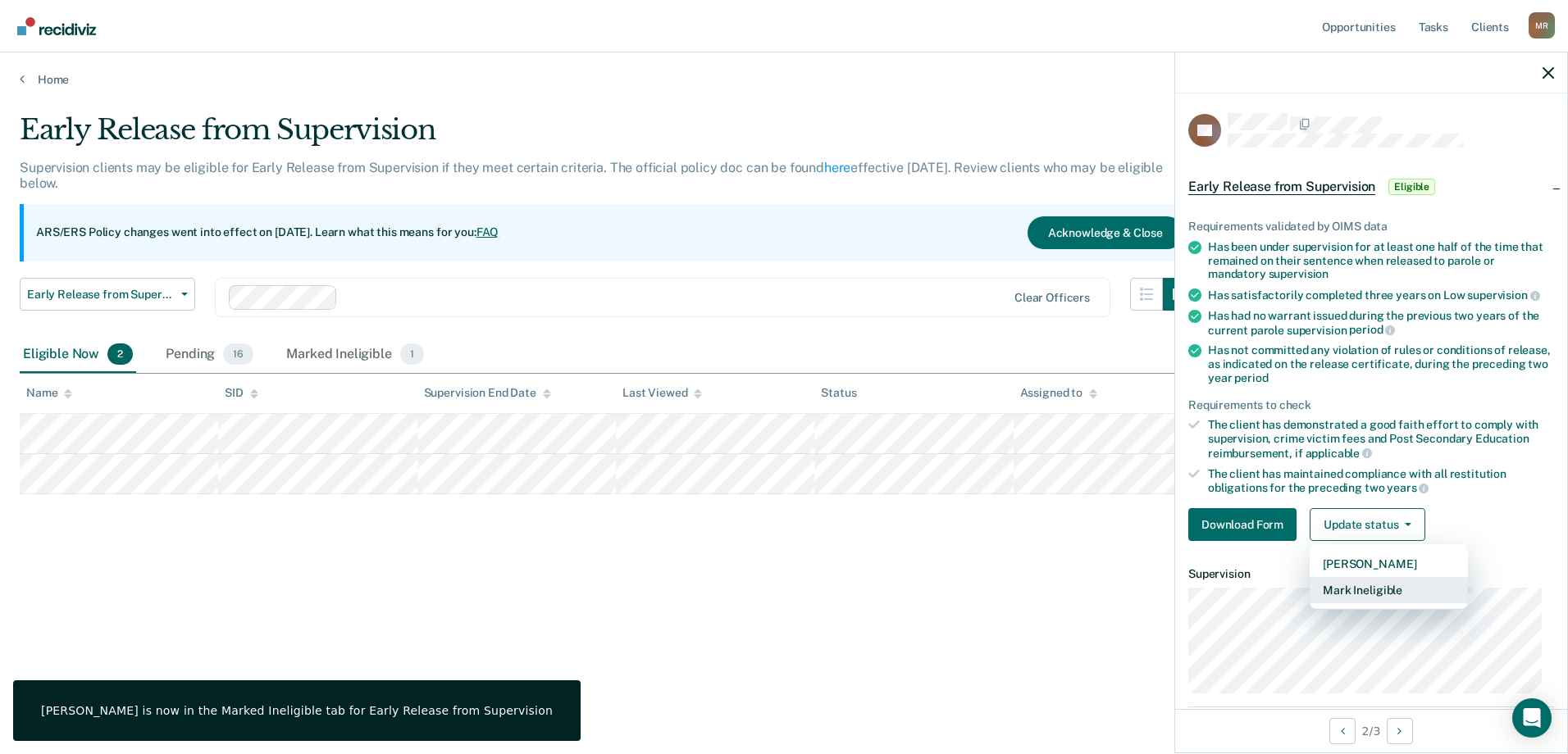
click at [1371, 591] on button "Mark Ineligible" at bounding box center [1389, 591] width 158 height 26
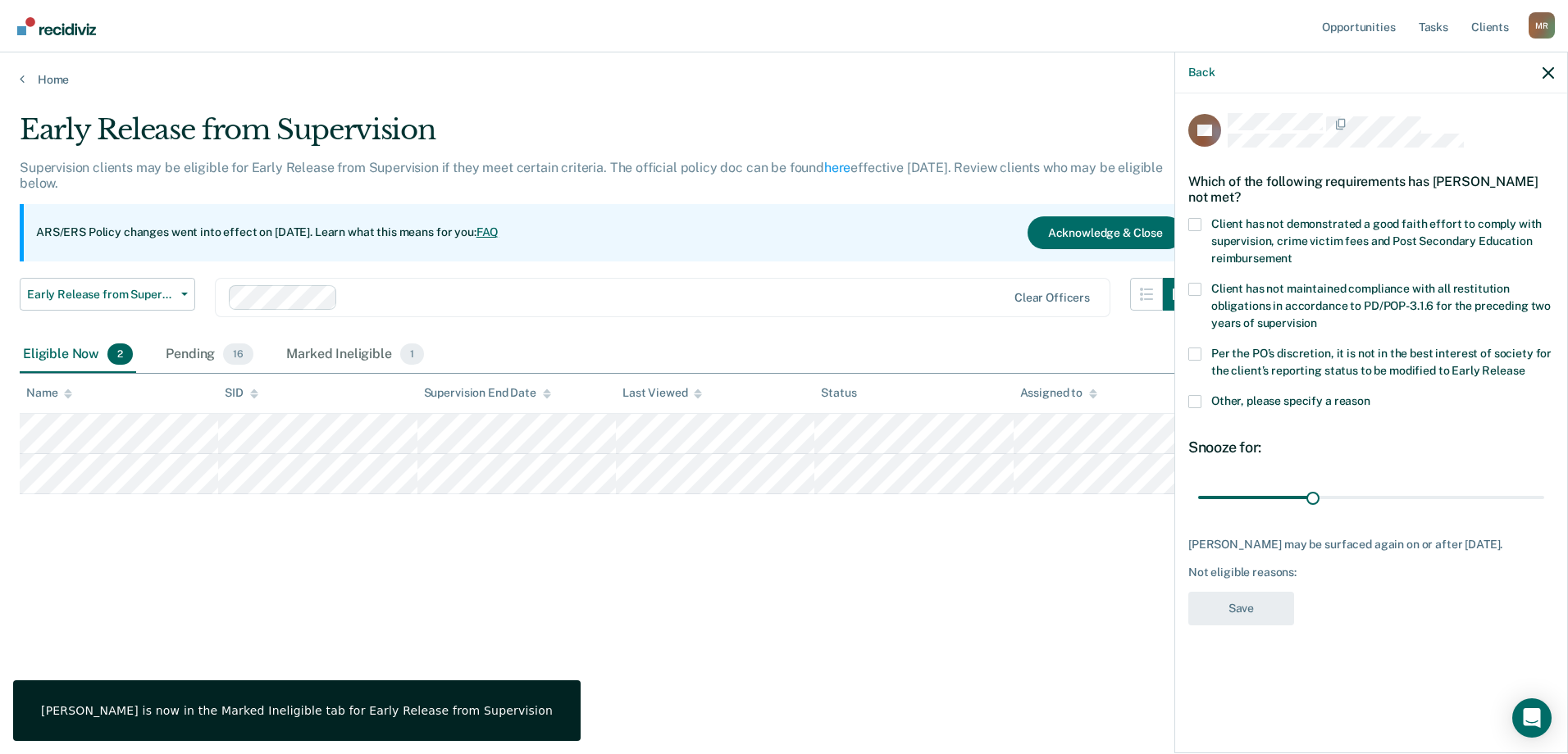
click at [1198, 395] on span at bounding box center [1194, 401] width 13 height 13
click at [1371, 395] on input "Other, please specify a reason" at bounding box center [1371, 395] width 0 height 0
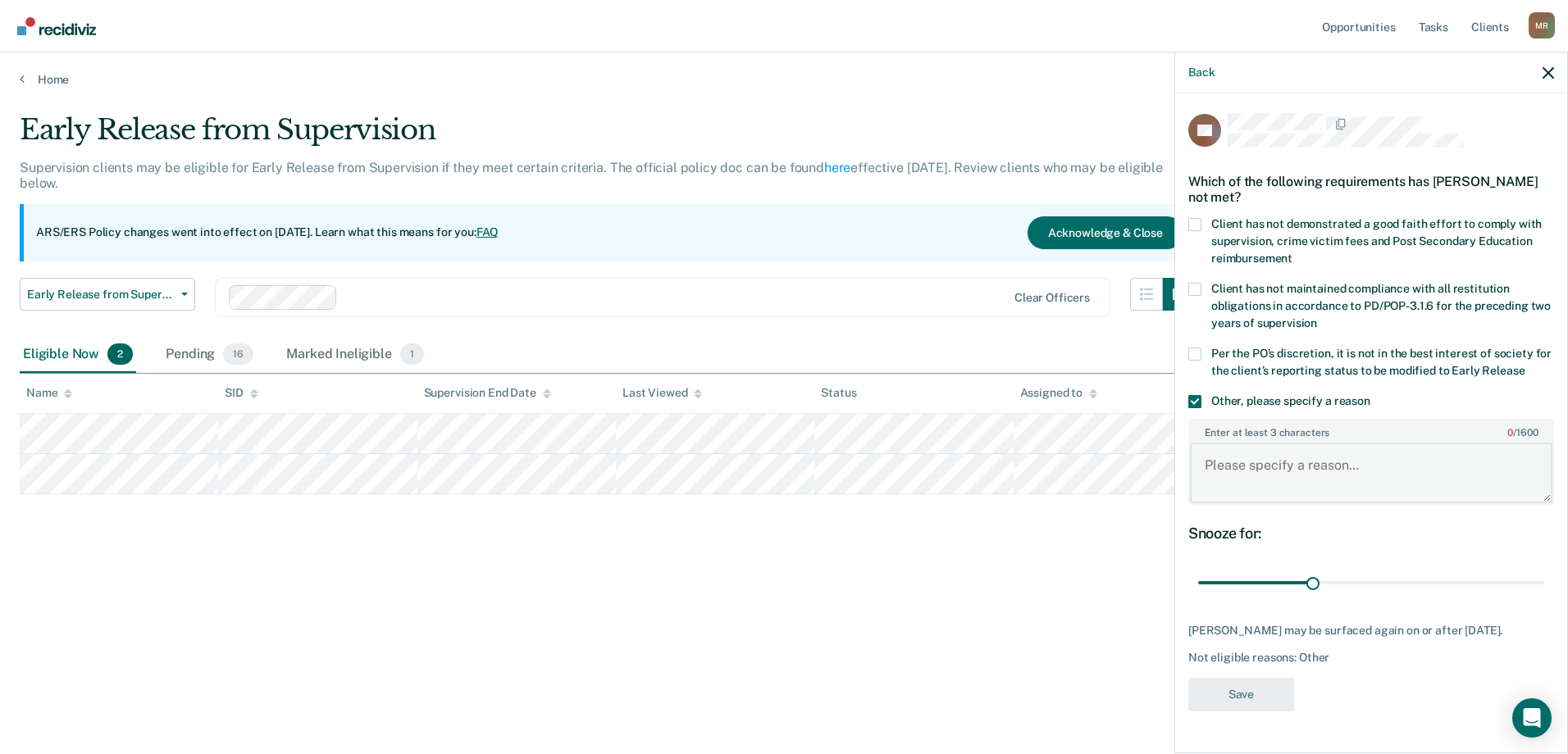
click at [1304, 450] on textarea "Enter at least 3 characters 0 / 1600" at bounding box center [1371, 473] width 363 height 61
type textarea "Previously reviewed on [DATE]."
drag, startPoint x: 1308, startPoint y: 583, endPoint x: 1567, endPoint y: 593, distance: 259.2
type input "90"
click at [1544, 593] on input "range" at bounding box center [1371, 583] width 346 height 29
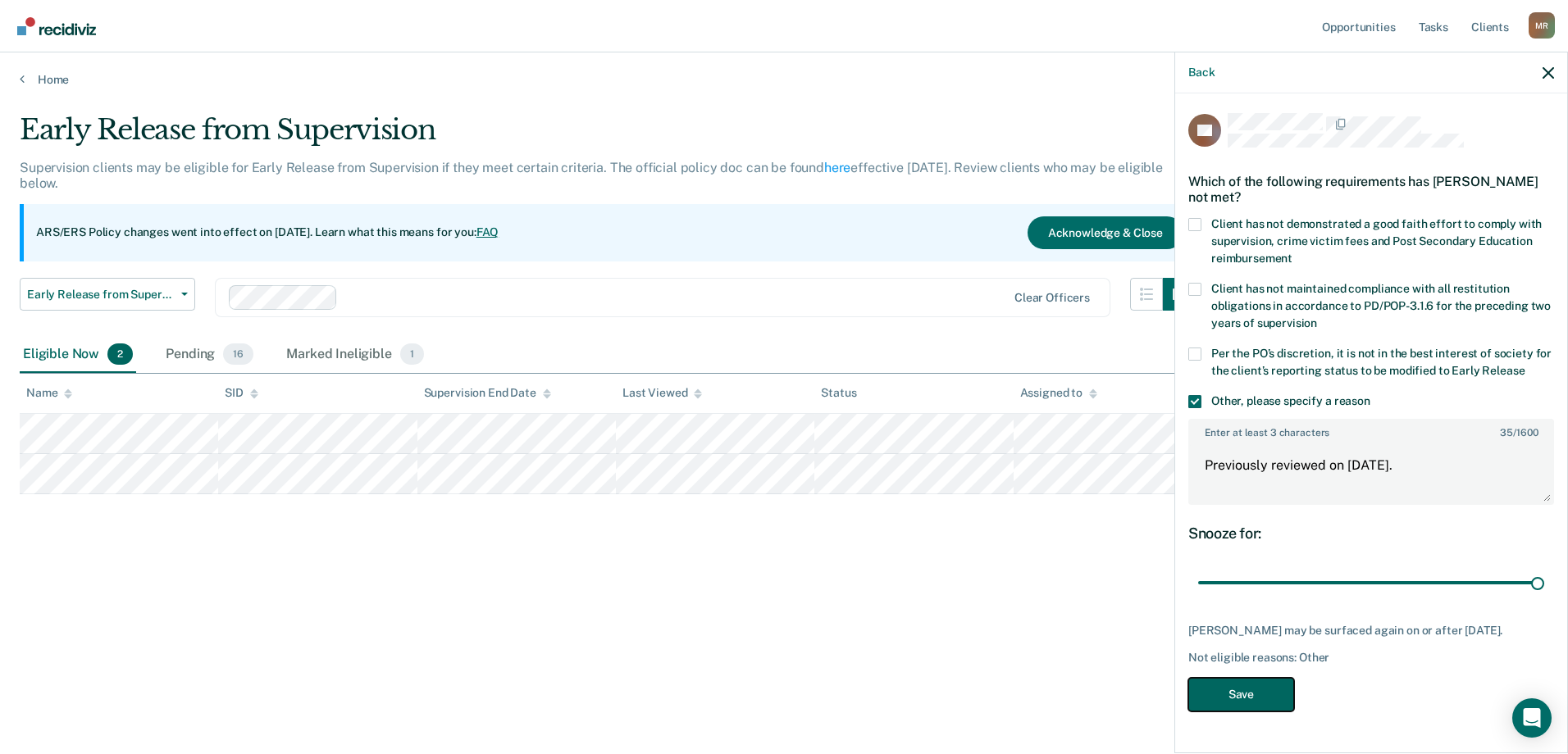
click at [1242, 692] on button "Save" at bounding box center [1241, 695] width 106 height 34
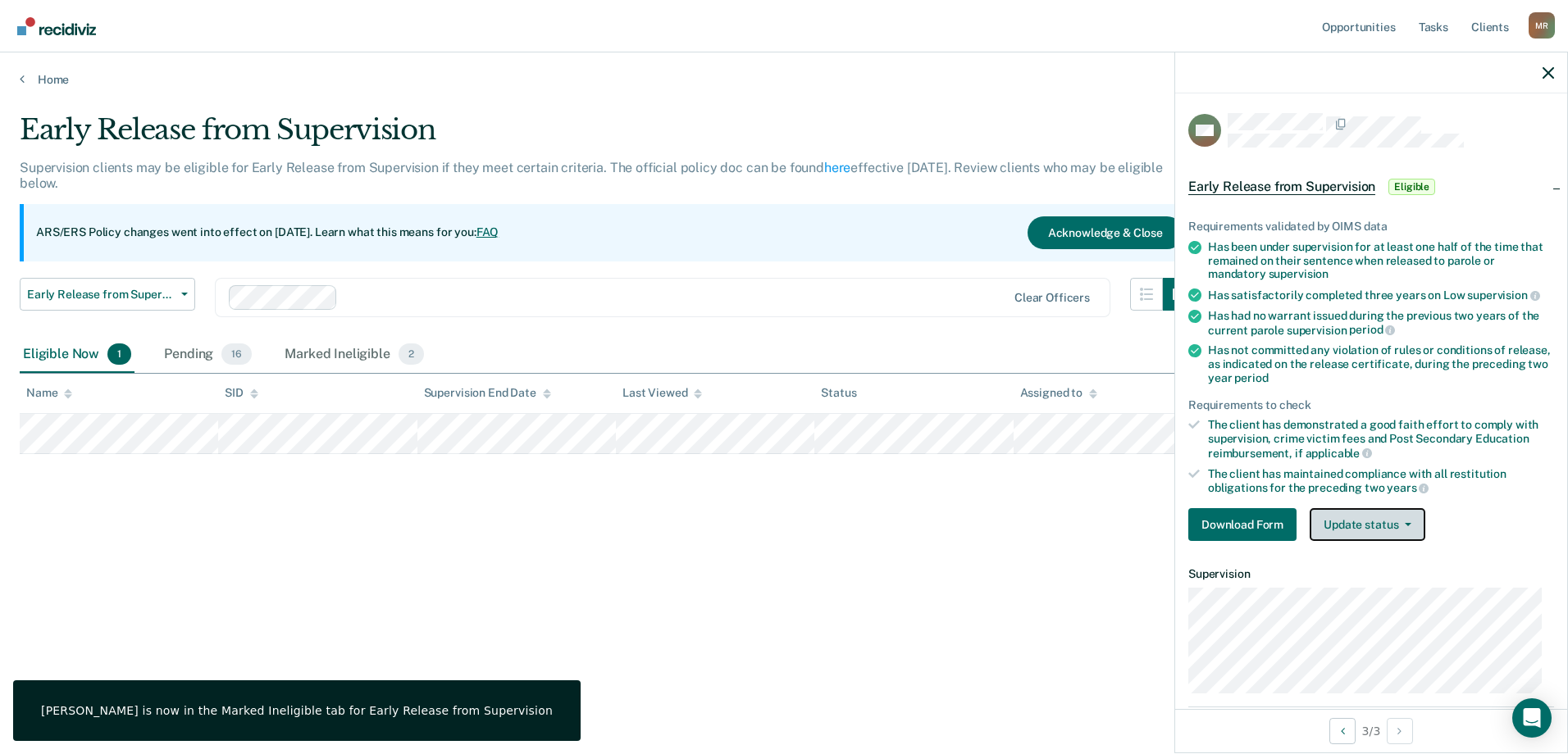
click at [1358, 518] on button "Update status" at bounding box center [1367, 525] width 116 height 33
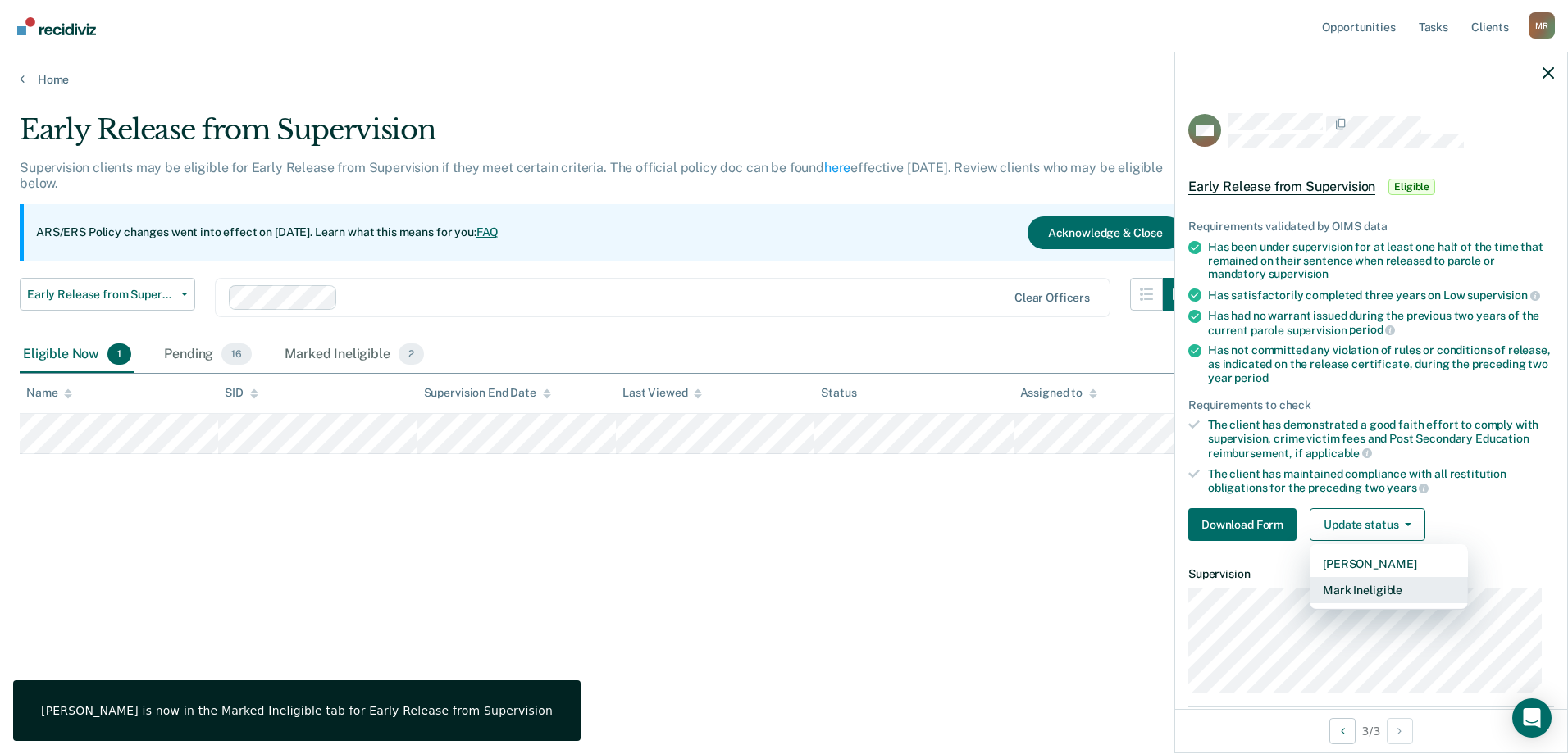
click at [1372, 592] on button "Mark Ineligible" at bounding box center [1389, 591] width 158 height 26
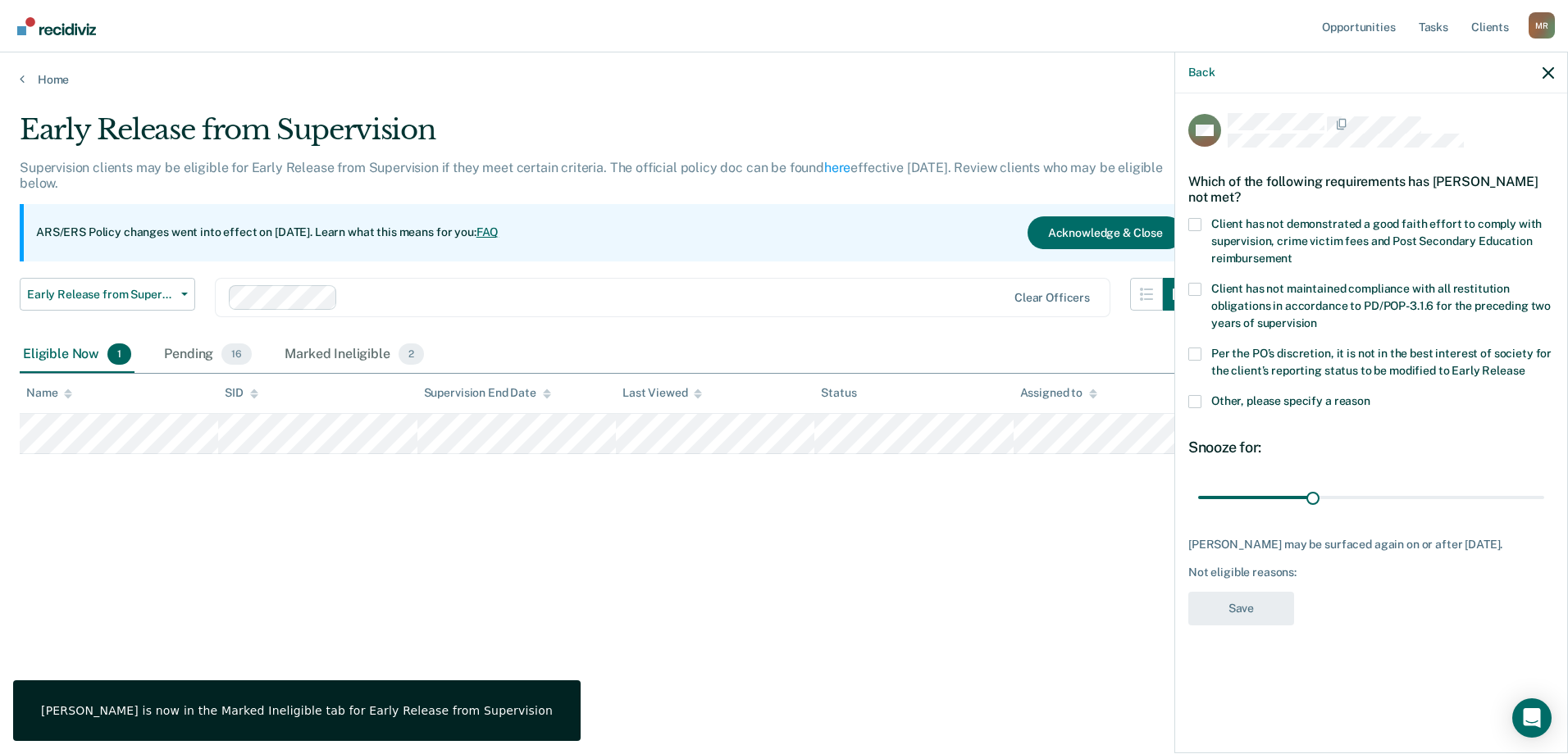
click at [1191, 401] on span at bounding box center [1194, 401] width 13 height 13
click at [1371, 395] on input "Other, please specify a reason" at bounding box center [1371, 395] width 0 height 0
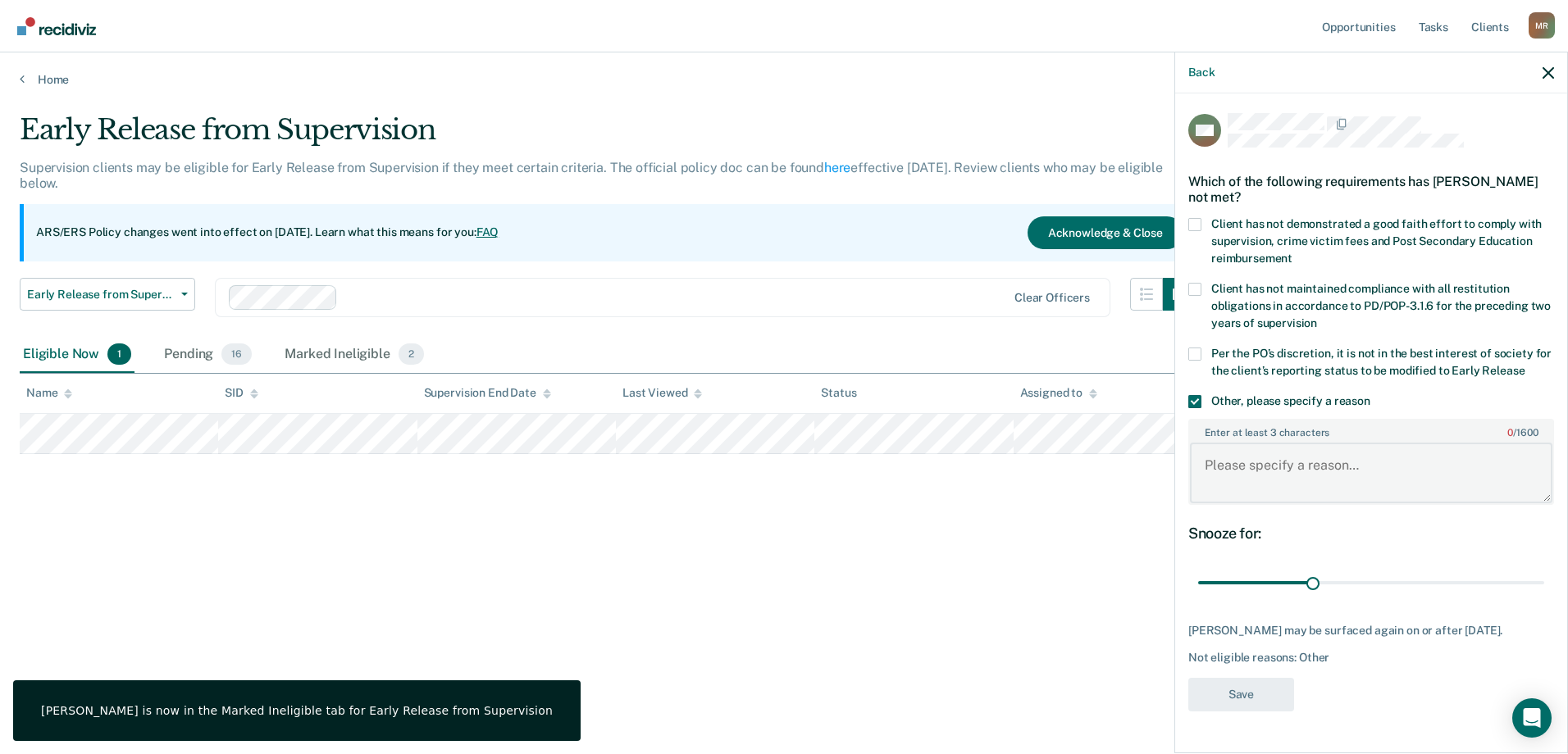
click at [1284, 487] on textarea "Enter at least 3 characters 0 / 1600" at bounding box center [1371, 473] width 363 height 61
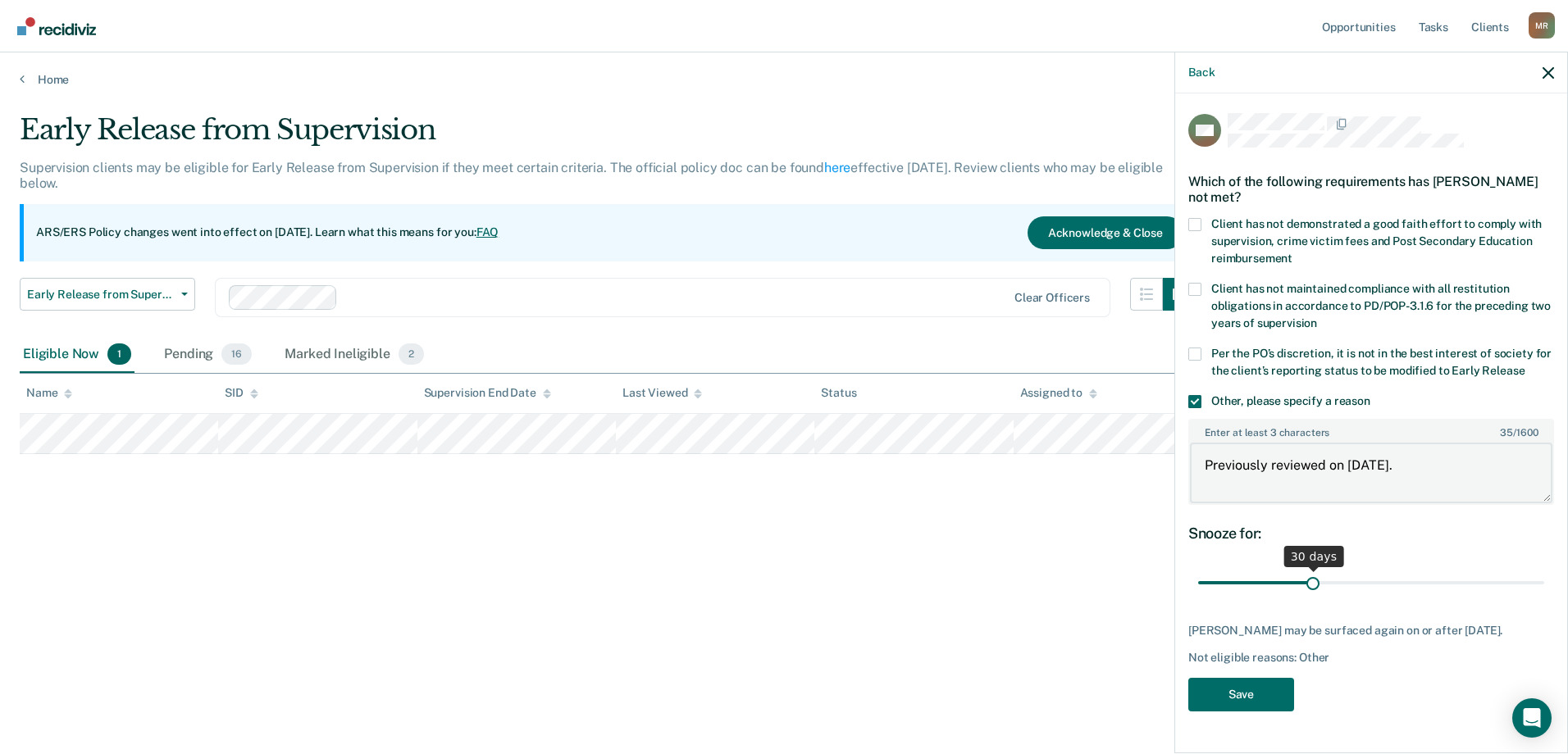
type textarea "Previously reviewed on [DATE]."
drag, startPoint x: 1314, startPoint y: 584, endPoint x: 1567, endPoint y: 593, distance: 253.2
type input "90"
click at [1544, 593] on input "range" at bounding box center [1371, 583] width 346 height 29
click at [1265, 700] on button "Save" at bounding box center [1241, 695] width 106 height 34
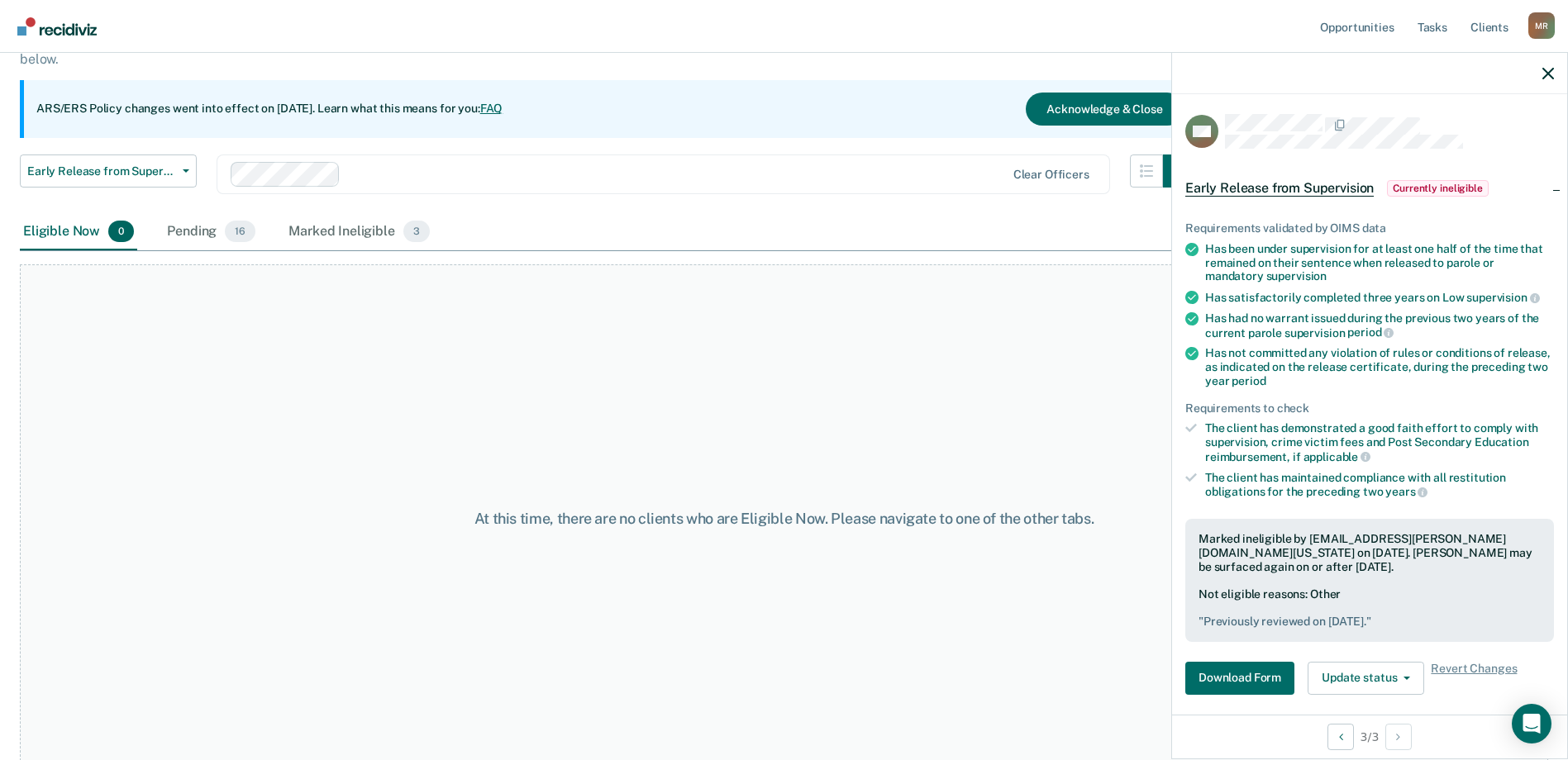
scroll to position [139, 0]
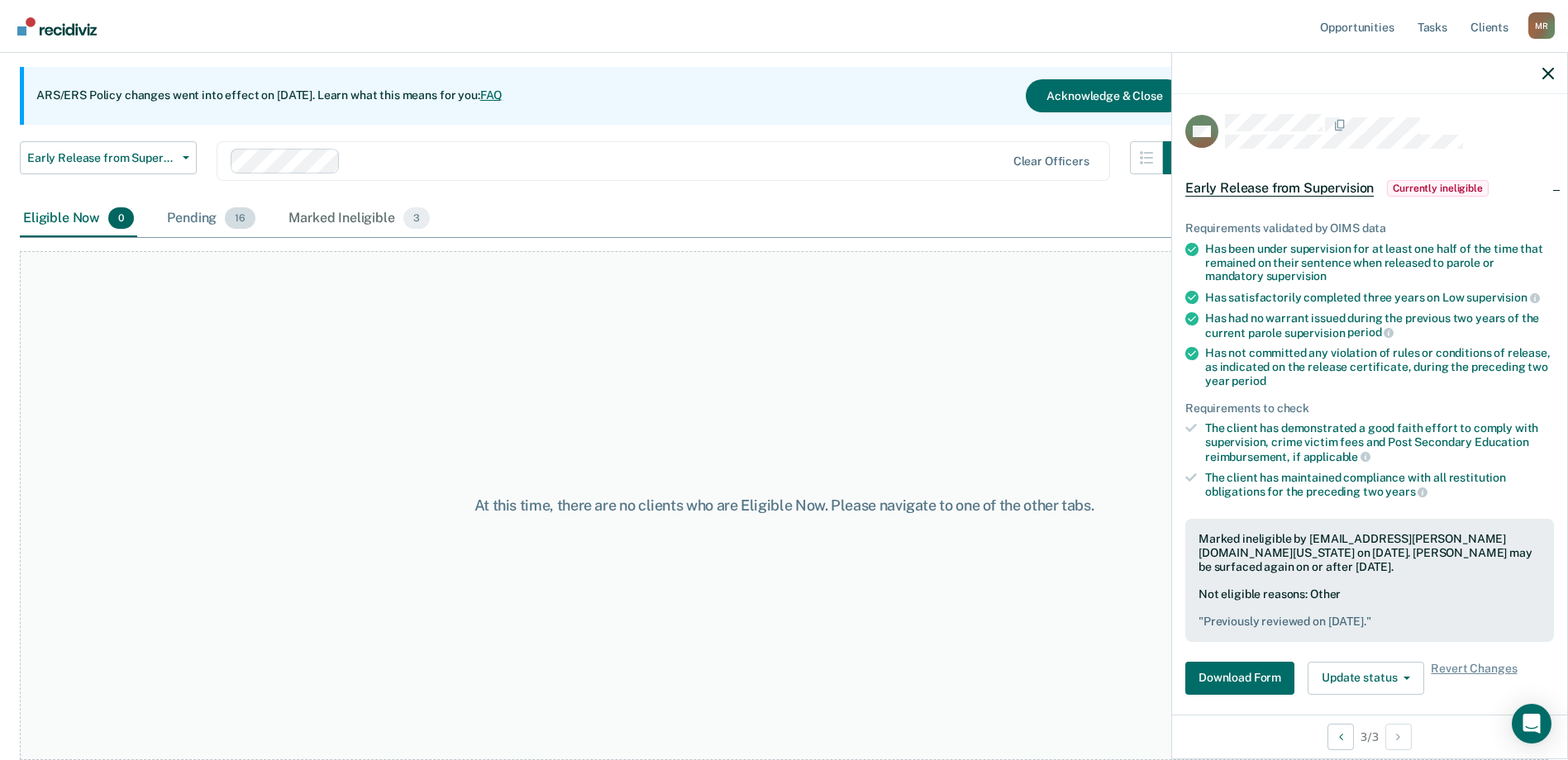
click at [192, 224] on div "Pending 16" at bounding box center [211, 218] width 95 height 36
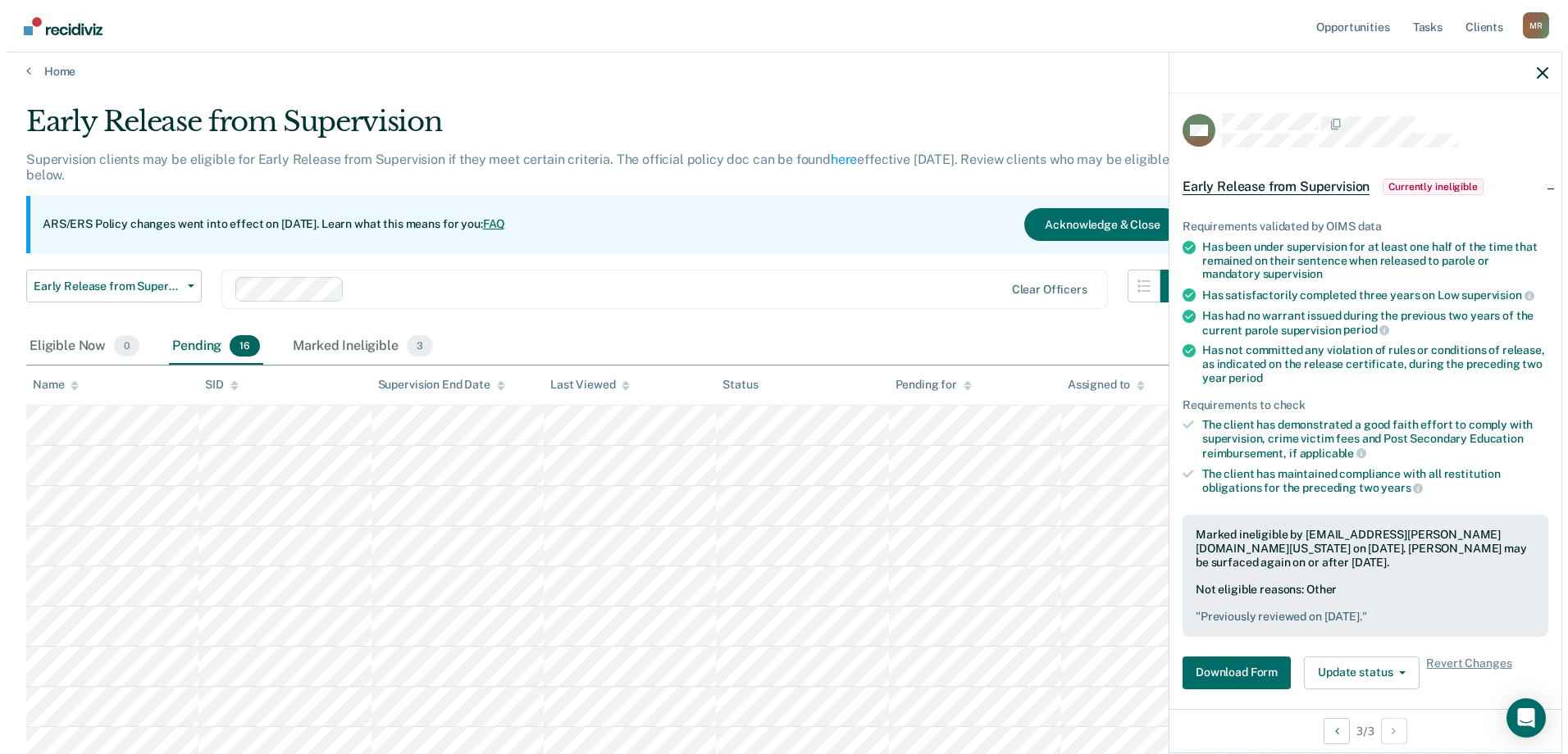
scroll to position [0, 0]
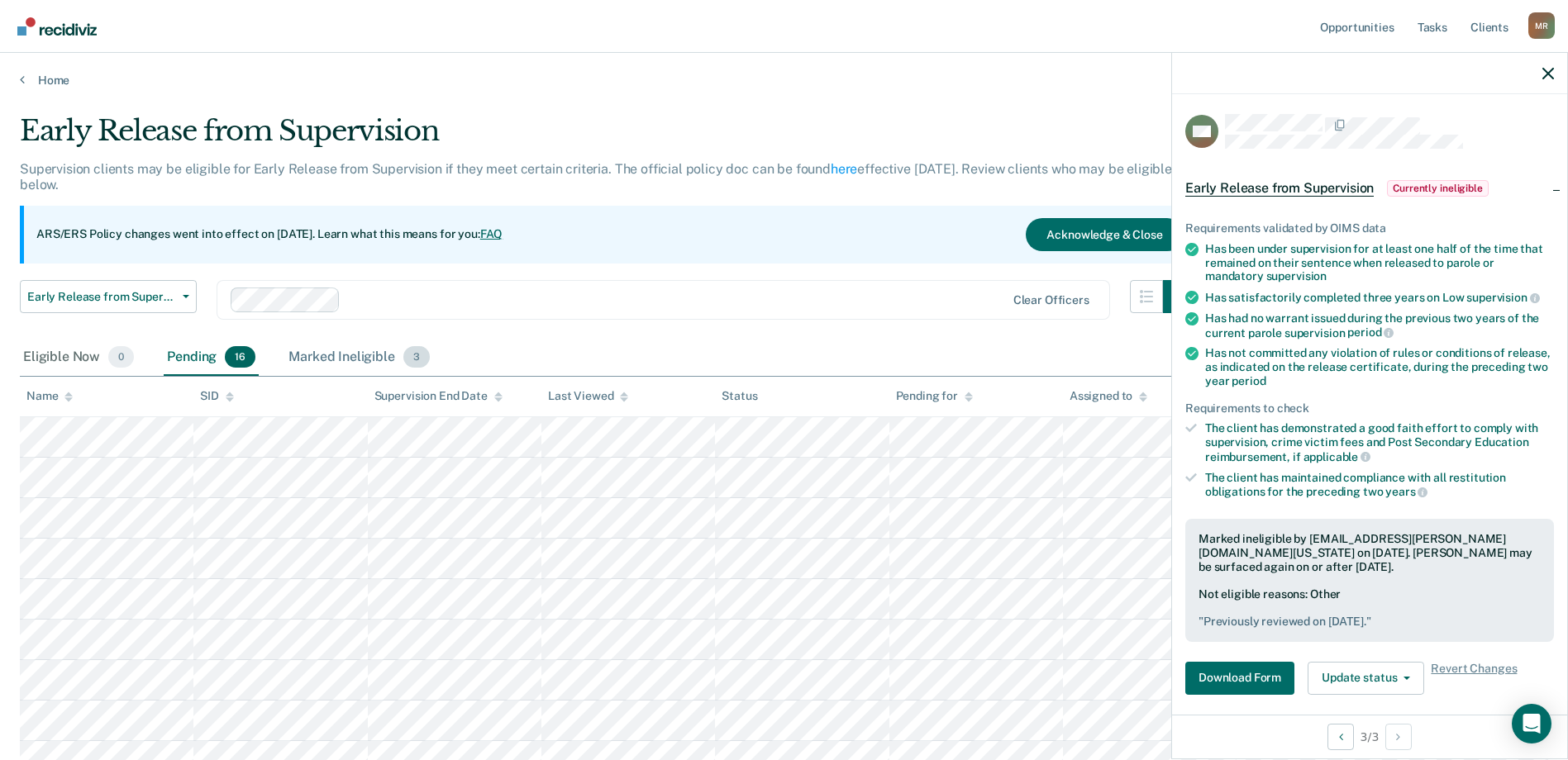
click at [353, 355] on div "Marked Ineligible 3" at bounding box center [358, 358] width 148 height 36
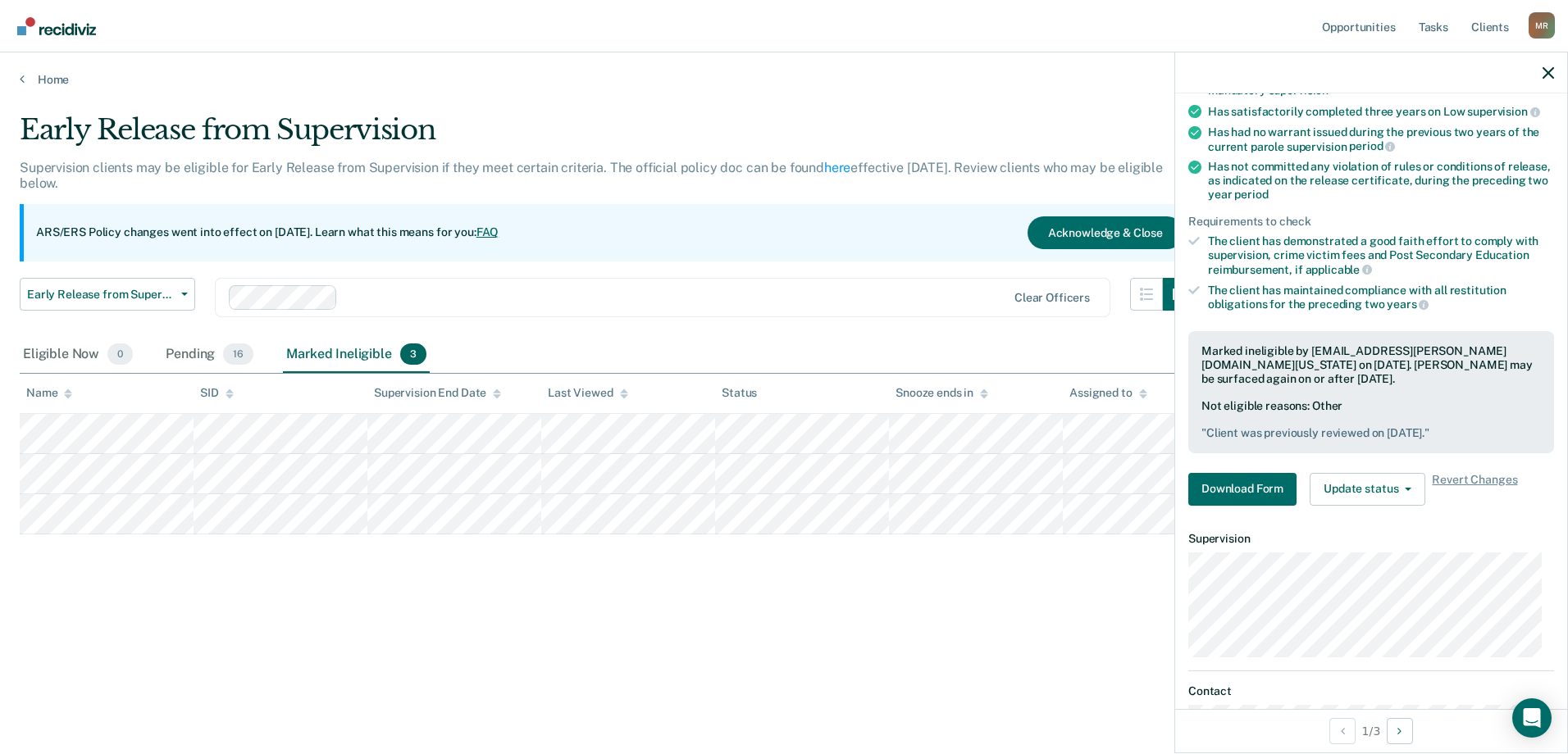
scroll to position [279, 0]
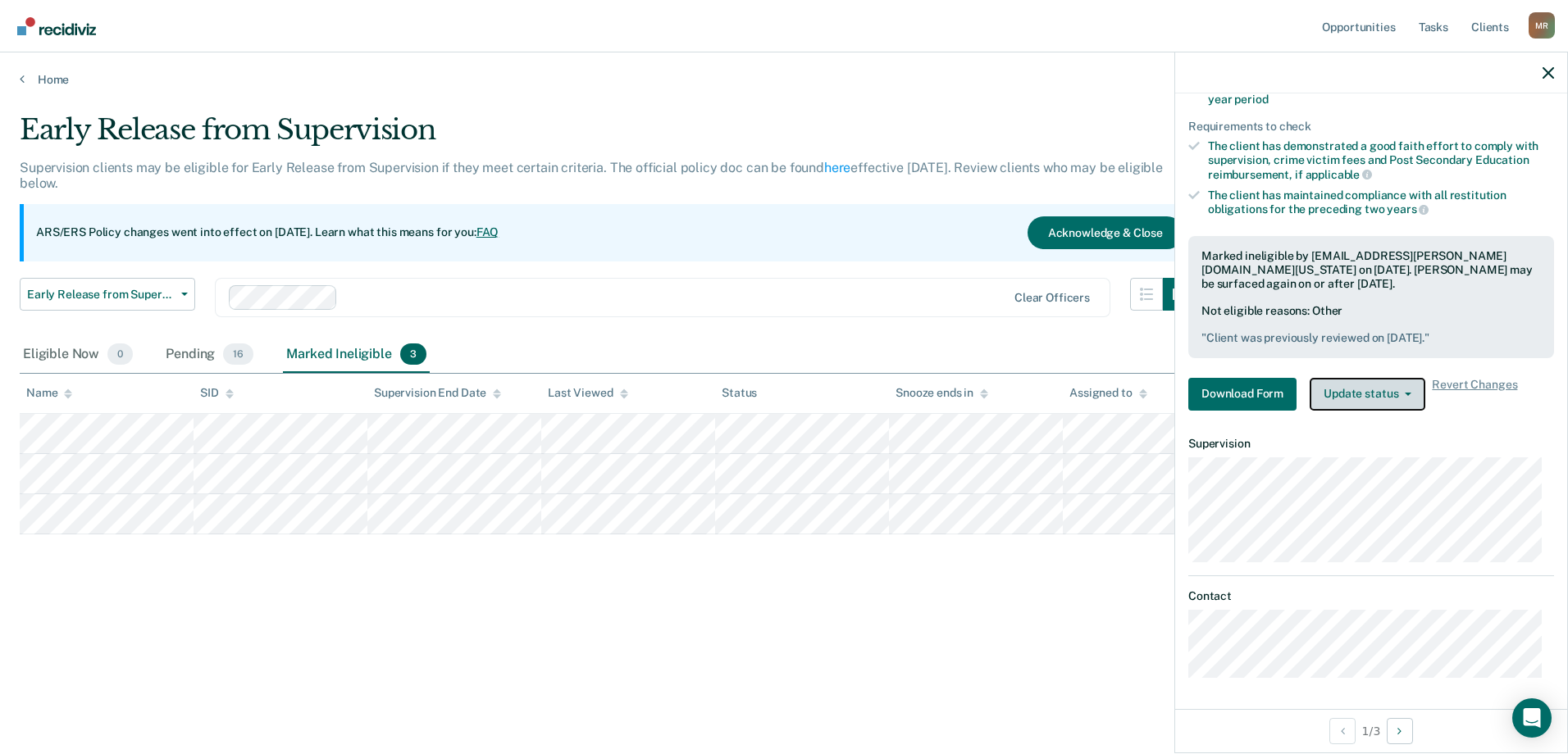
click at [1374, 391] on button "Update status" at bounding box center [1367, 395] width 116 height 33
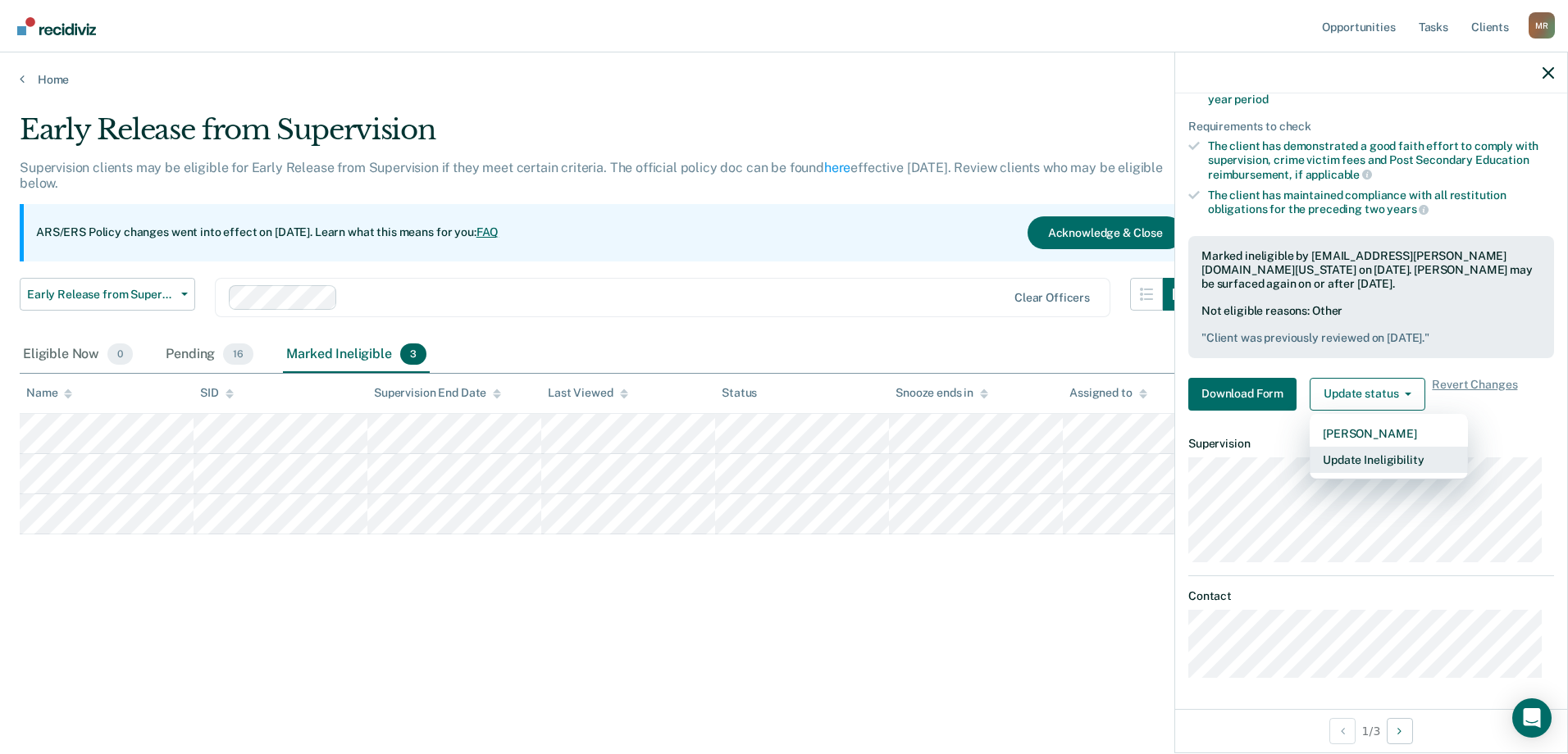
click at [1386, 463] on button "Update Ineligibility" at bounding box center [1389, 460] width 158 height 26
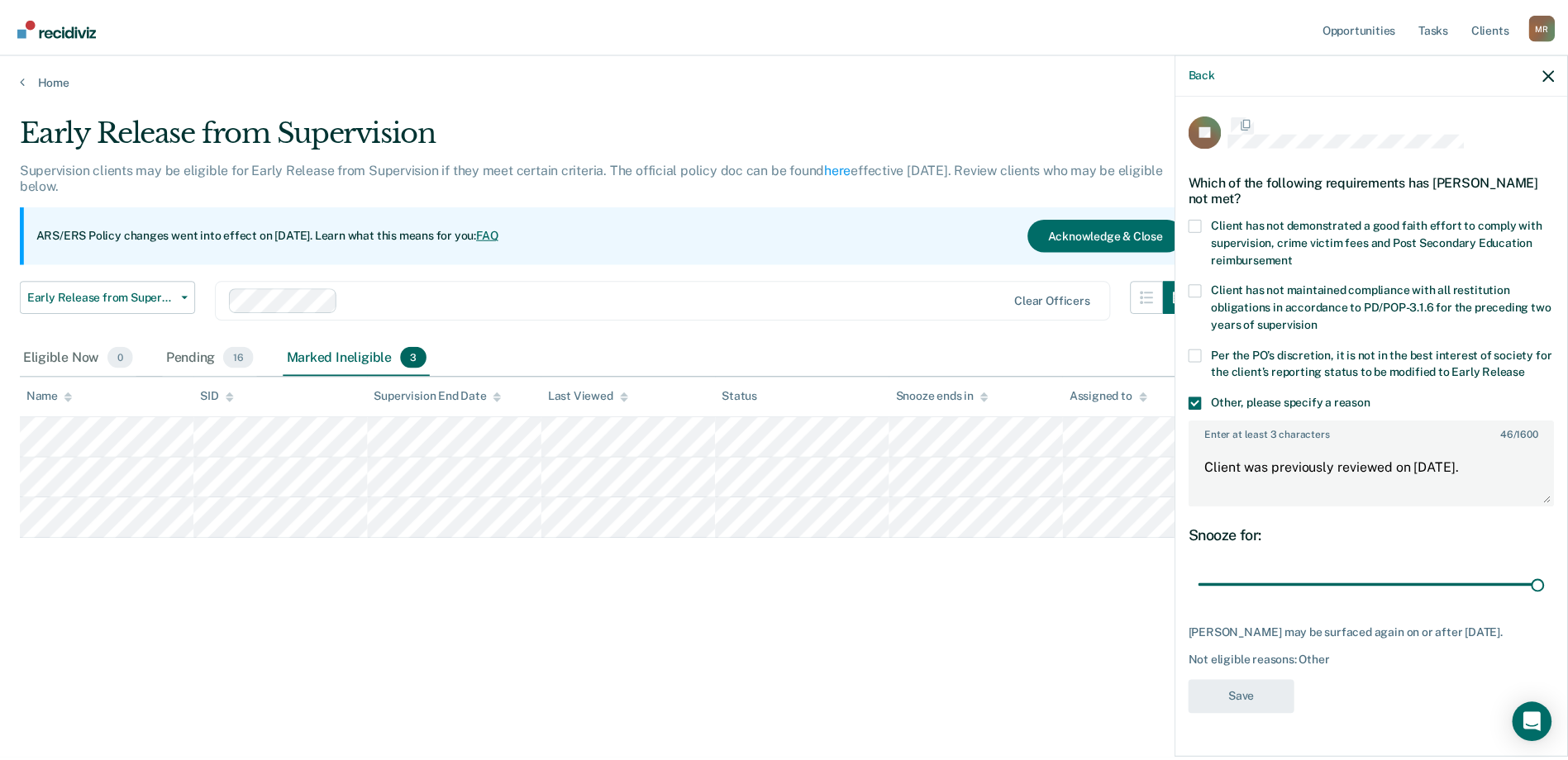
scroll to position [0, 0]
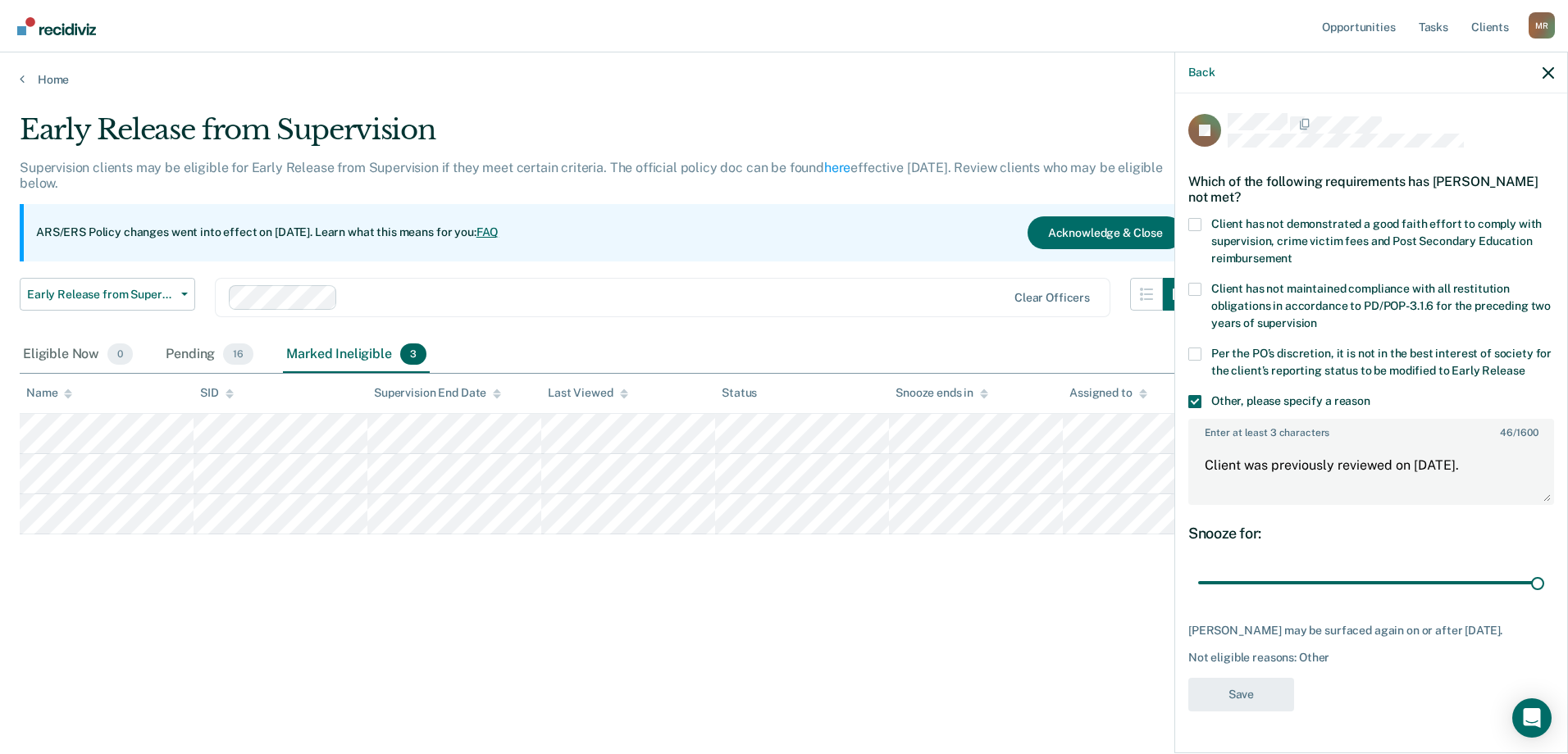
click at [900, 689] on main "Early Release from Supervision Supervision clients may be eligible for Early Re…" at bounding box center [784, 418] width 1568 height 663
click at [31, 79] on link "Home" at bounding box center [784, 79] width 1529 height 15
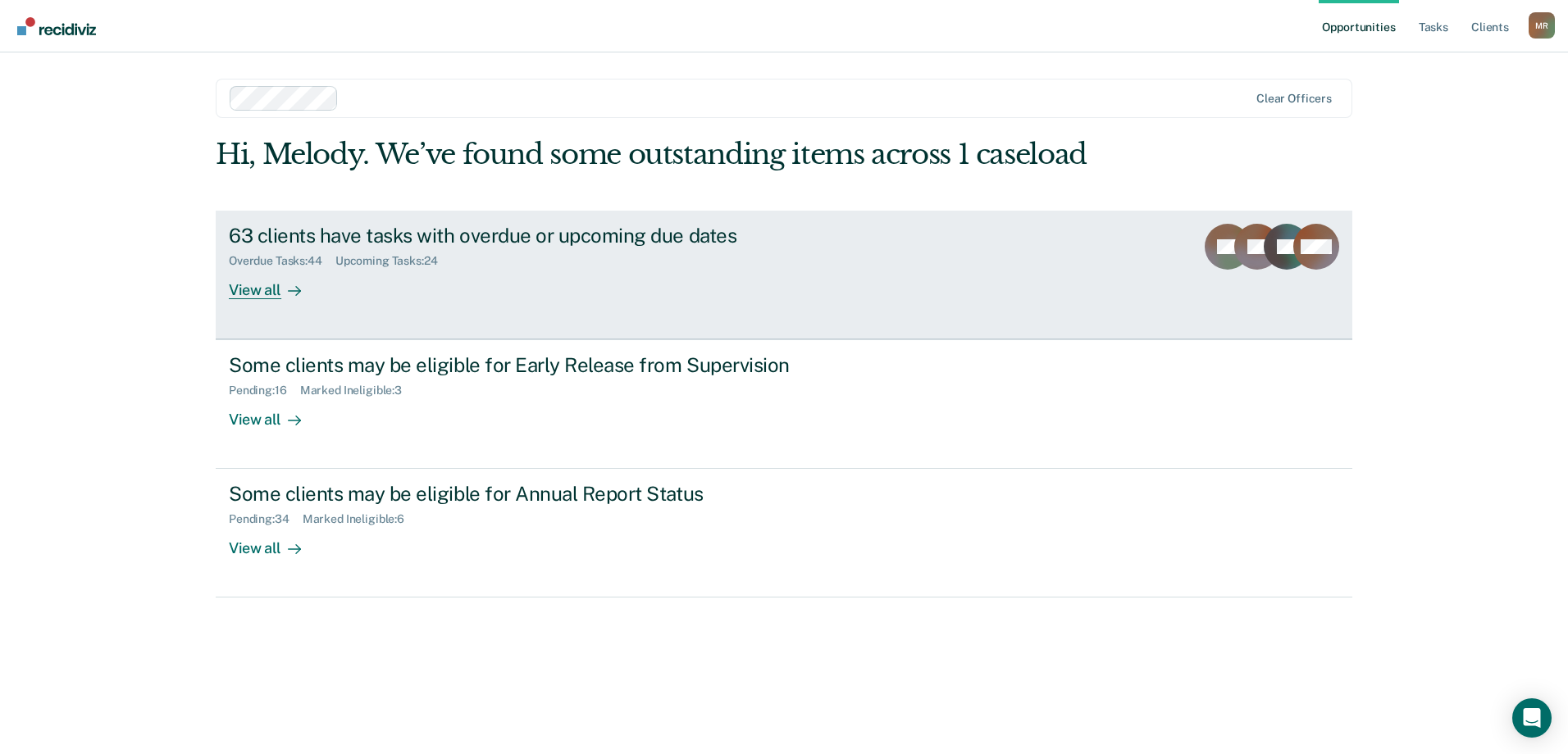
click at [238, 291] on div "View all" at bounding box center [275, 283] width 92 height 32
